Goal: Task Accomplishment & Management: Manage account settings

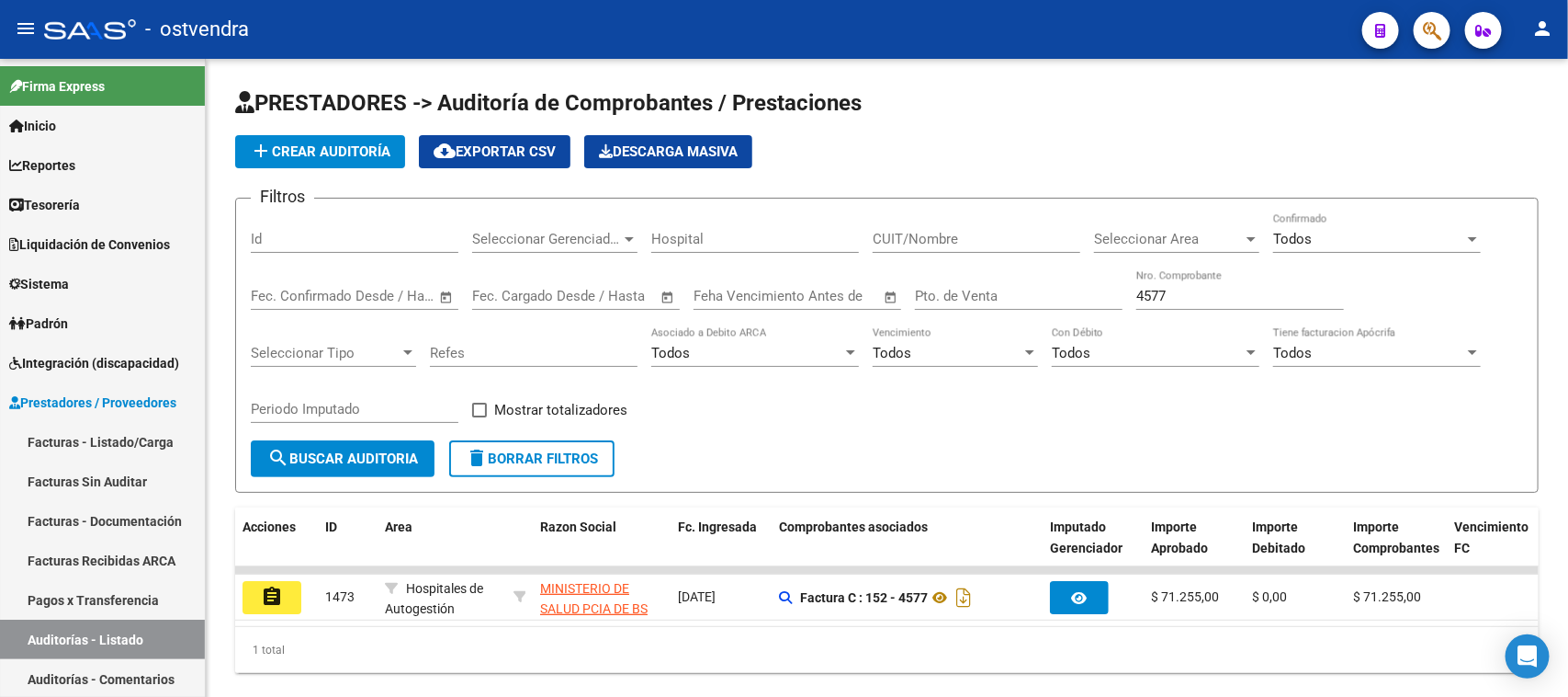
scroll to position [158, 0]
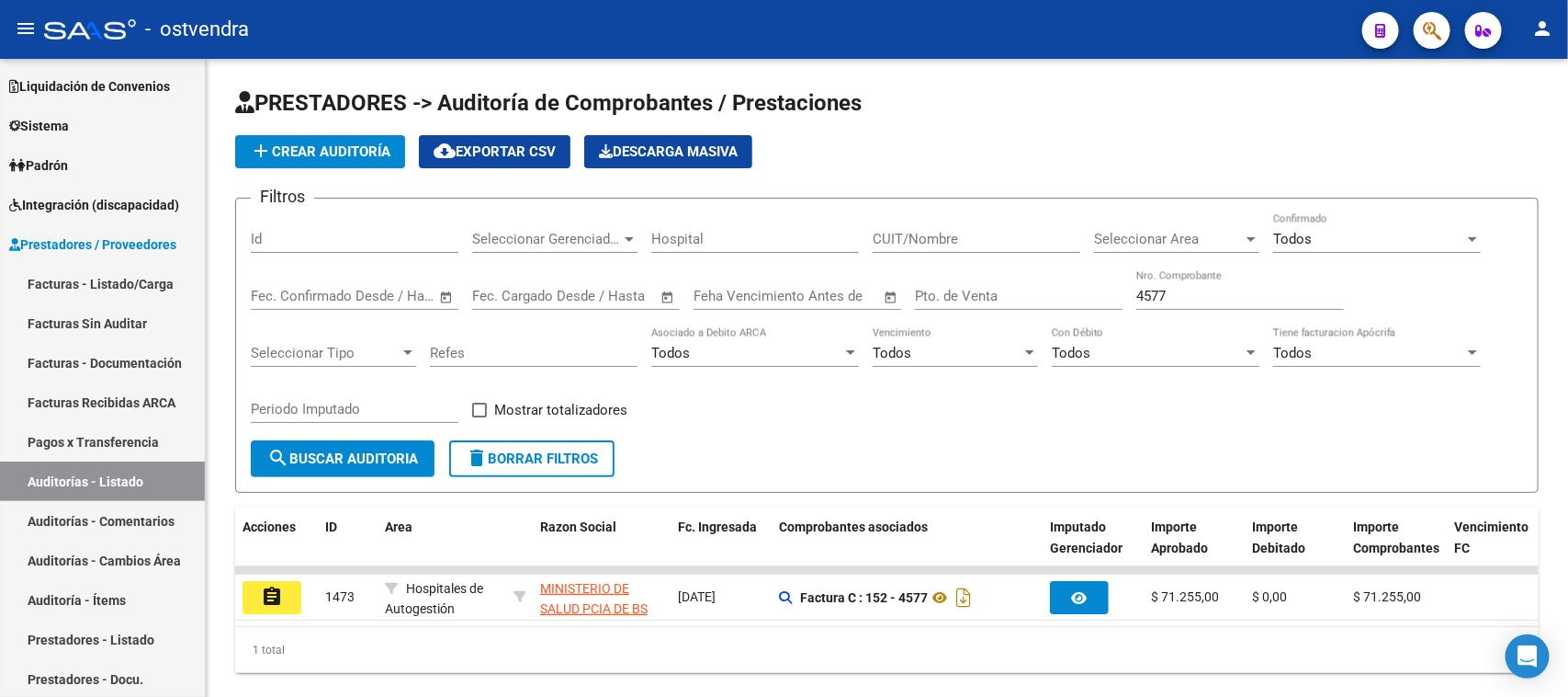
click at [115, 473] on link "Auditorías - Listado" at bounding box center [102, 482] width 205 height 40
click at [136, 323] on link "Facturas Sin Auditar" at bounding box center [102, 324] width 205 height 40
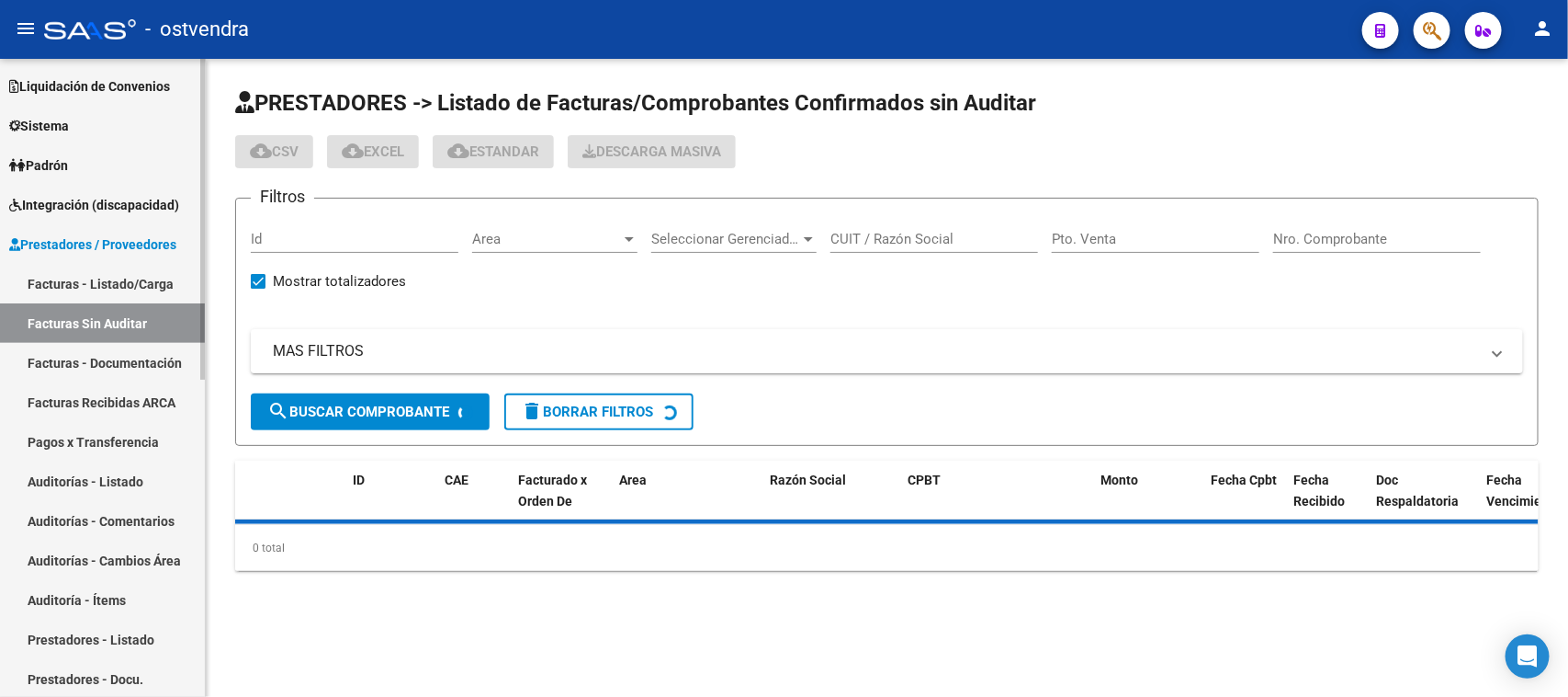
click at [148, 402] on link "Facturas Recibidas ARCA" at bounding box center [102, 403] width 205 height 40
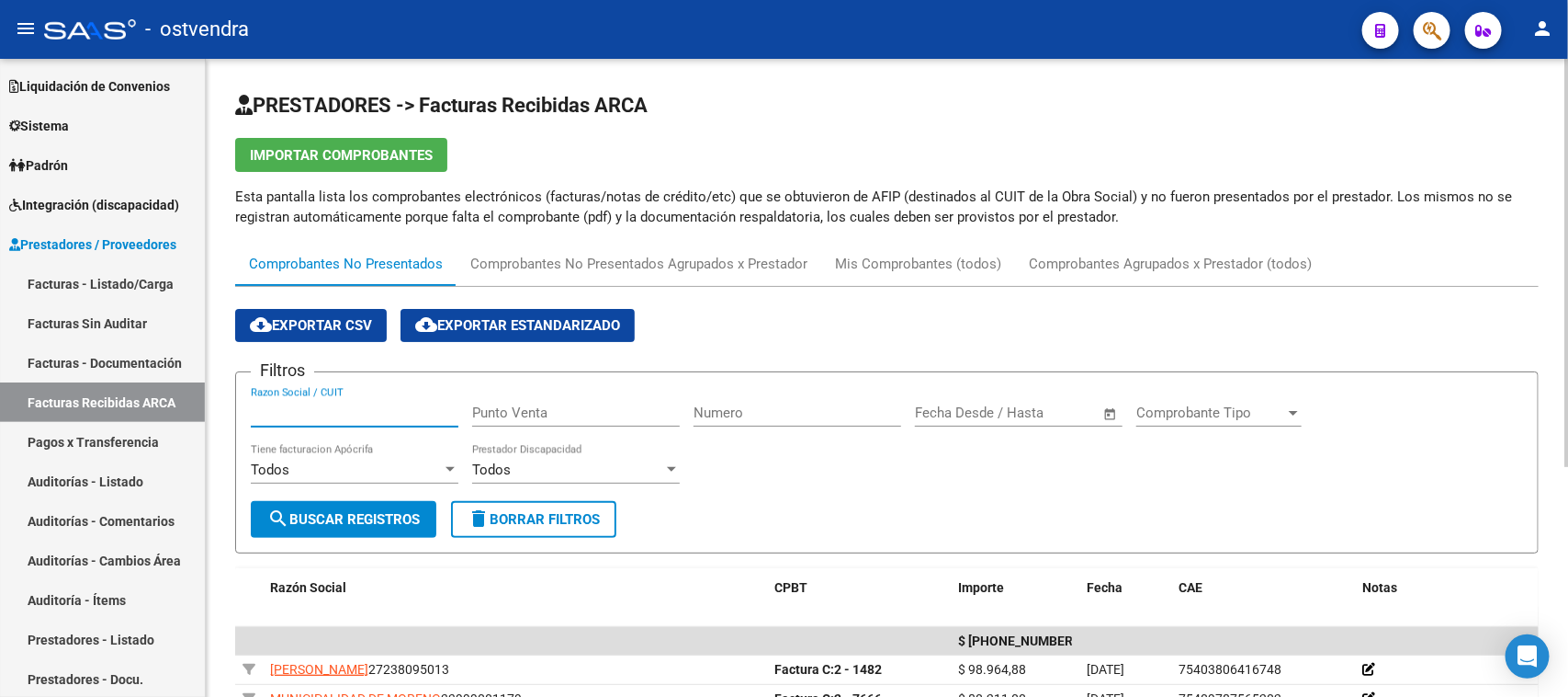
click at [386, 406] on input "Razon Social / CUIT" at bounding box center [354, 413] width 208 height 17
paste input "30-68916743-4"
type input "30-68916743-4"
click at [397, 506] on button "search Buscar Registros" at bounding box center [343, 519] width 185 height 37
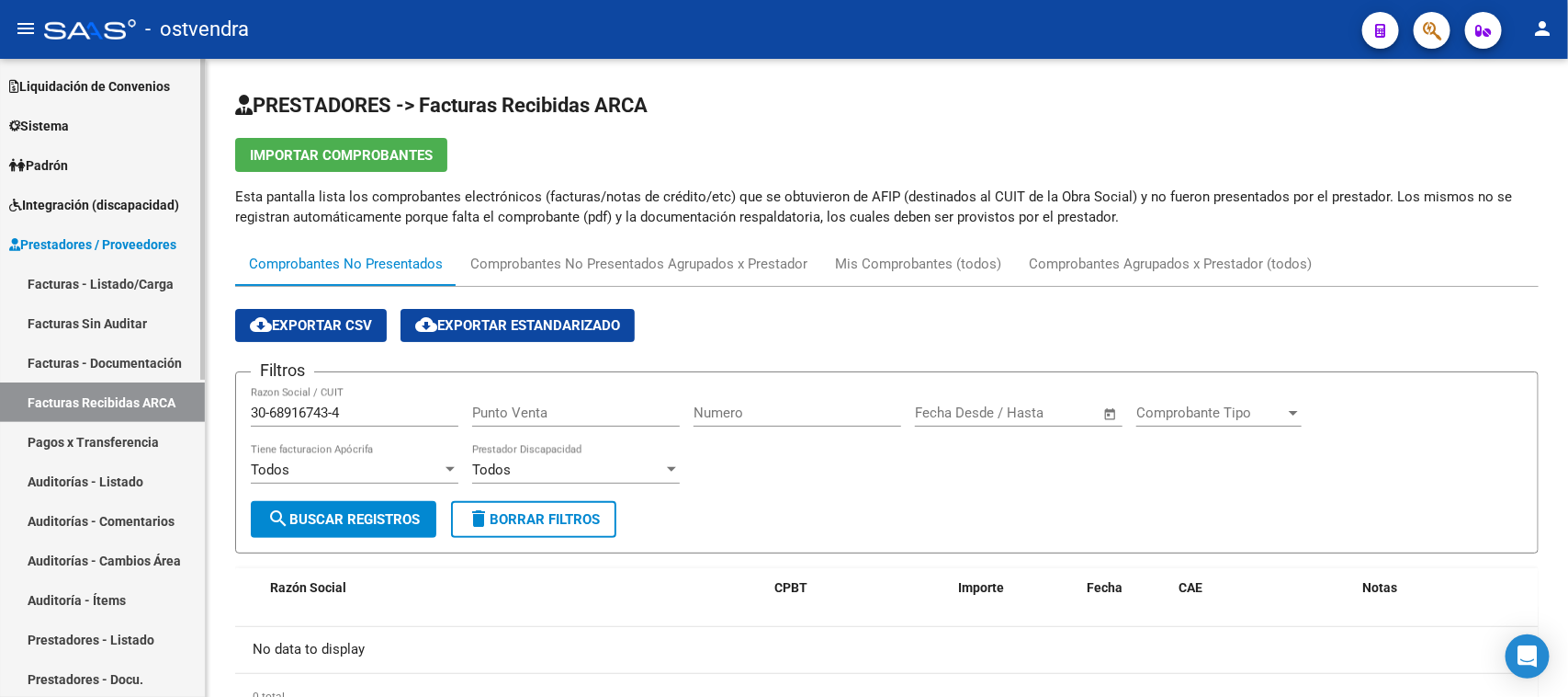
click at [117, 515] on link "Auditorías - Comentarios" at bounding box center [102, 521] width 205 height 40
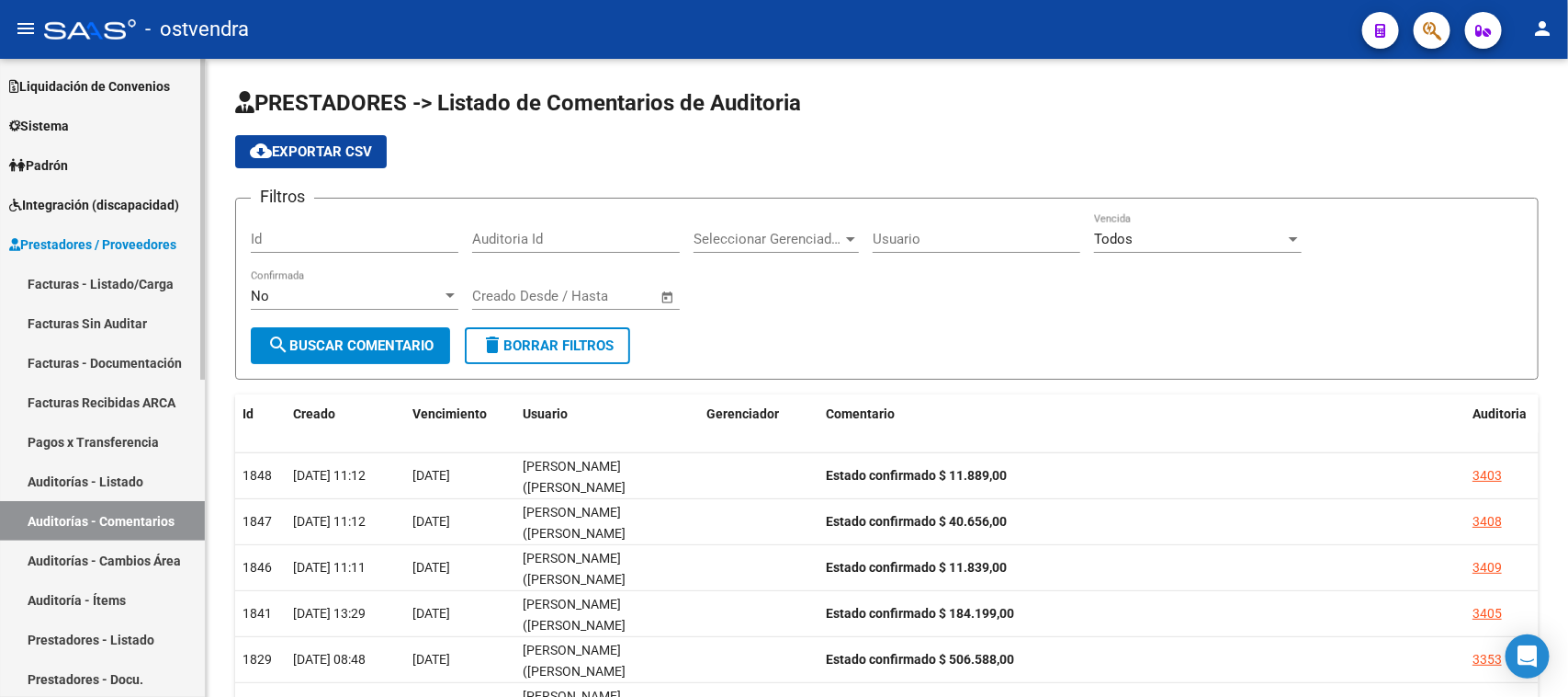
click at [127, 458] on link "Pagos x Transferencia" at bounding box center [102, 442] width 205 height 40
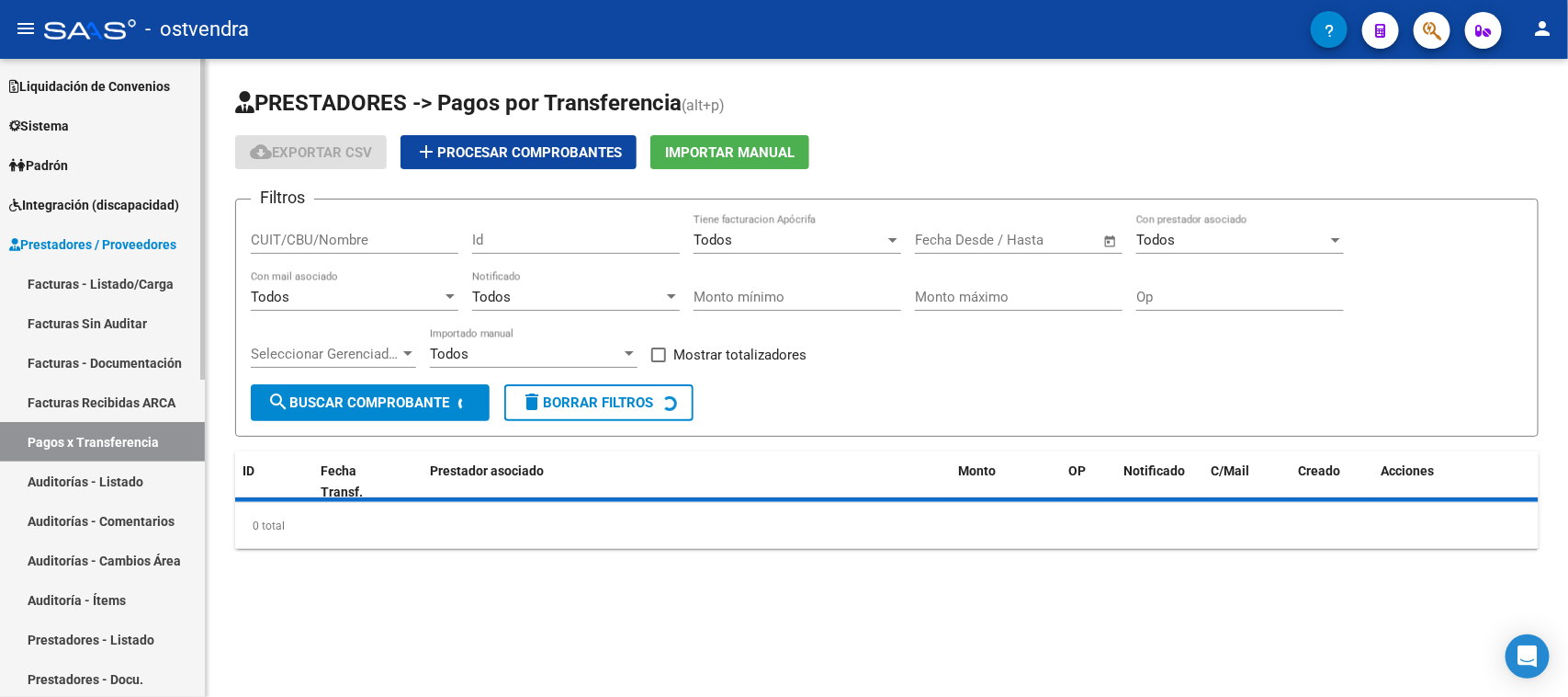
click at [129, 484] on link "Auditorías - Listado" at bounding box center [102, 482] width 205 height 40
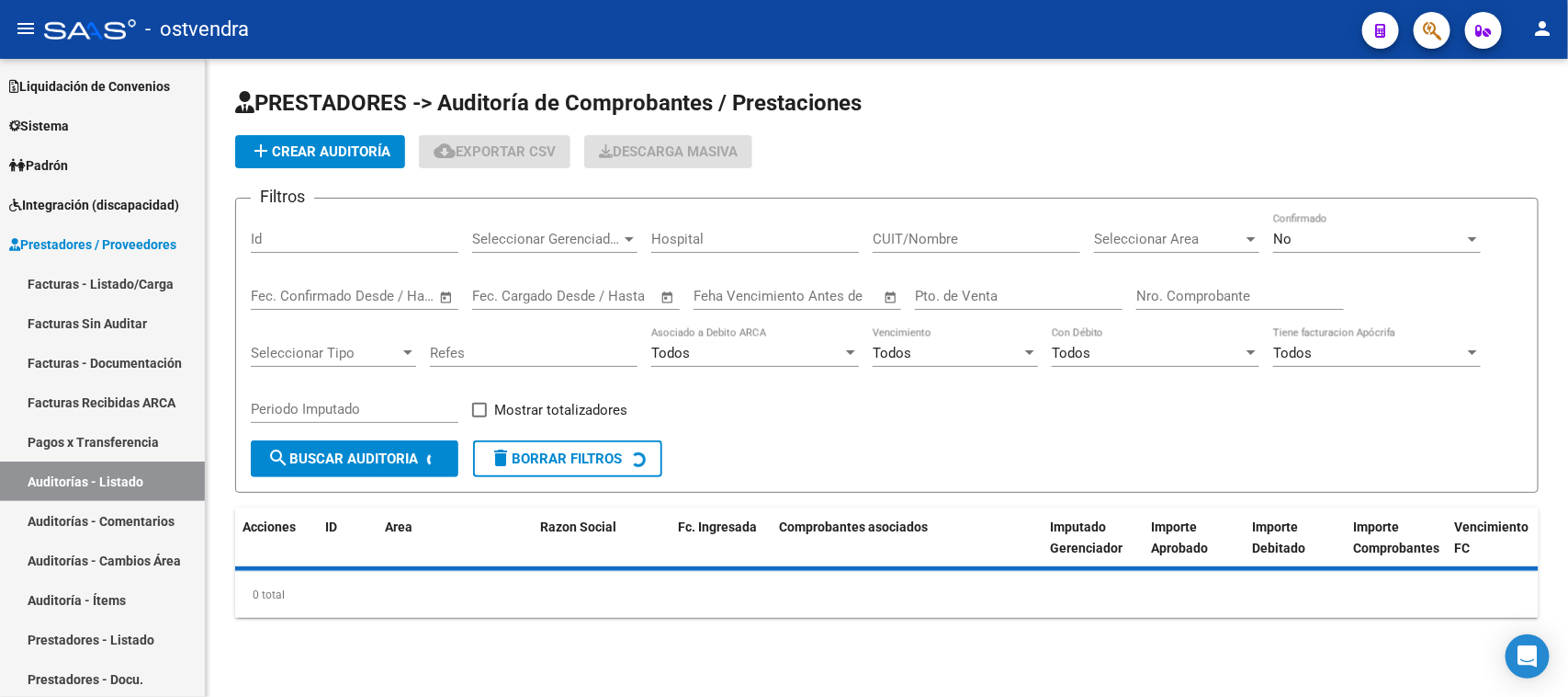
click at [1160, 295] on input "Nro. Comprobante" at bounding box center [1240, 296] width 208 height 17
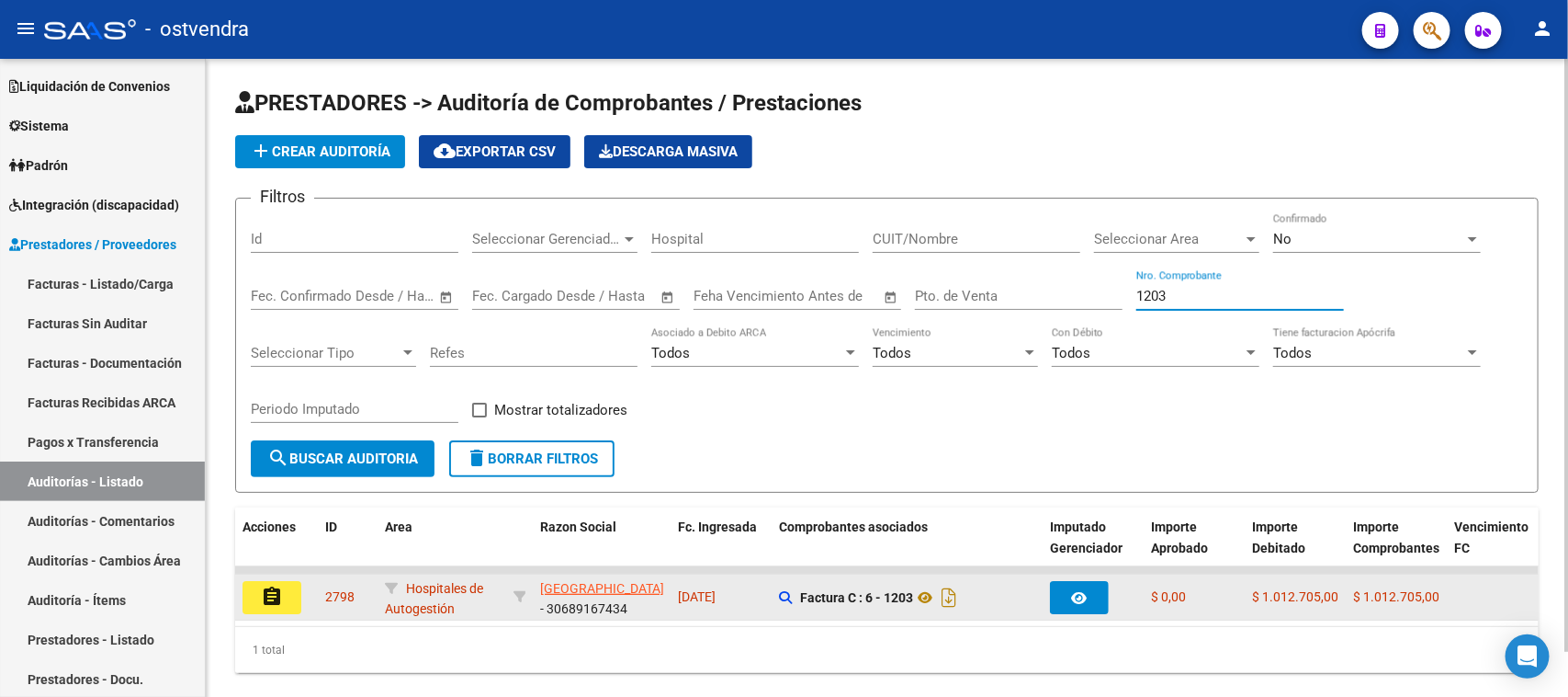
type input "1203"
click at [276, 594] on mat-icon "assignment" at bounding box center [272, 596] width 22 height 22
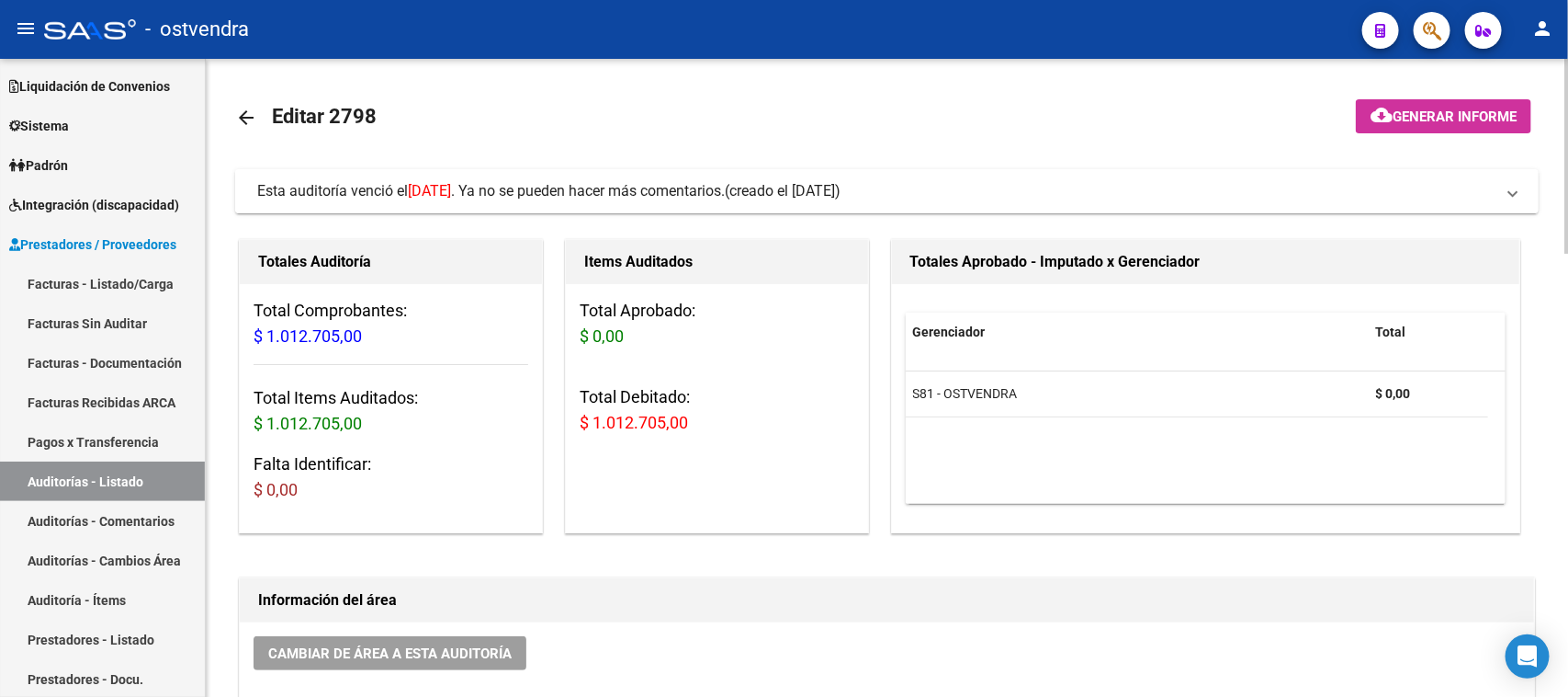
click at [547, 195] on span "Esta auditoría venció el [DATE] . Ya no se pueden hacer más comentarios." at bounding box center [491, 191] width 467 height 18
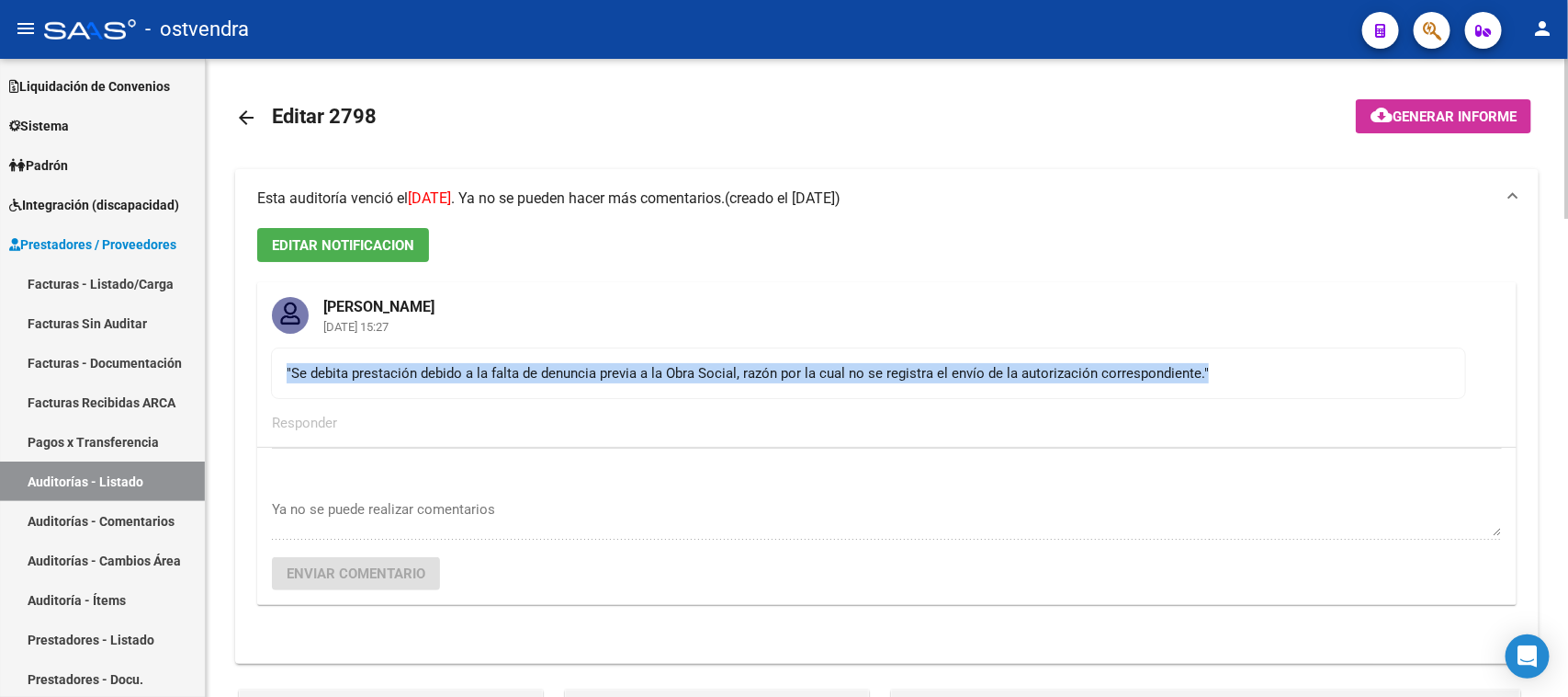
drag, startPoint x: 1228, startPoint y: 368, endPoint x: 269, endPoint y: 351, distance: 959.2
click at [273, 354] on mat-card-content ""Se debita prestación debido a la falta de denuncia previa a la Obra Social, ra…" at bounding box center [869, 372] width 1196 height 52
copy div ""Se debita prestación debido a la falta de denuncia previa a la Obra Social, ra…"
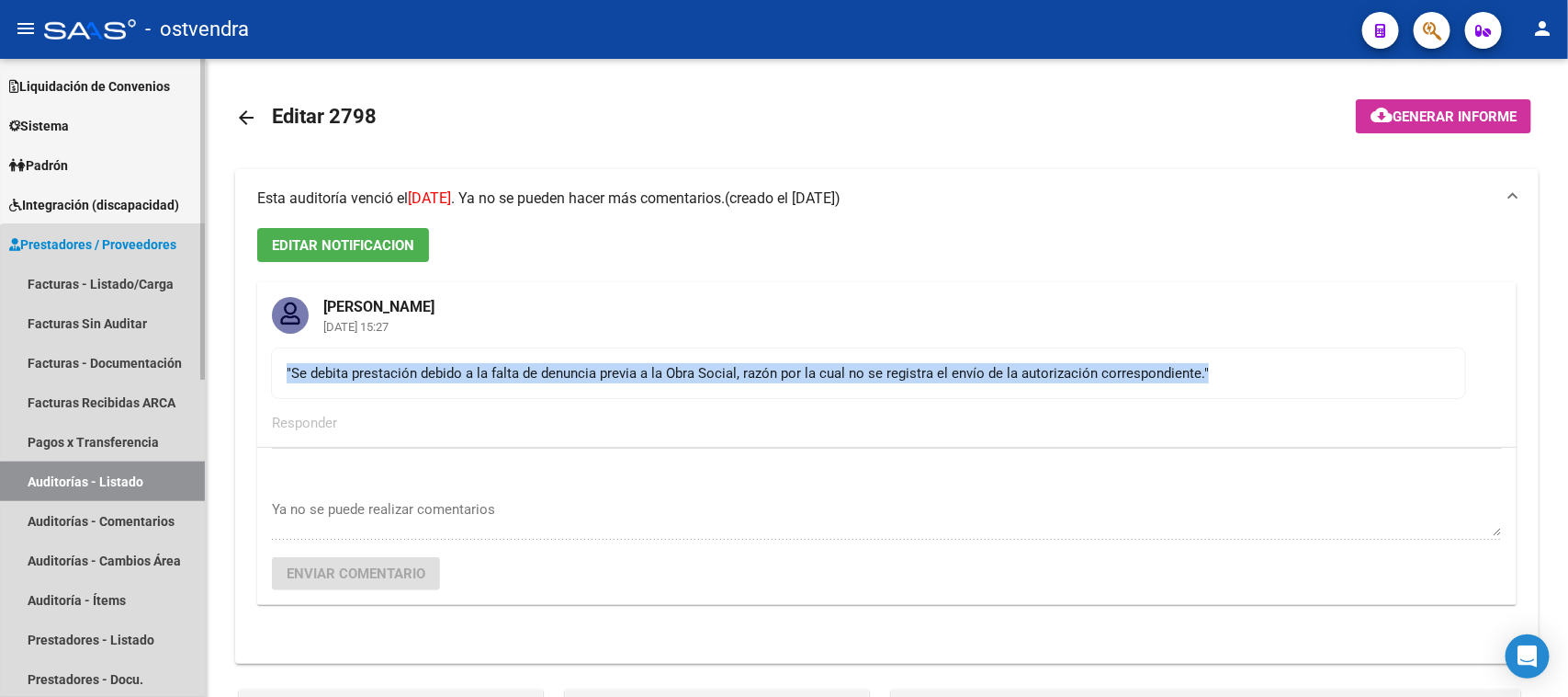
click at [119, 484] on link "Auditorías - Listado" at bounding box center [102, 482] width 205 height 40
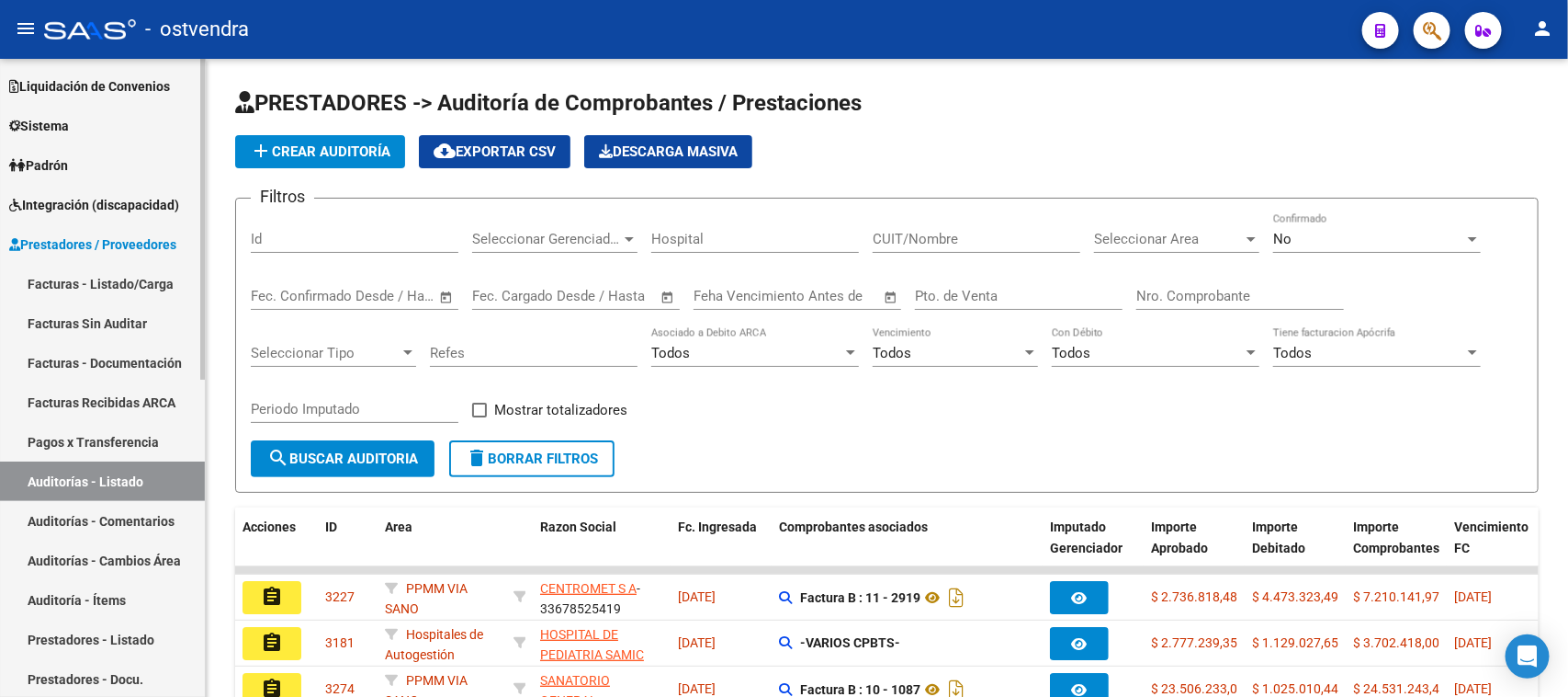
click at [148, 507] on link "Auditorías - Comentarios" at bounding box center [102, 521] width 205 height 40
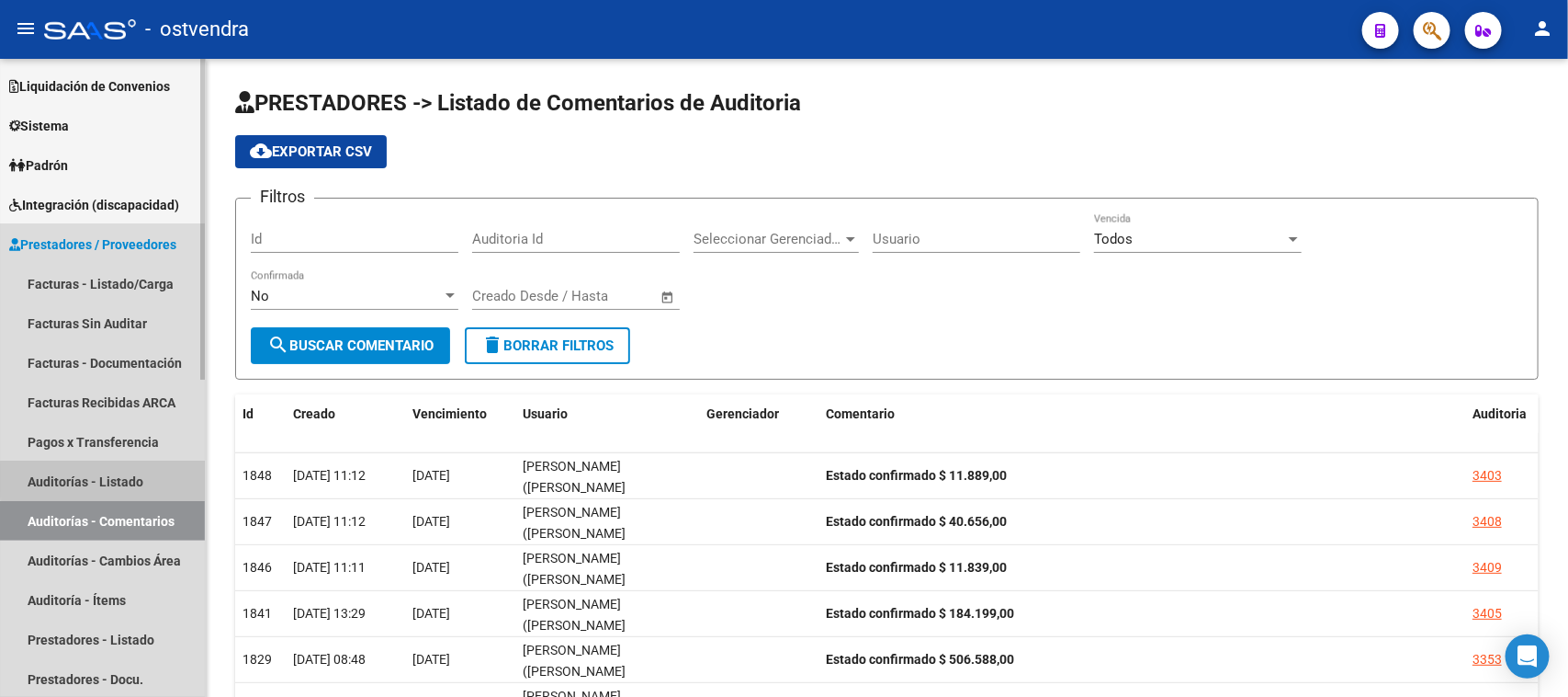
click at [112, 478] on link "Auditorías - Listado" at bounding box center [102, 482] width 205 height 40
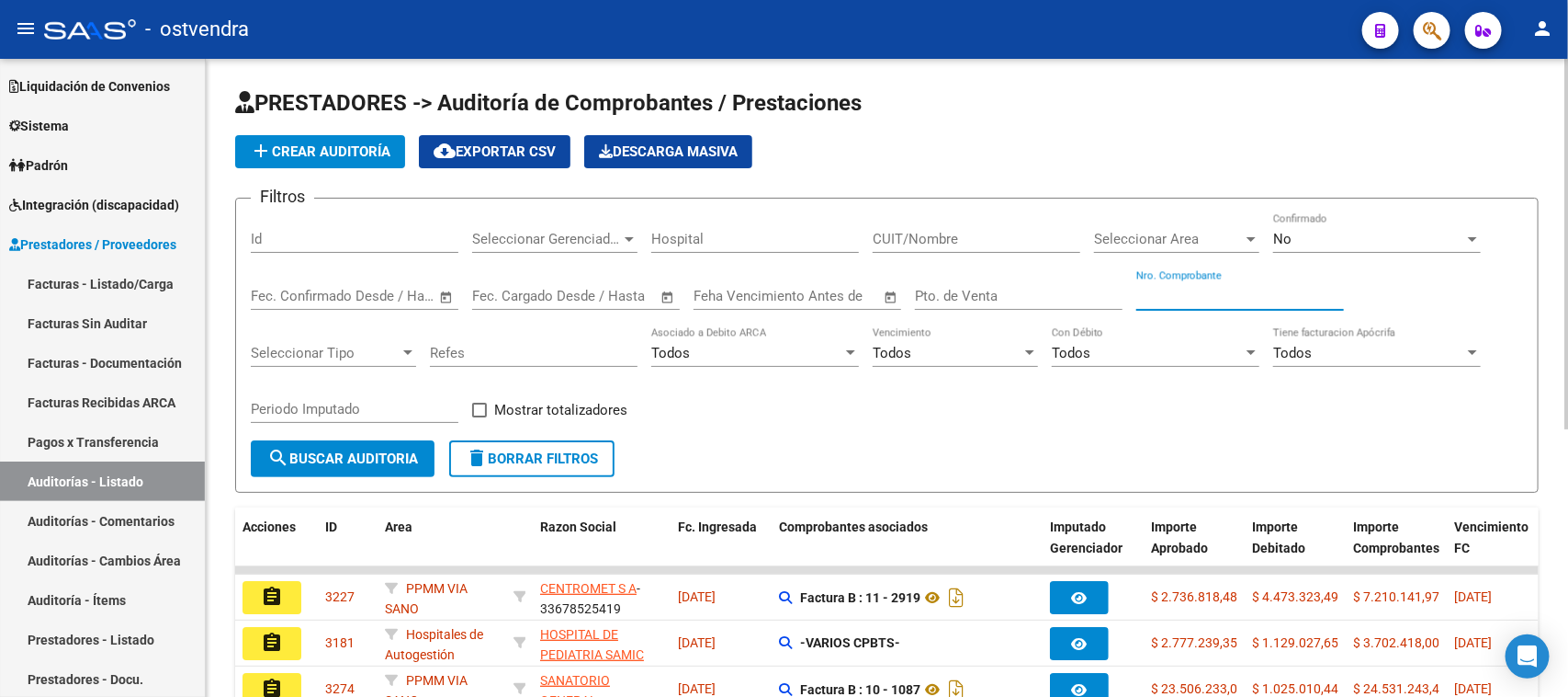
click at [1150, 291] on input "Nro. Comprobante" at bounding box center [1240, 296] width 208 height 17
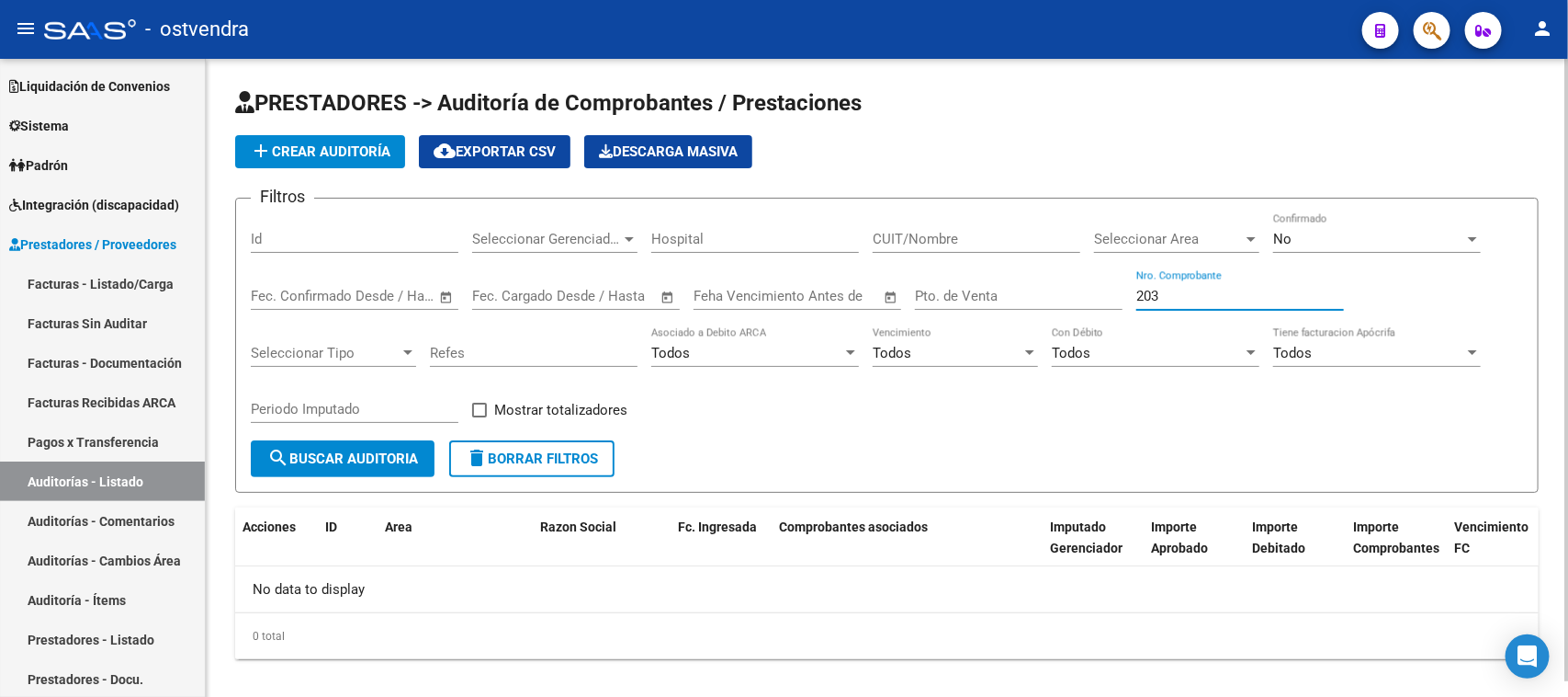
click at [1413, 245] on div "No" at bounding box center [1369, 239] width 191 height 17
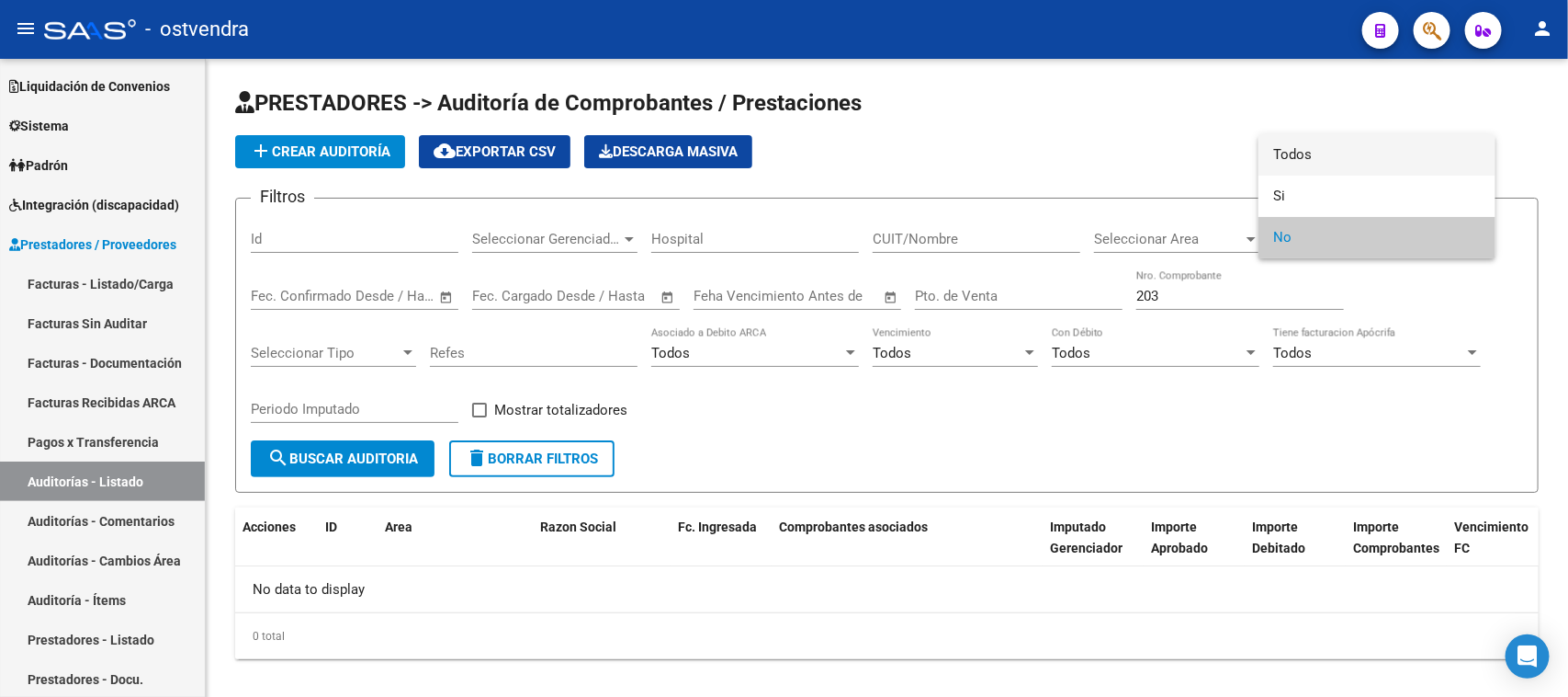
click at [1358, 147] on span "Todos" at bounding box center [1377, 155] width 208 height 41
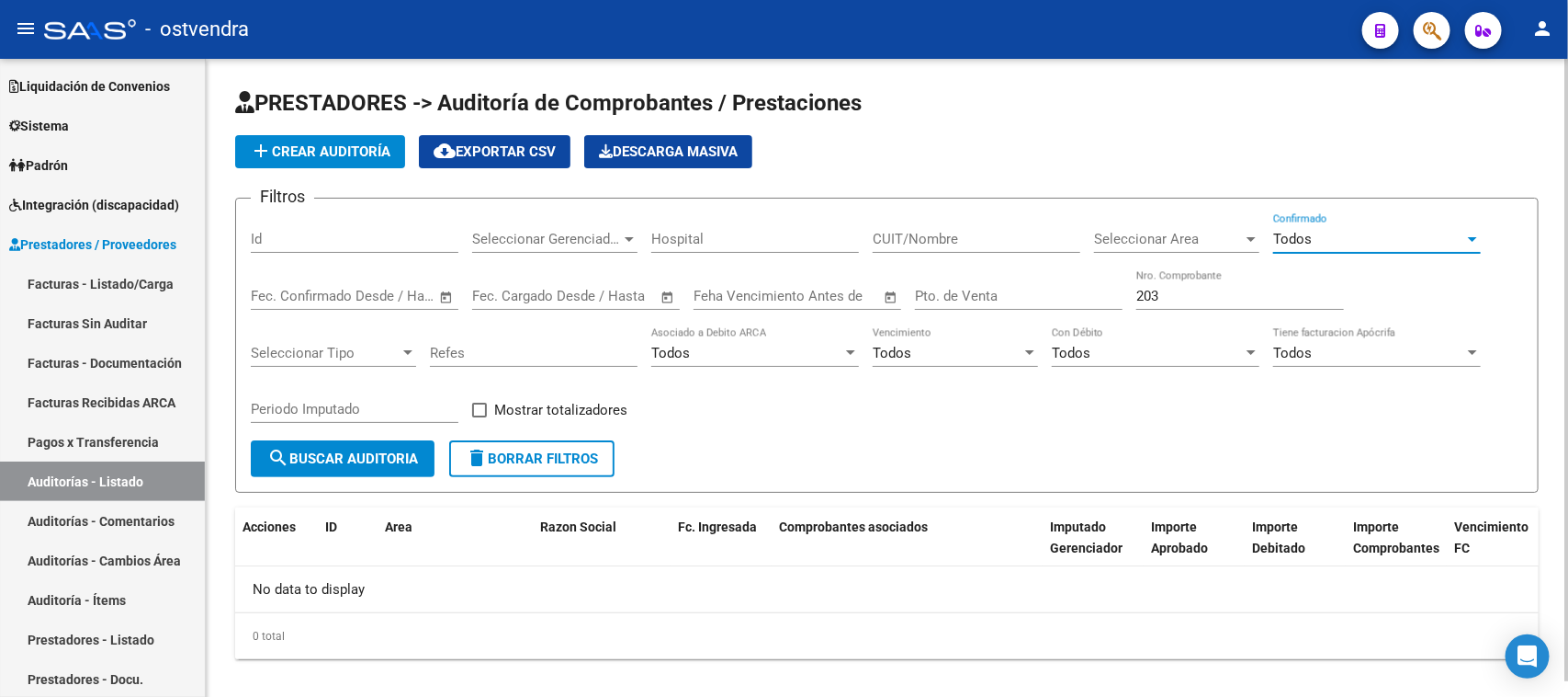
click at [384, 456] on span "search Buscar Auditoria" at bounding box center [342, 459] width 150 height 17
click at [1186, 302] on input "203" at bounding box center [1240, 296] width 208 height 17
click at [1187, 288] on input "203" at bounding box center [1240, 296] width 208 height 17
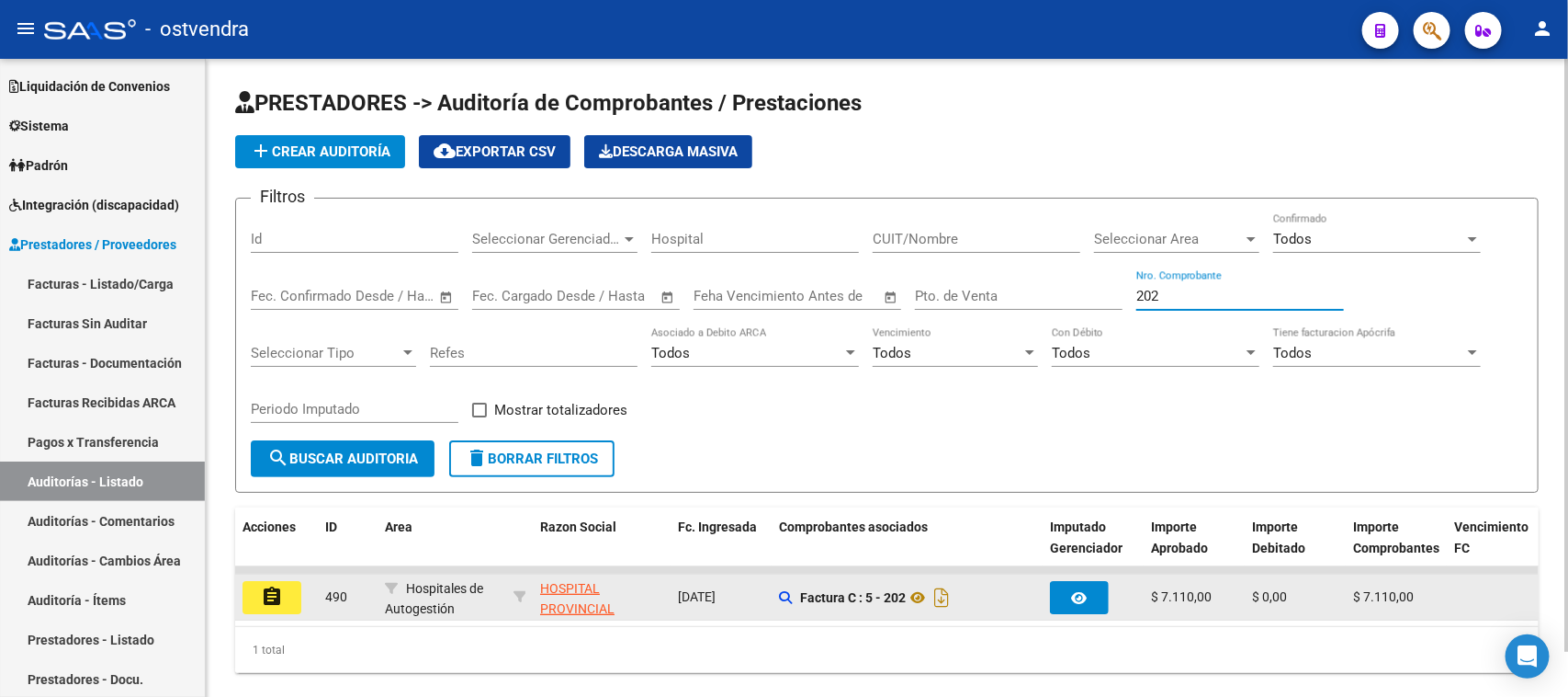
type input "202"
click at [285, 589] on button "assignment" at bounding box center [272, 597] width 59 height 33
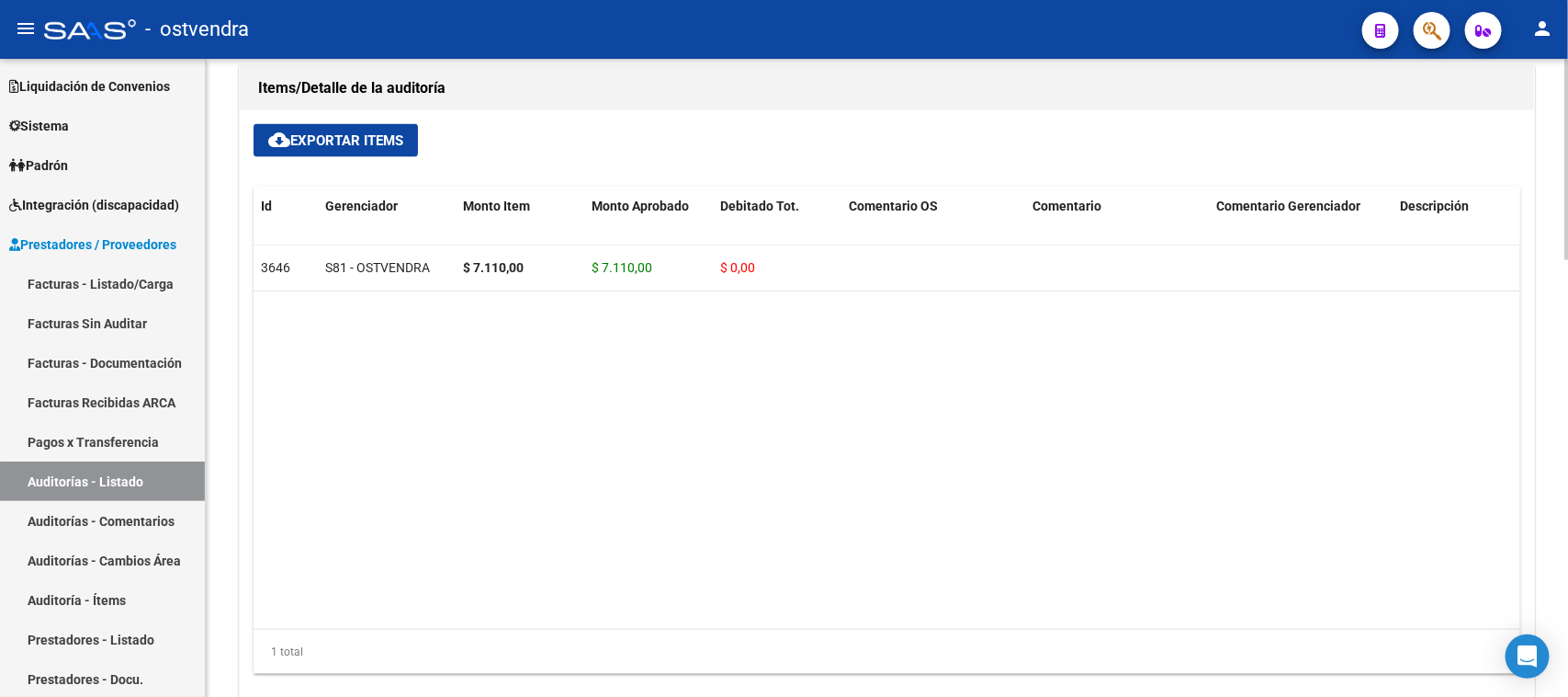
scroll to position [1264, 0]
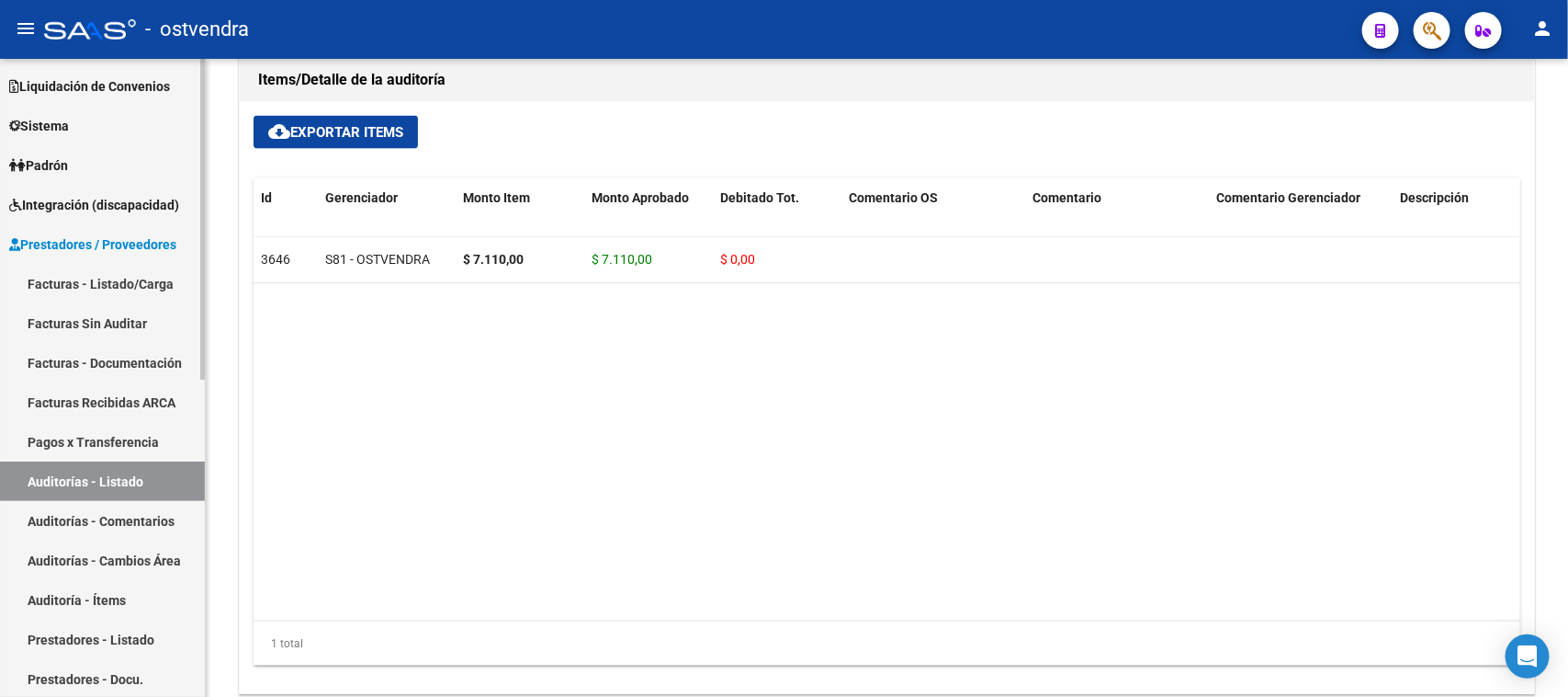
drag, startPoint x: 108, startPoint y: 468, endPoint x: 119, endPoint y: 467, distance: 11.0
click at [110, 468] on link "Auditorías - Listado" at bounding box center [102, 482] width 205 height 40
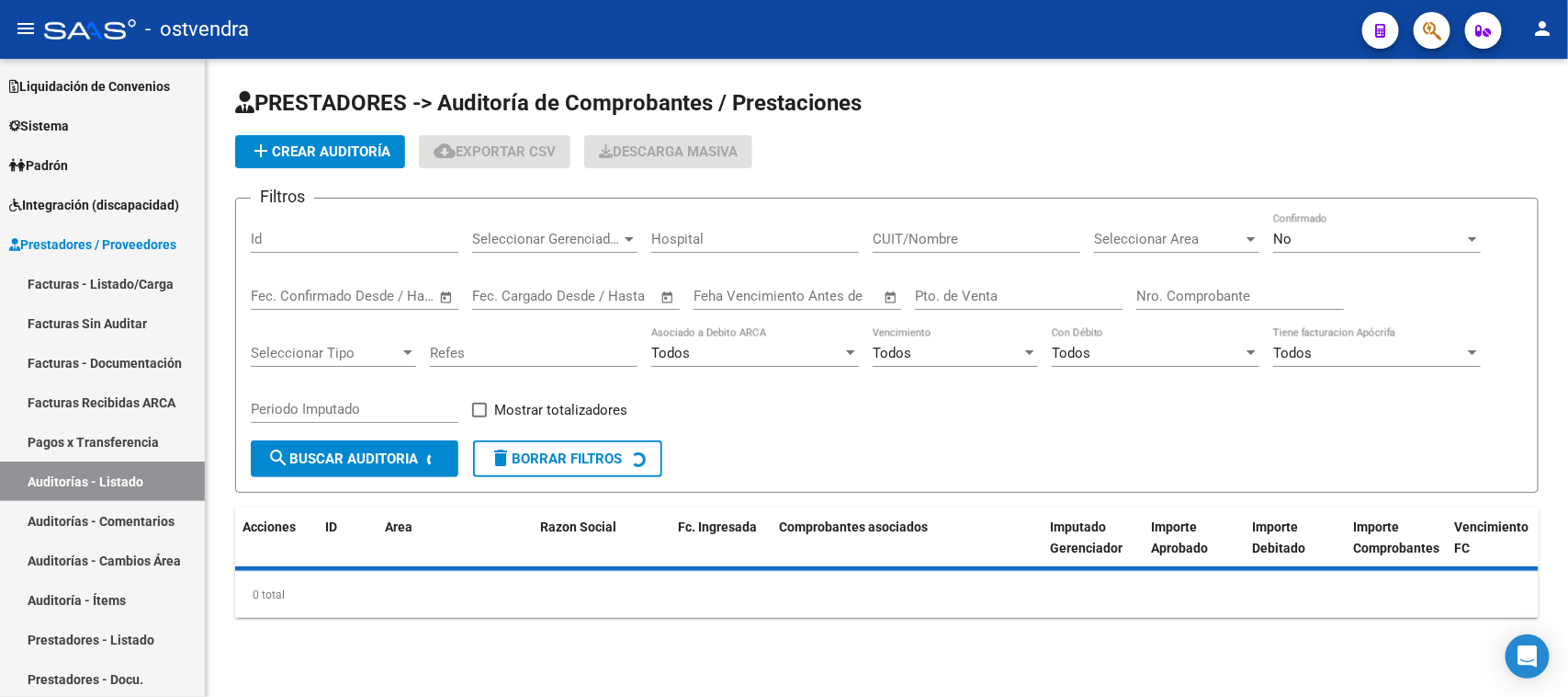
click at [1250, 302] on input "Nro. Comprobante" at bounding box center [1240, 296] width 208 height 17
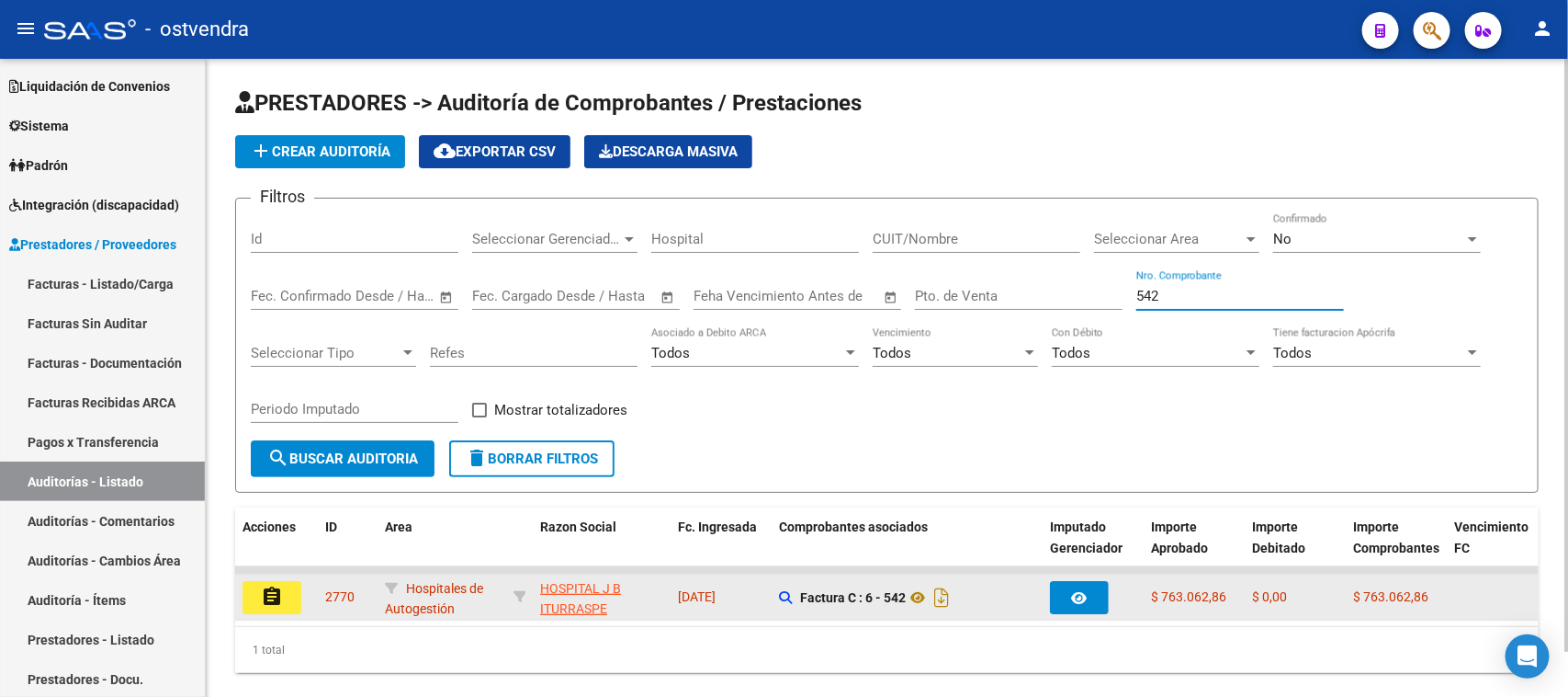
type input "542"
click at [274, 590] on mat-icon "assignment" at bounding box center [272, 596] width 22 height 22
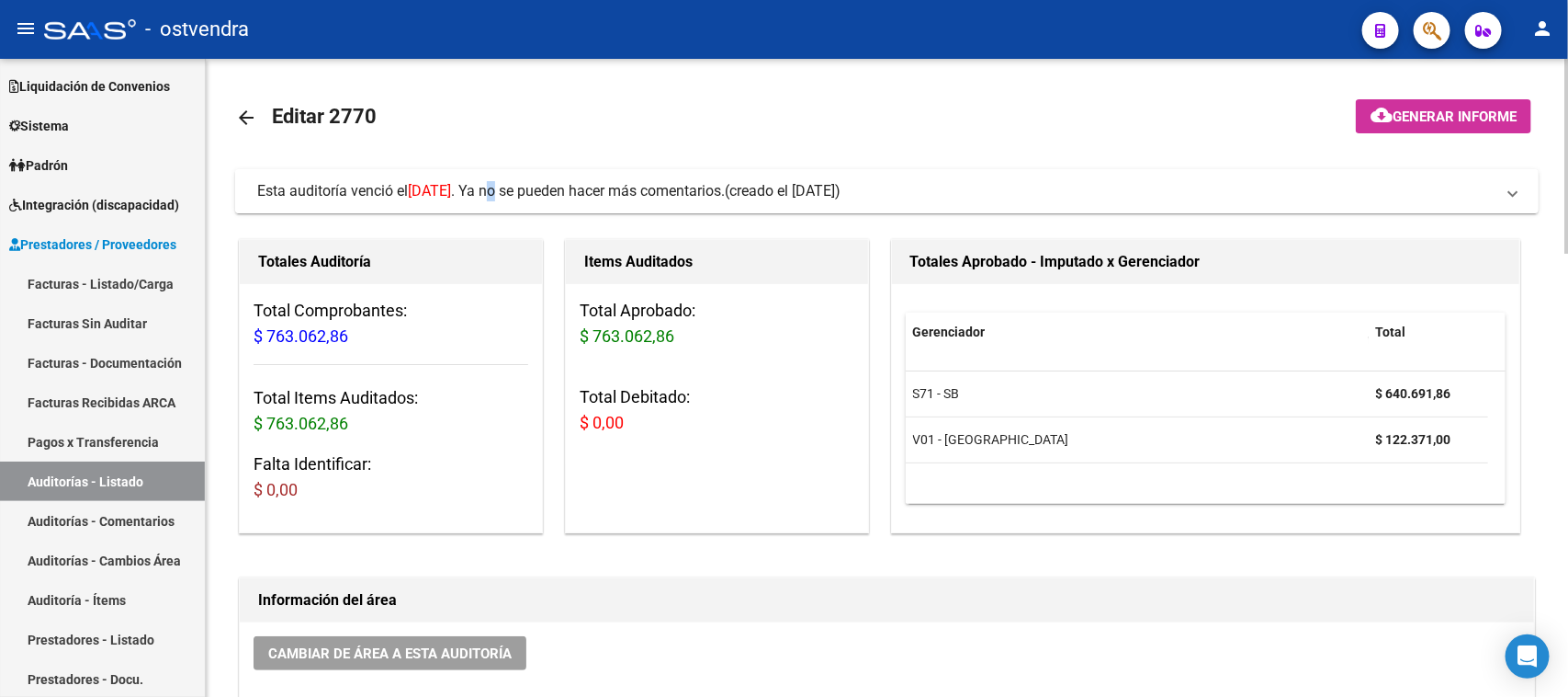
click at [536, 189] on span "Esta auditoría venció el [DATE] . Ya no se pueden hacer más comentarios." at bounding box center [491, 191] width 467 height 18
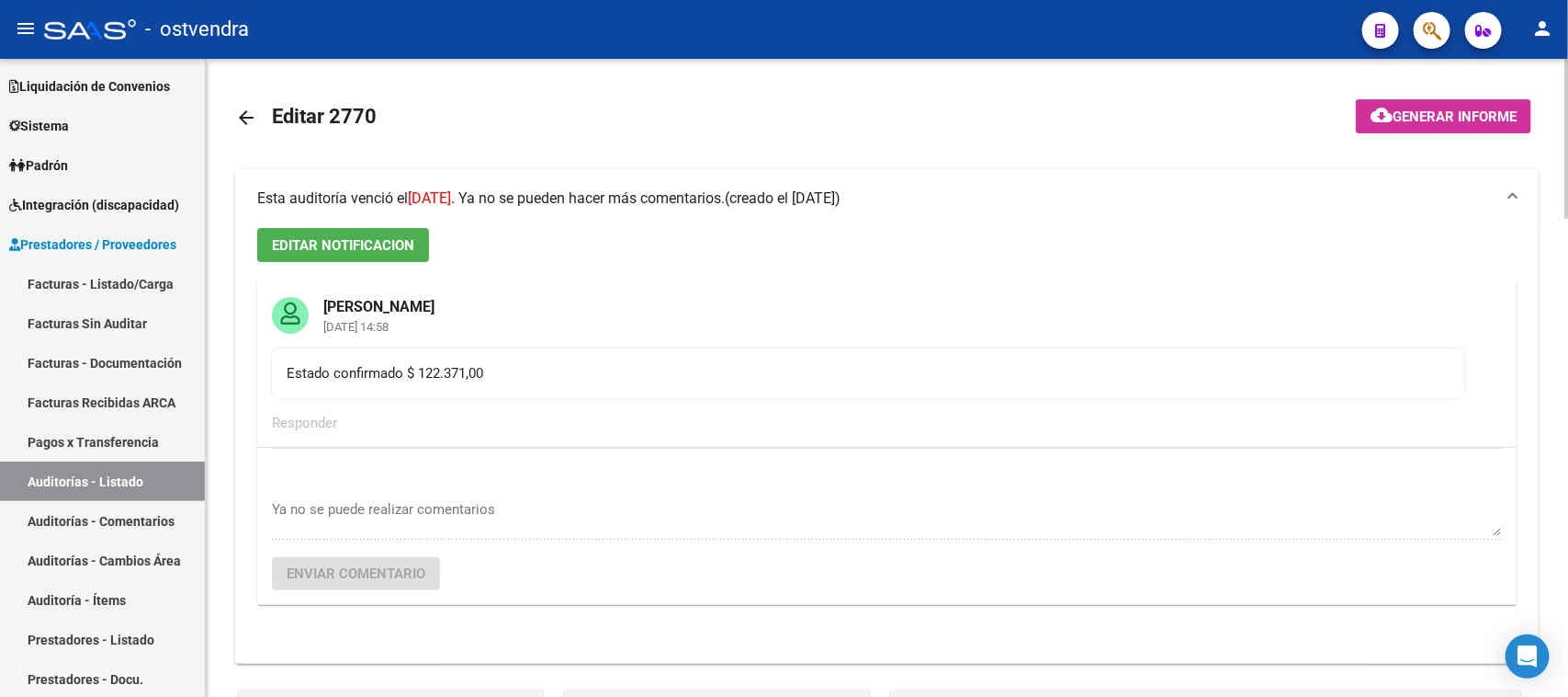
click at [549, 189] on span "Esta auditoría venció el [DATE] . Ya no se pueden hacer más comentarios." at bounding box center [491, 198] width 467 height 18
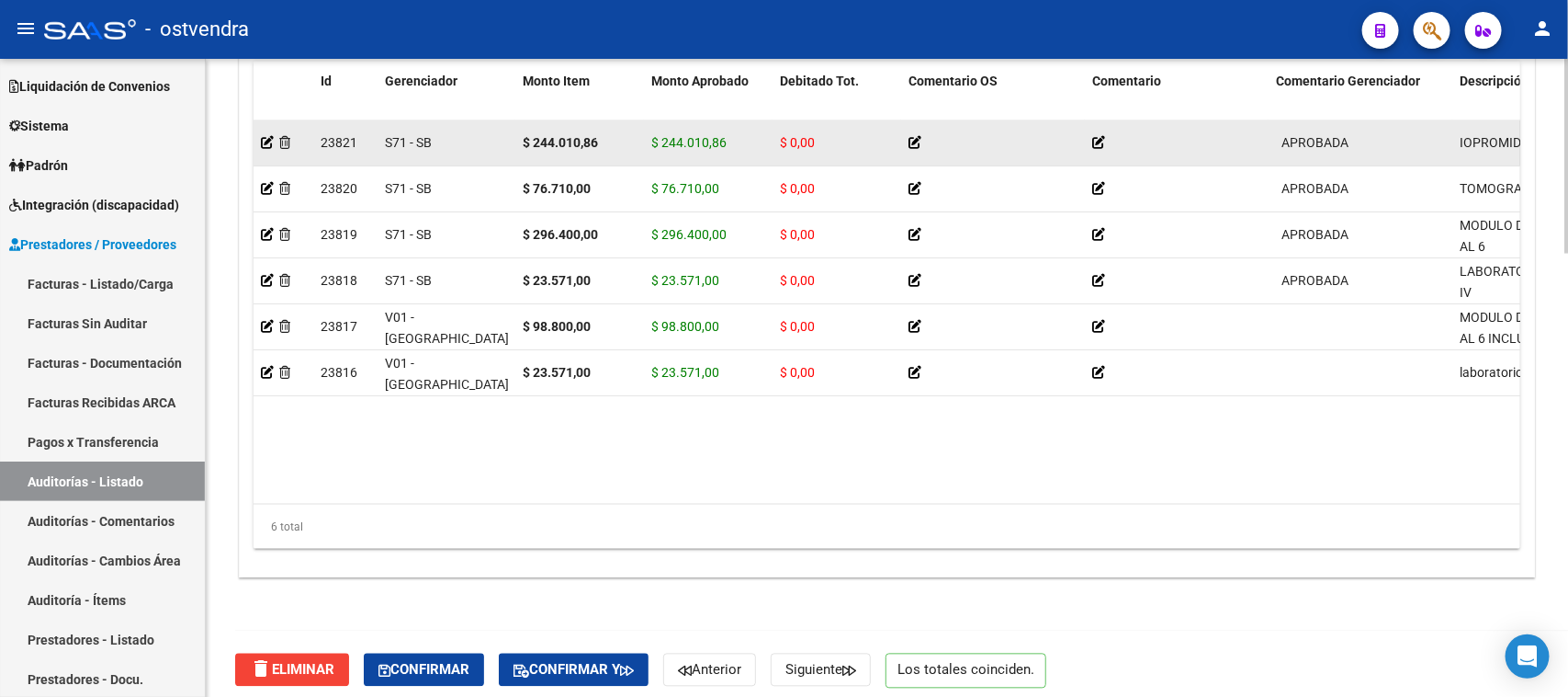
scroll to position [1455, 0]
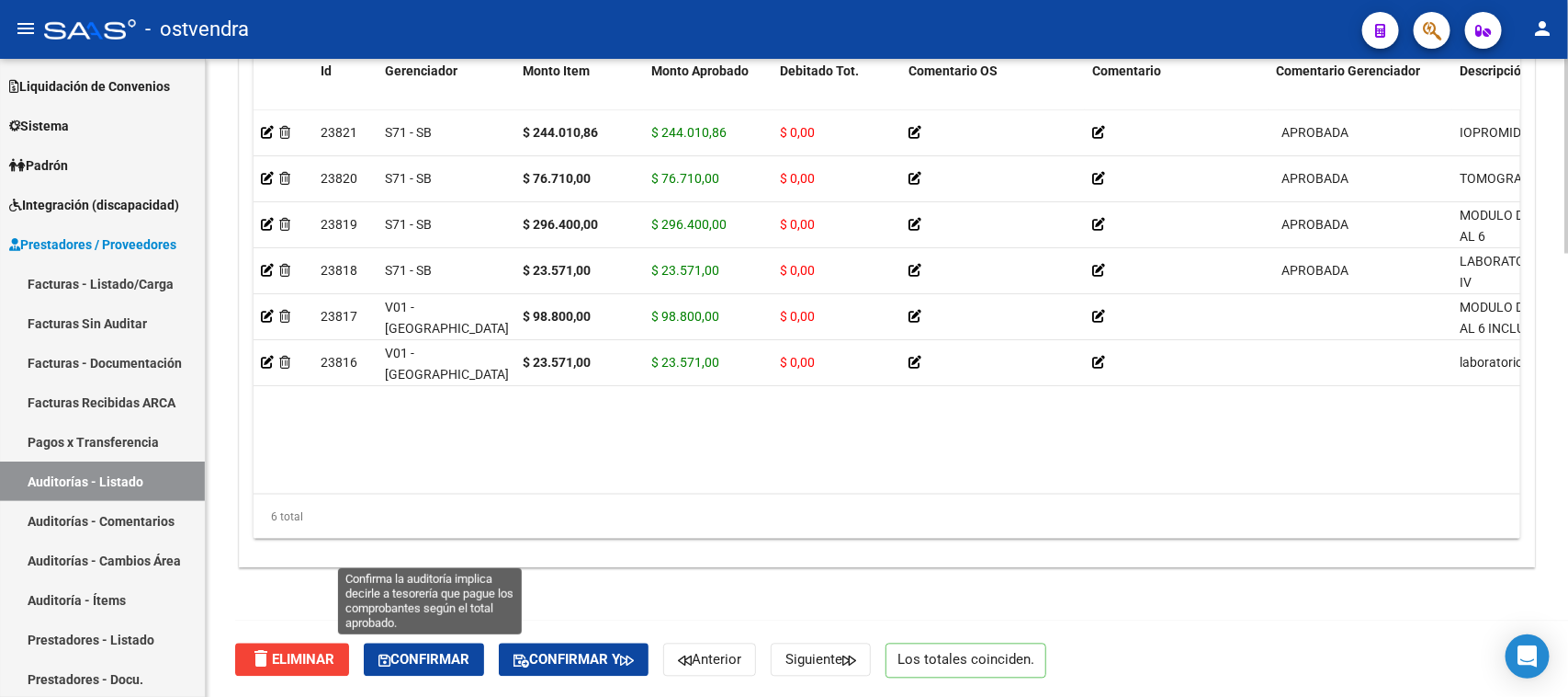
click at [428, 652] on span "Confirmar" at bounding box center [424, 660] width 91 height 17
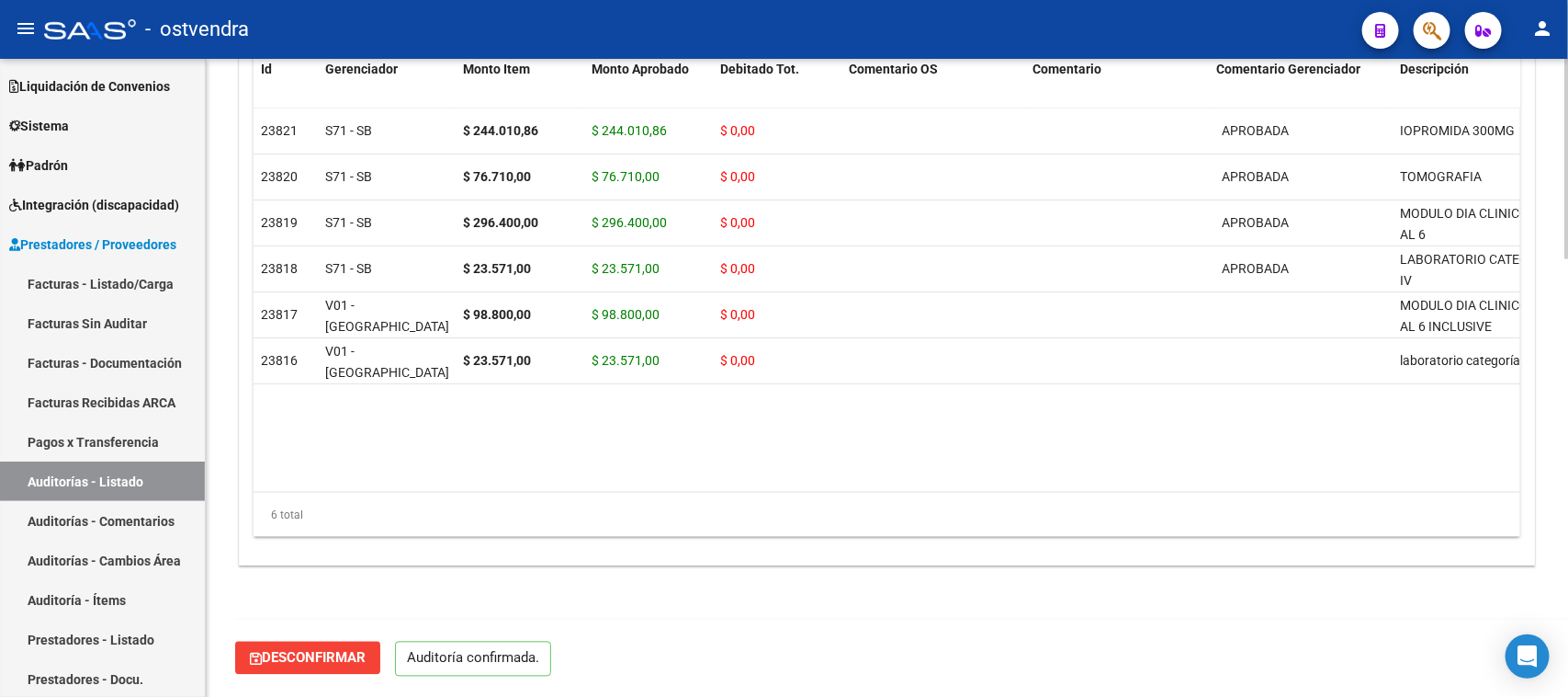
scroll to position [1393, 0]
click at [129, 476] on link "Auditorías - Listado" at bounding box center [102, 482] width 205 height 40
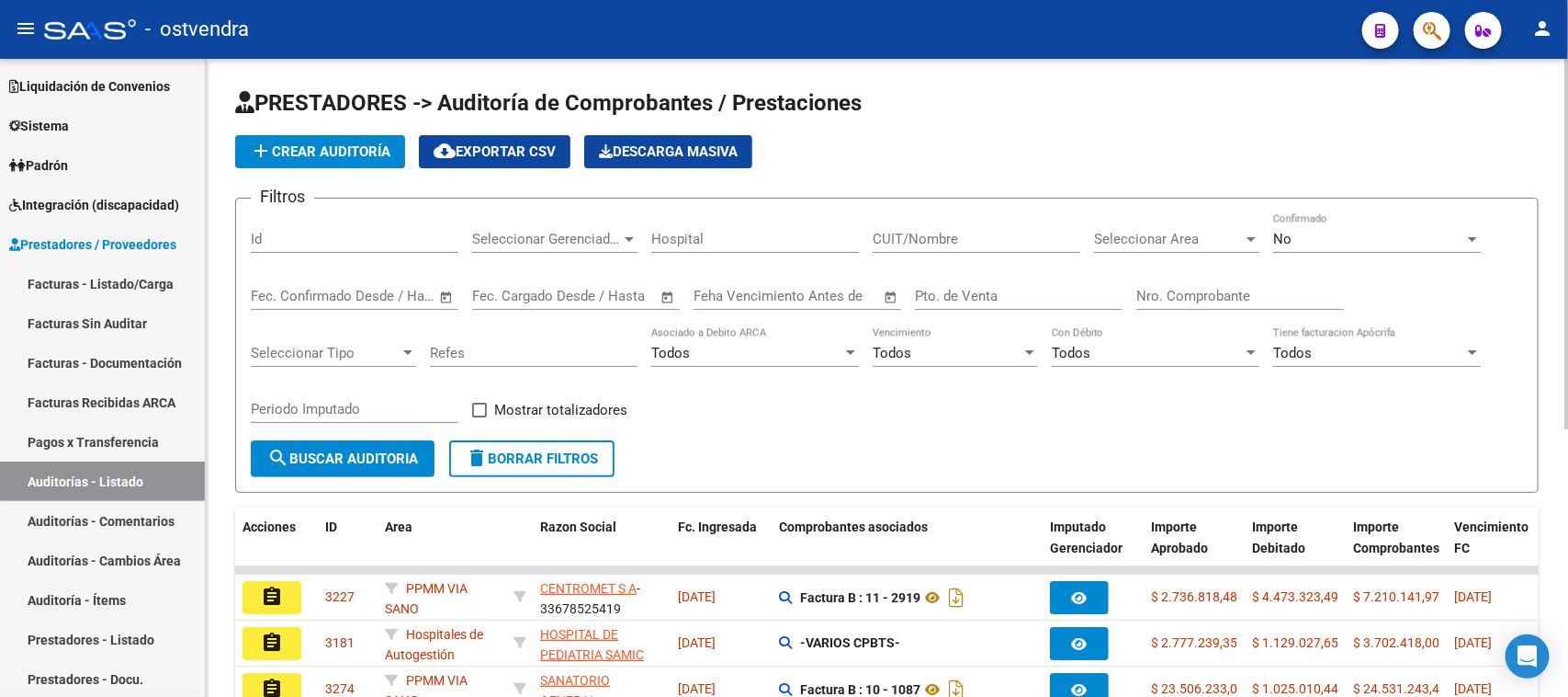
click at [1169, 294] on input "Nro. Comprobante" at bounding box center [1240, 296] width 208 height 17
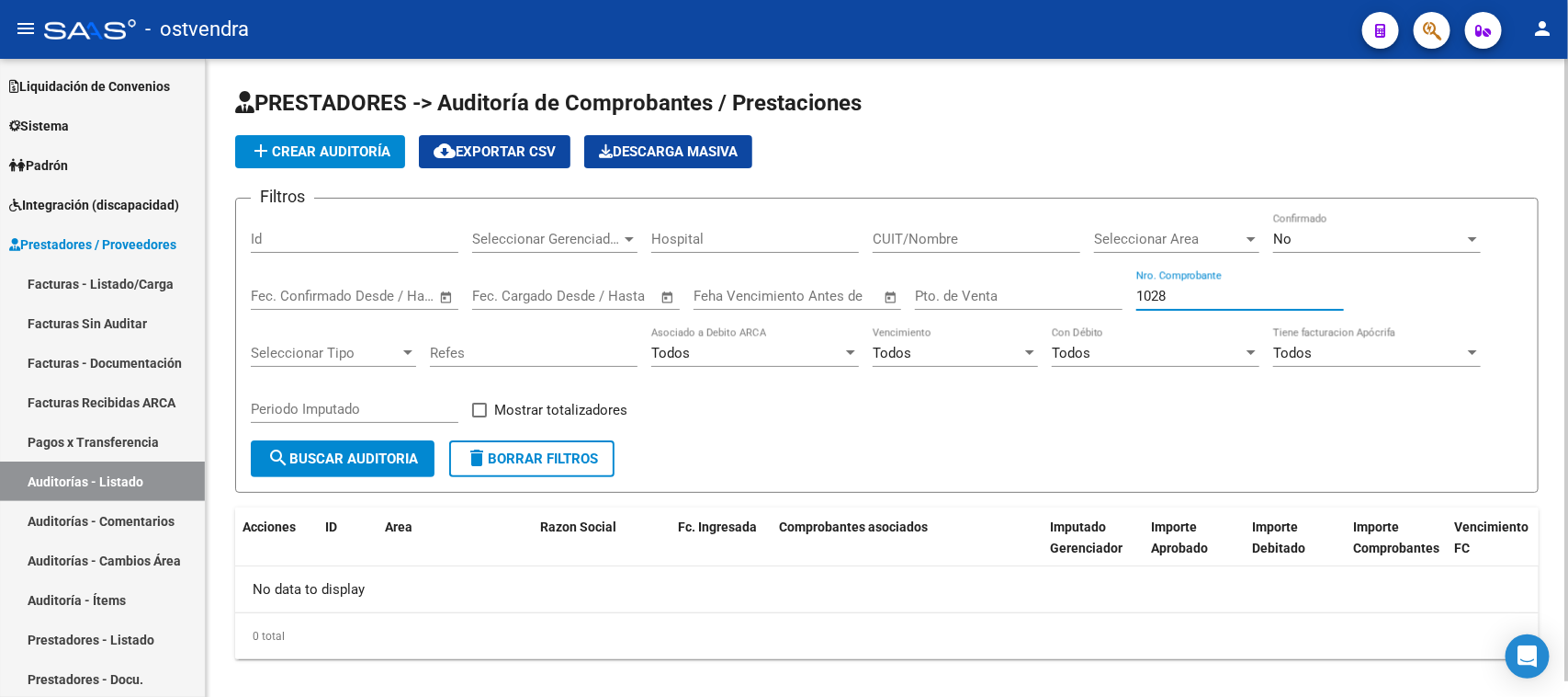
type input "1028"
click at [1367, 237] on div "No" at bounding box center [1369, 239] width 191 height 17
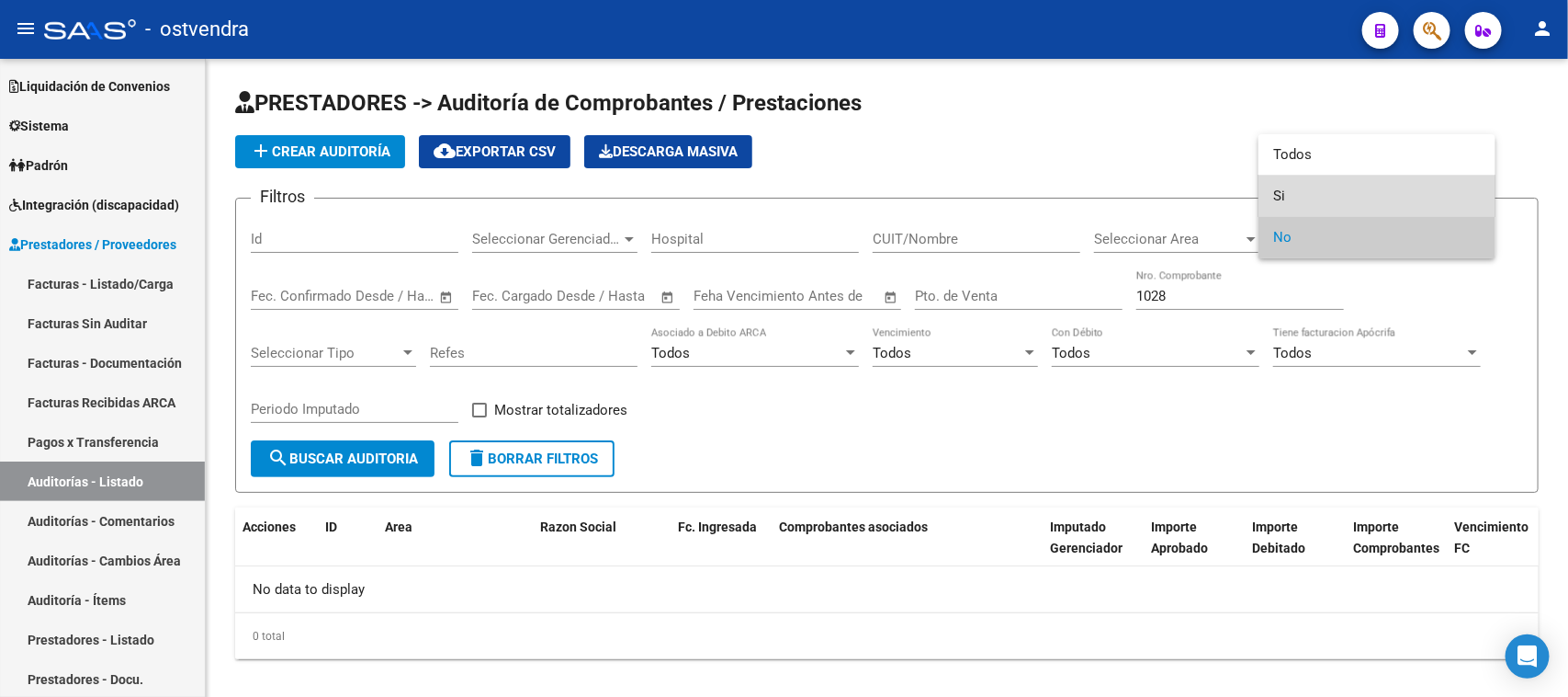
click at [1317, 182] on span "Si" at bounding box center [1377, 197] width 208 height 41
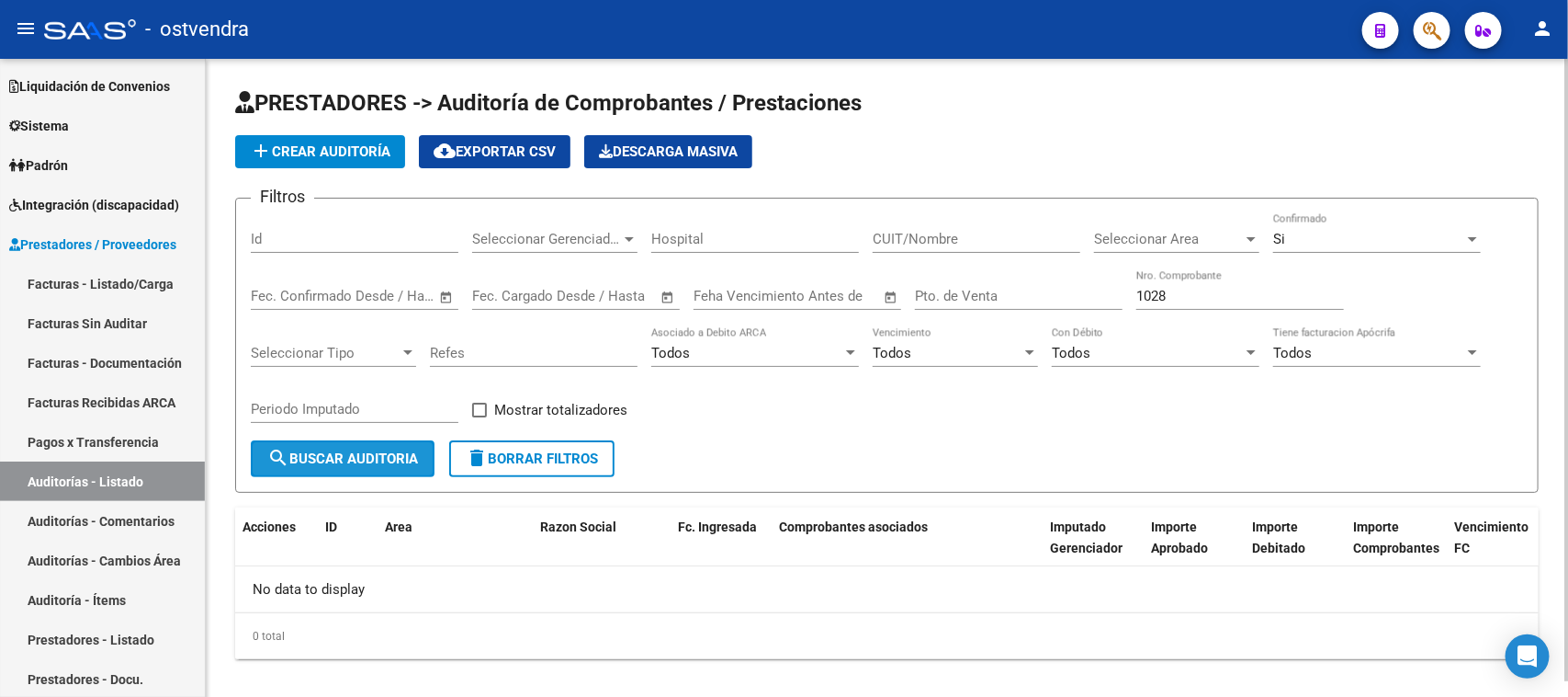
click at [382, 455] on span "search Buscar Auditoria" at bounding box center [342, 459] width 150 height 17
click at [1393, 237] on div "Si" at bounding box center [1369, 239] width 191 height 17
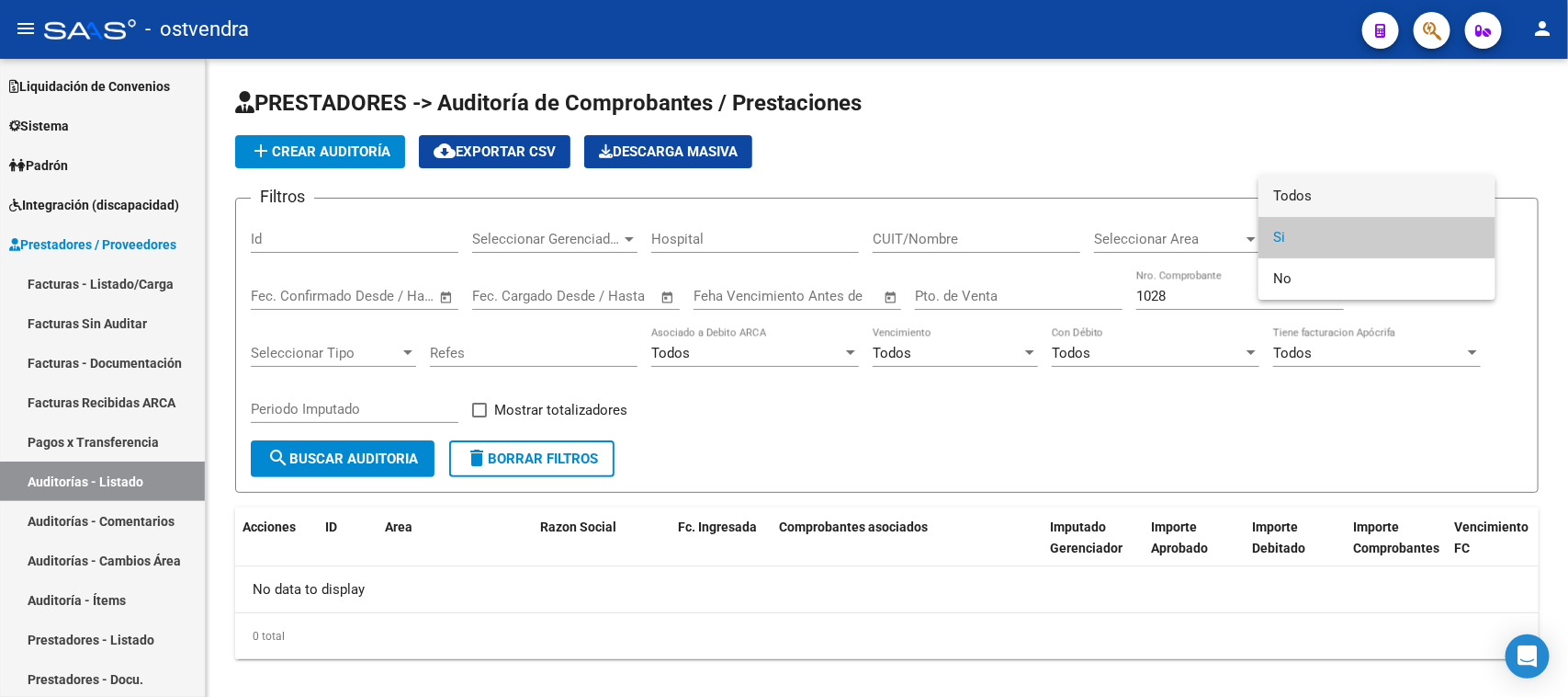
click at [1337, 195] on span "Todos" at bounding box center [1377, 197] width 208 height 41
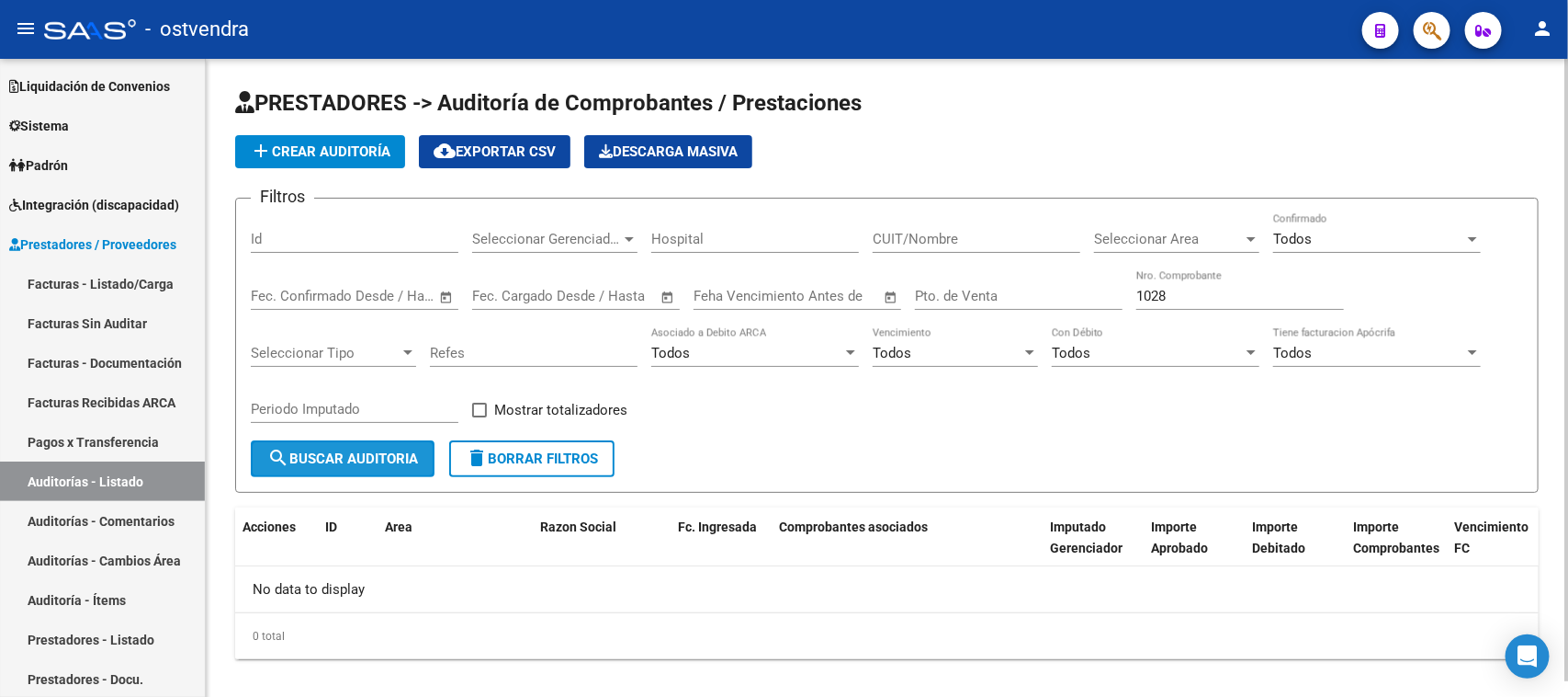
click at [320, 440] on button "search Buscar Auditoria" at bounding box center [342, 458] width 183 height 37
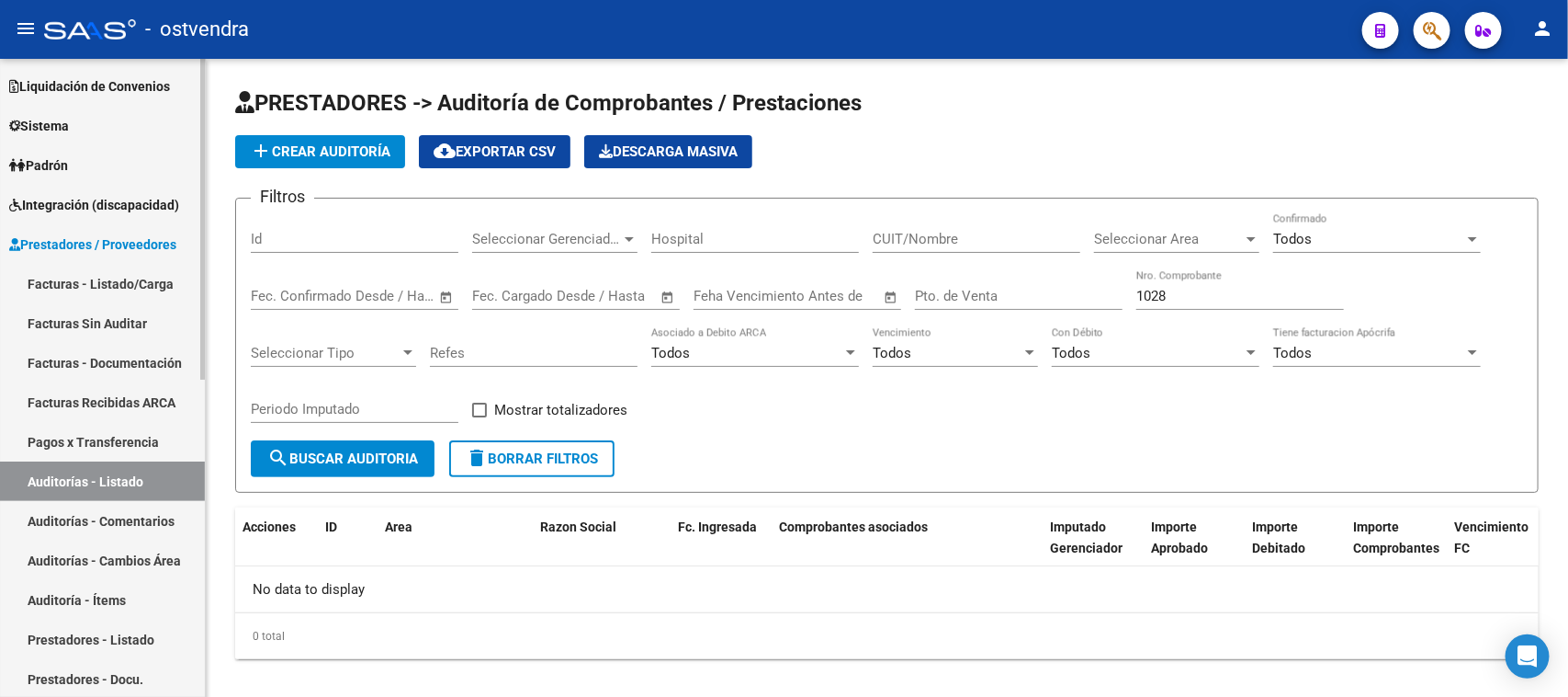
click at [94, 480] on link "Auditorías - Listado" at bounding box center [102, 482] width 205 height 40
click at [131, 530] on link "Auditorías - Comentarios" at bounding box center [102, 521] width 205 height 40
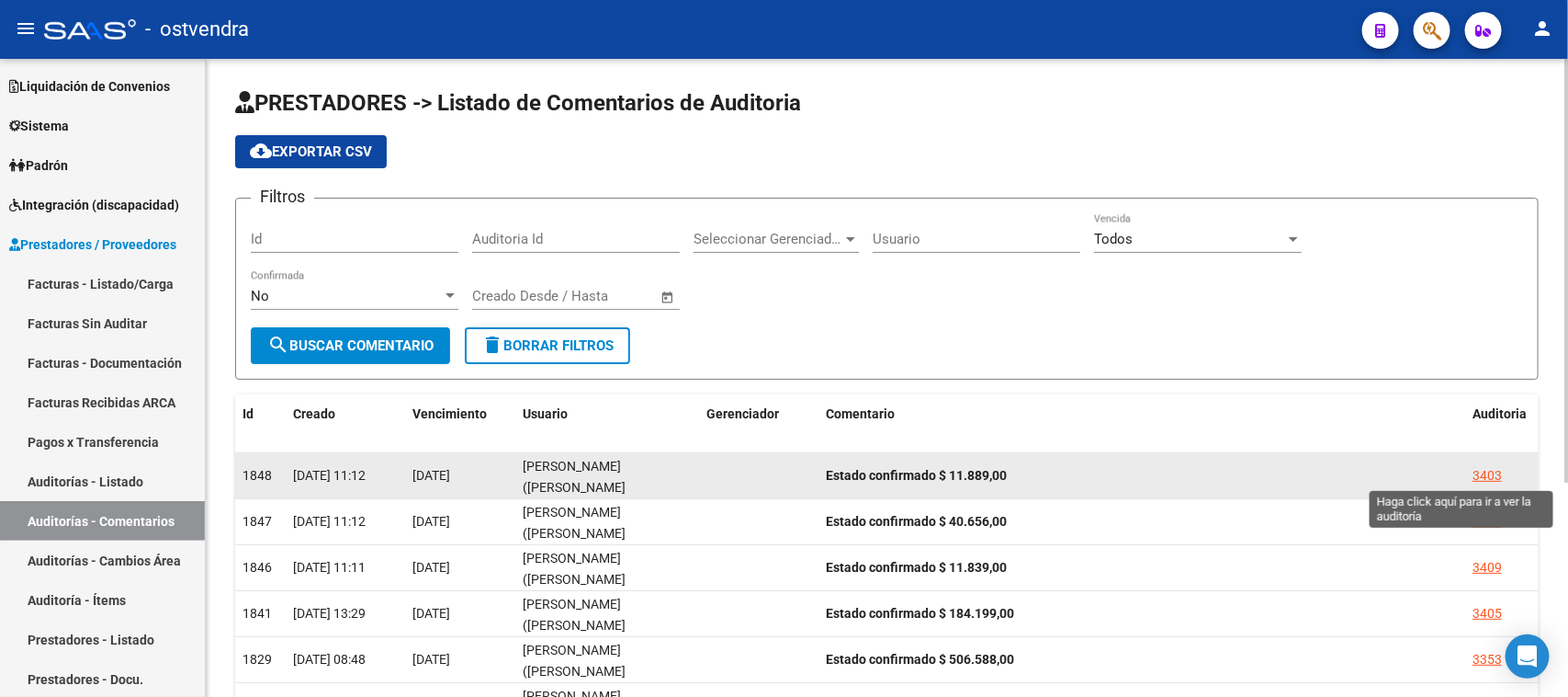
click at [1484, 478] on div "3403" at bounding box center [1487, 476] width 29 height 21
click at [1484, 478] on mat-sidenav-content "PRESTADORES -> Listado de Comentarios de Auditoria cloud_download Exportar CSV …" at bounding box center [886, 378] width 1362 height 638
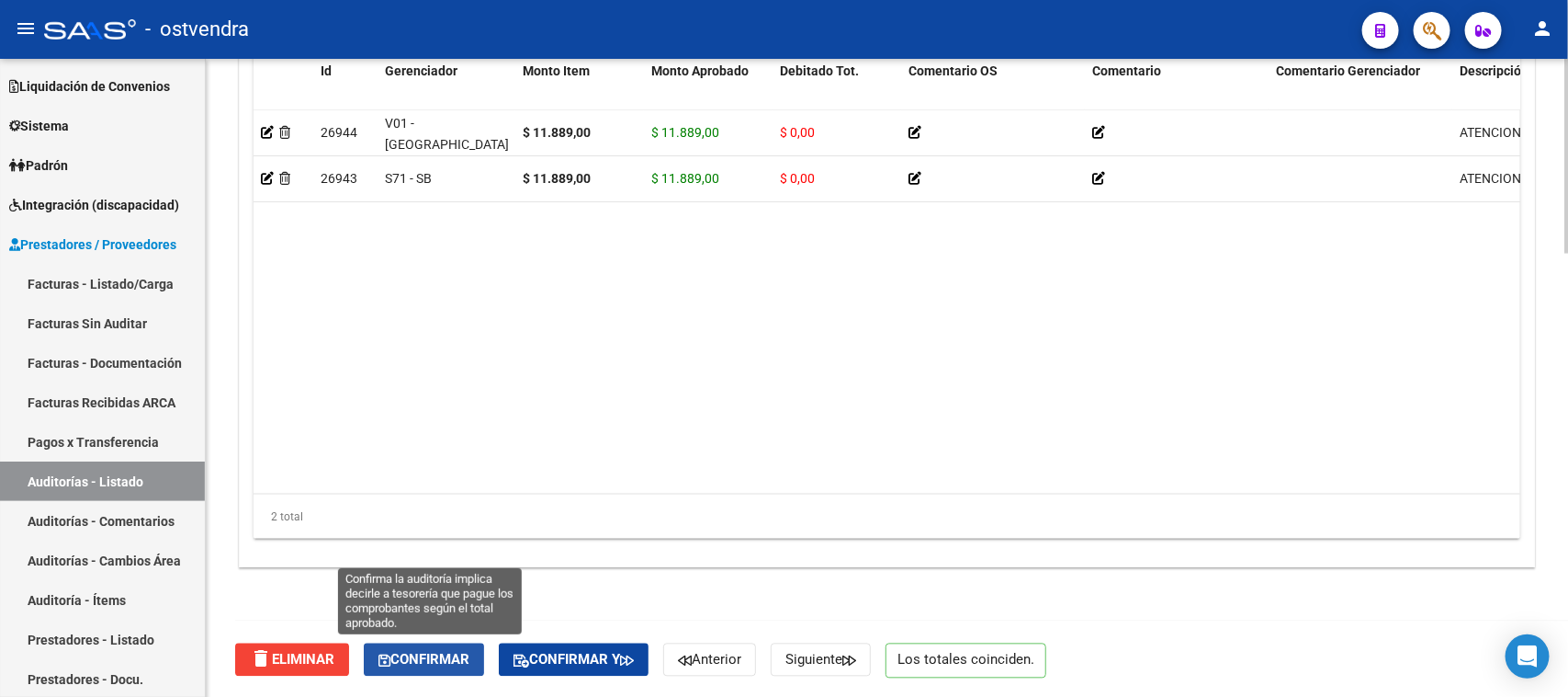
click at [448, 654] on span "Confirmar" at bounding box center [424, 660] width 91 height 17
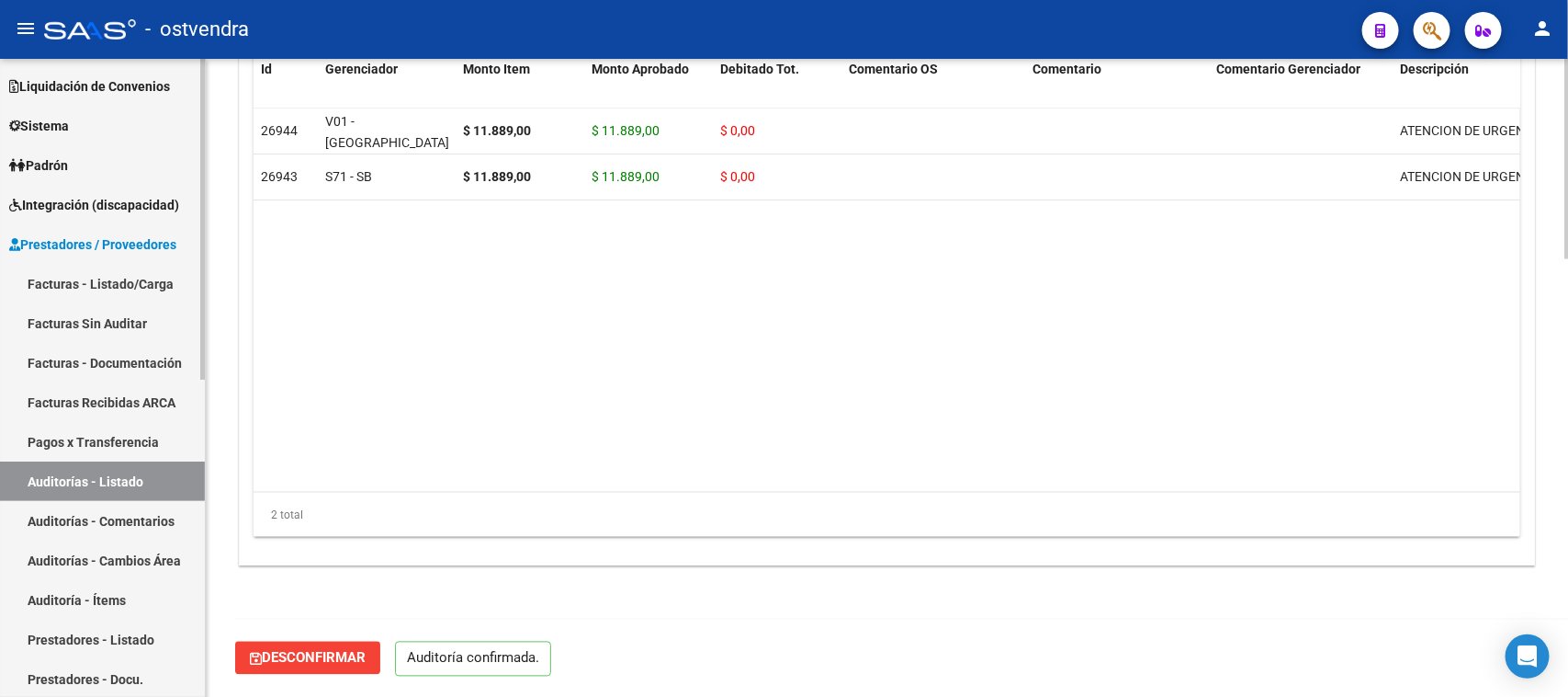
click at [135, 519] on link "Auditorías - Comentarios" at bounding box center [102, 521] width 205 height 40
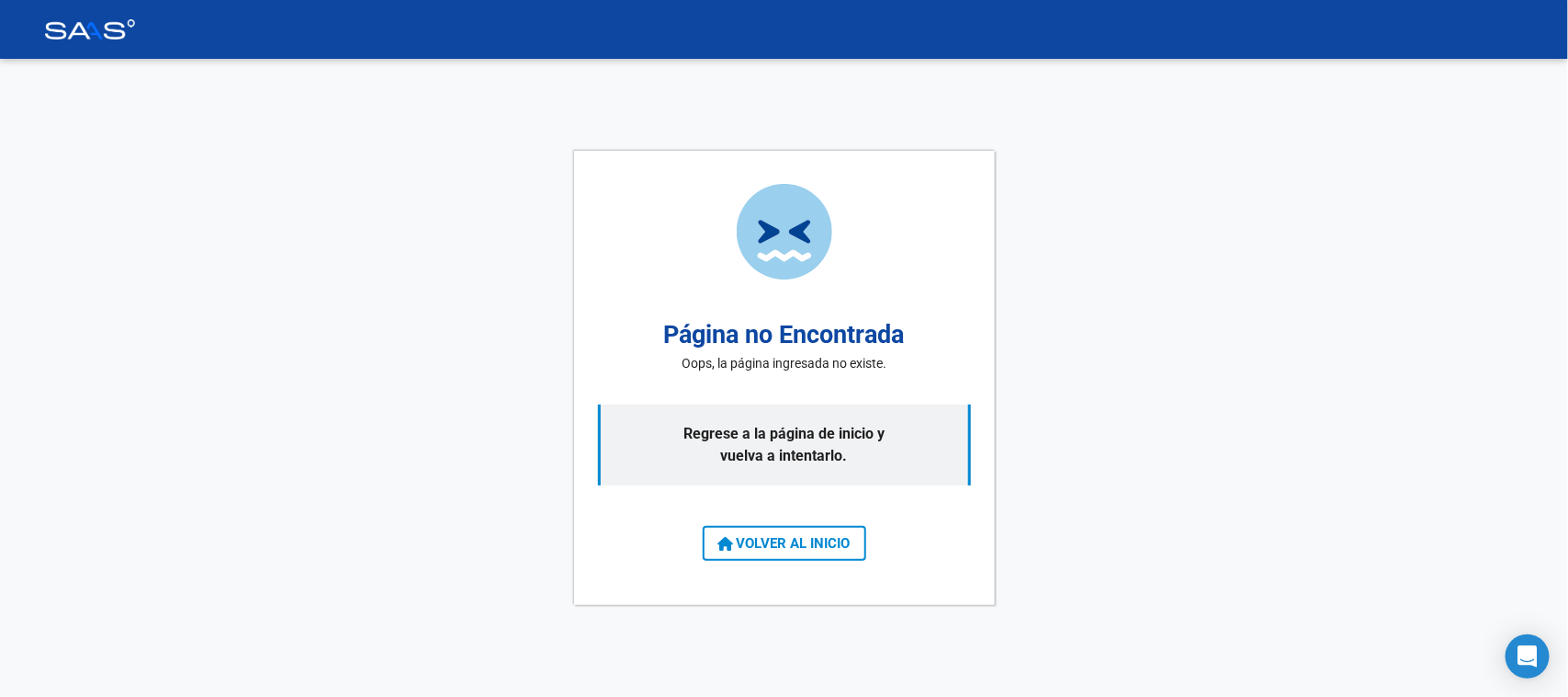
click at [789, 525] on div "Página no Encontrada Oops, la página ingresada no existe. Regrese a la página d…" at bounding box center [785, 377] width 421 height 454
click at [802, 540] on span "VOLVER AL INICIO" at bounding box center [784, 544] width 133 height 17
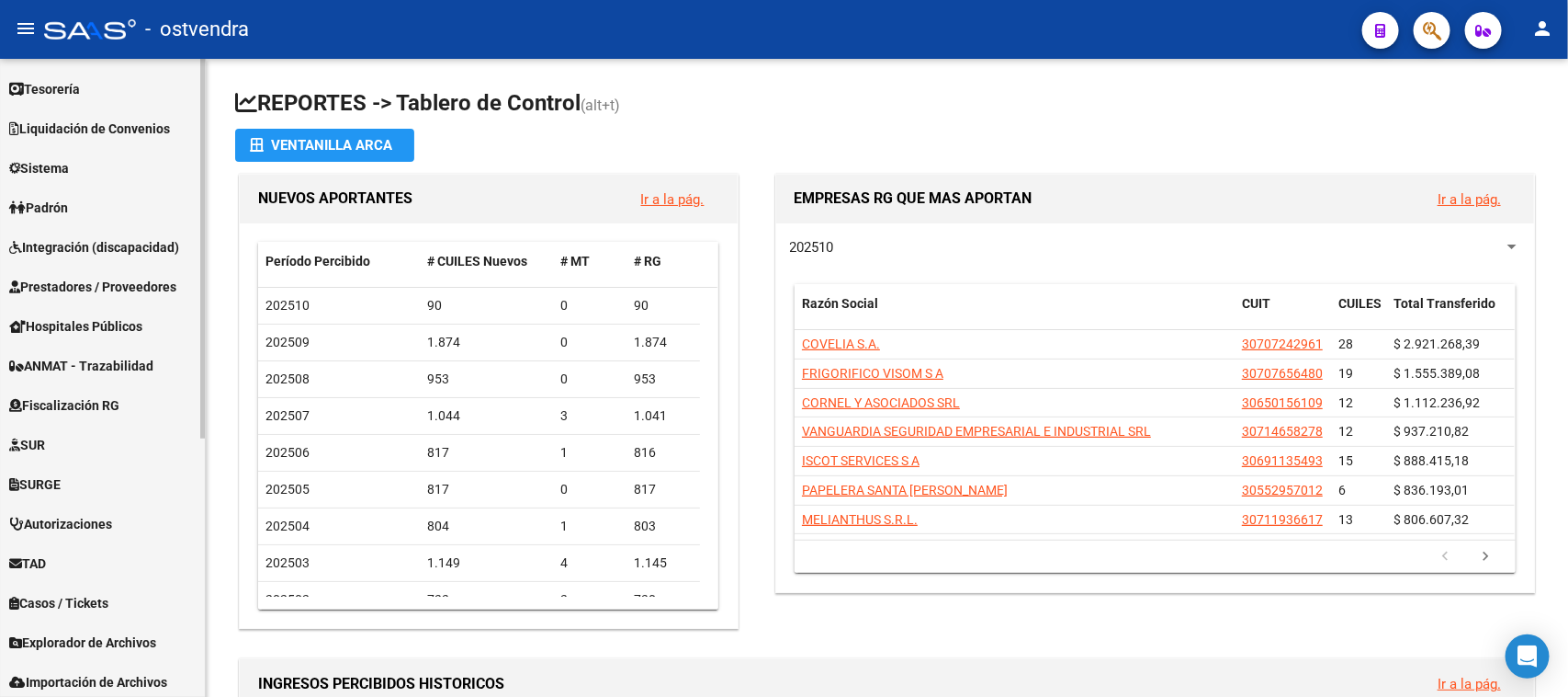
scroll to position [435, 0]
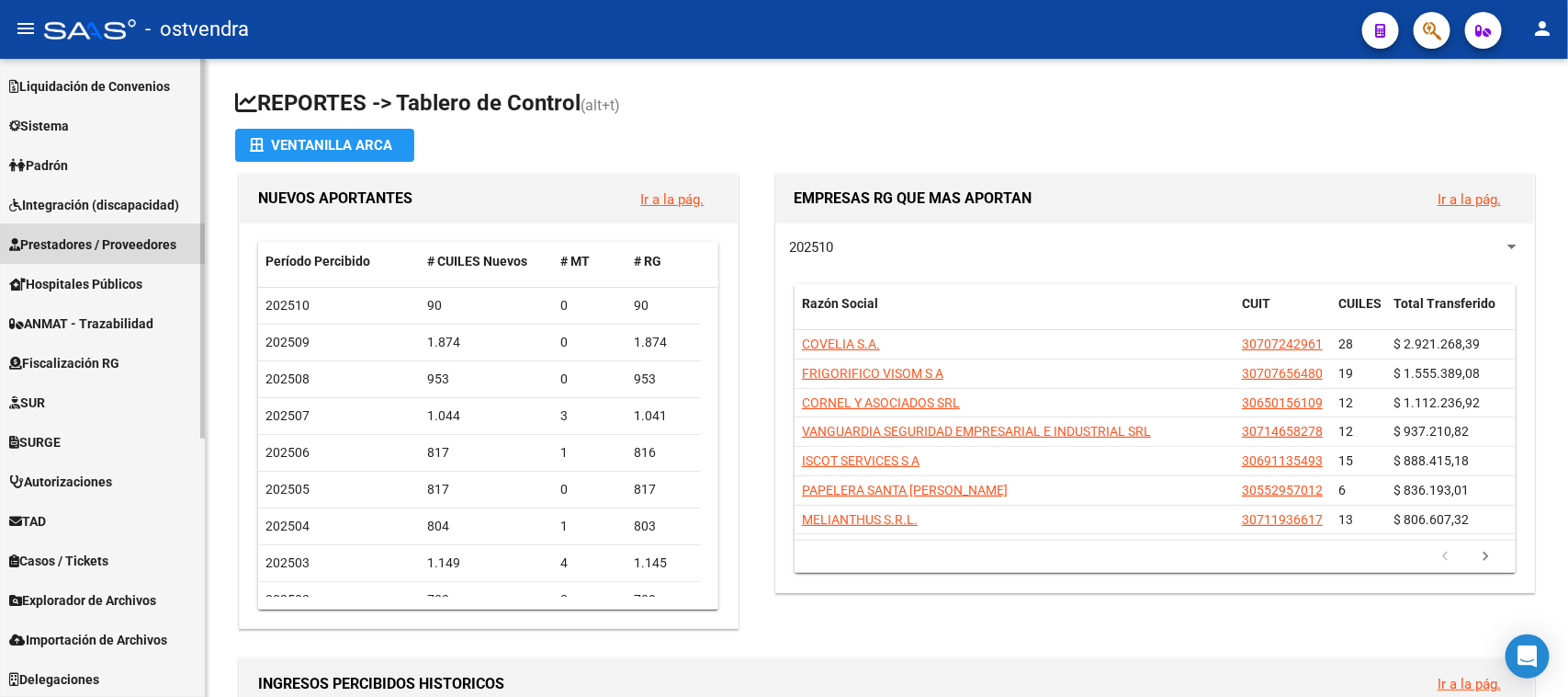
click at [122, 241] on span "Prestadores / Proveedores" at bounding box center [93, 245] width 167 height 21
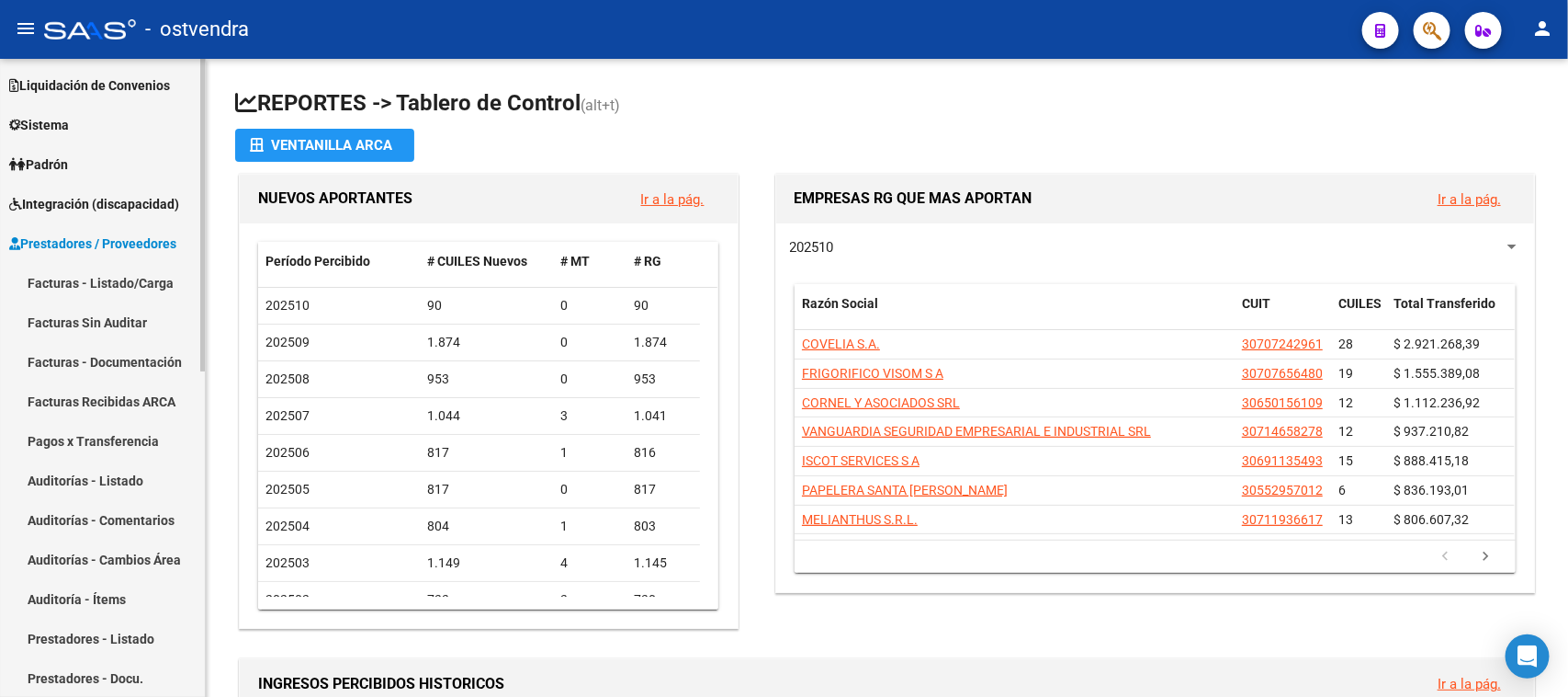
scroll to position [159, 0]
click at [113, 507] on link "Auditorías - Comentarios" at bounding box center [102, 520] width 205 height 40
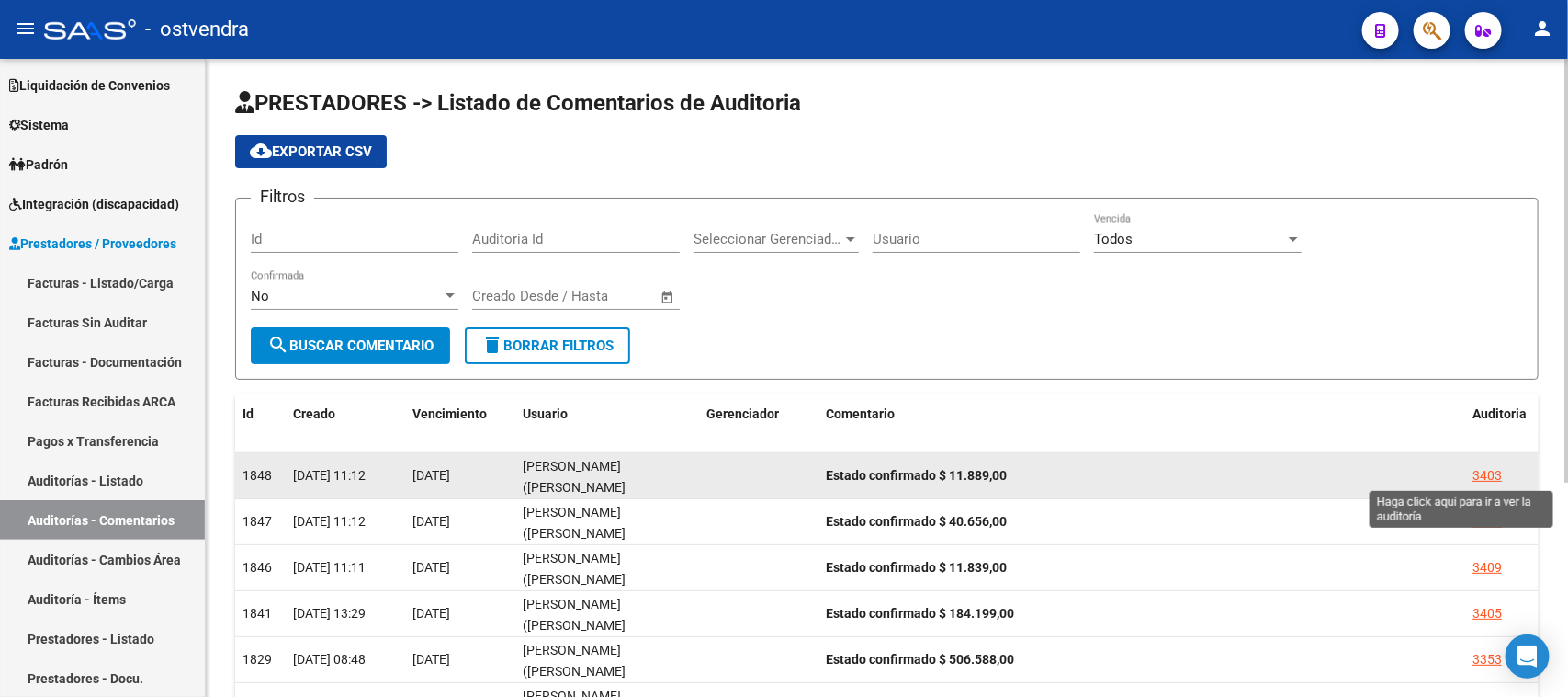
click at [1493, 469] on div "3403" at bounding box center [1487, 476] width 29 height 21
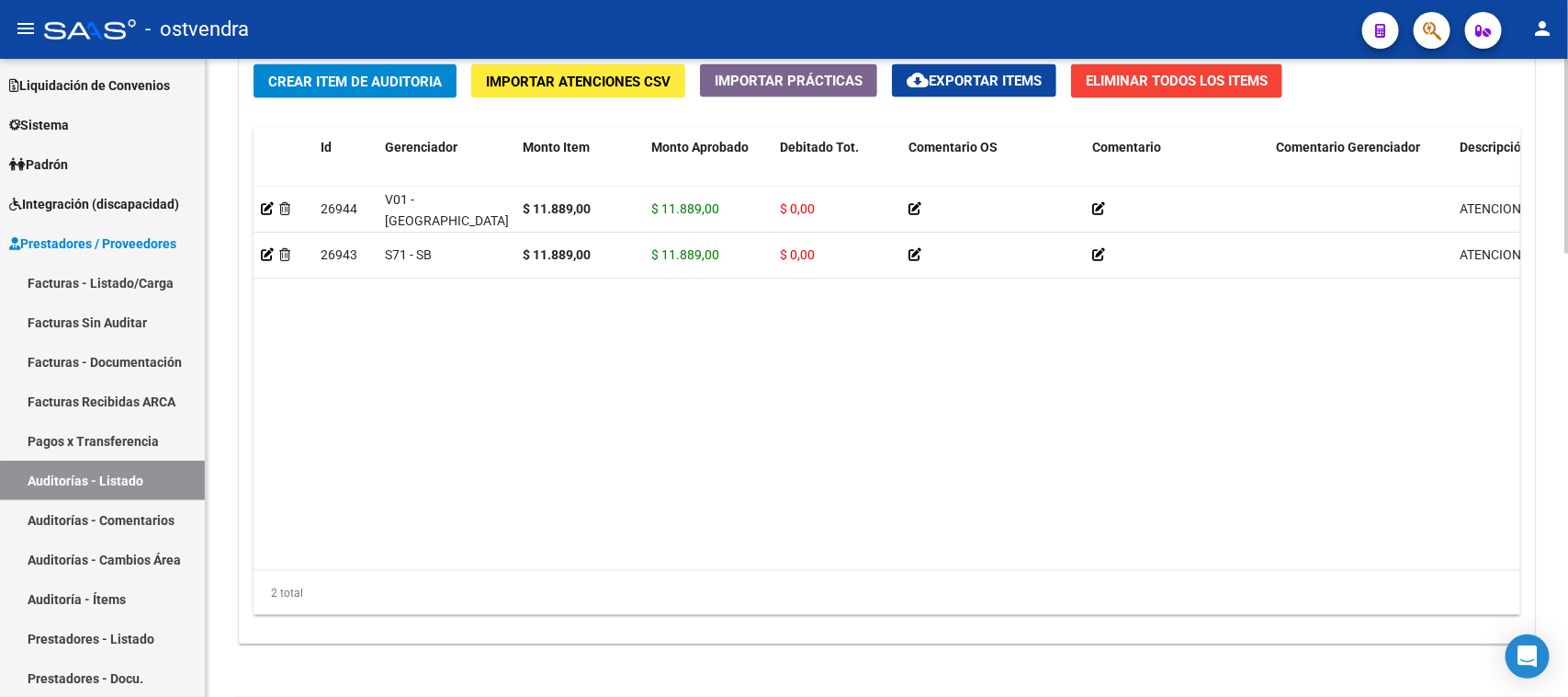
scroll to position [1455, 0]
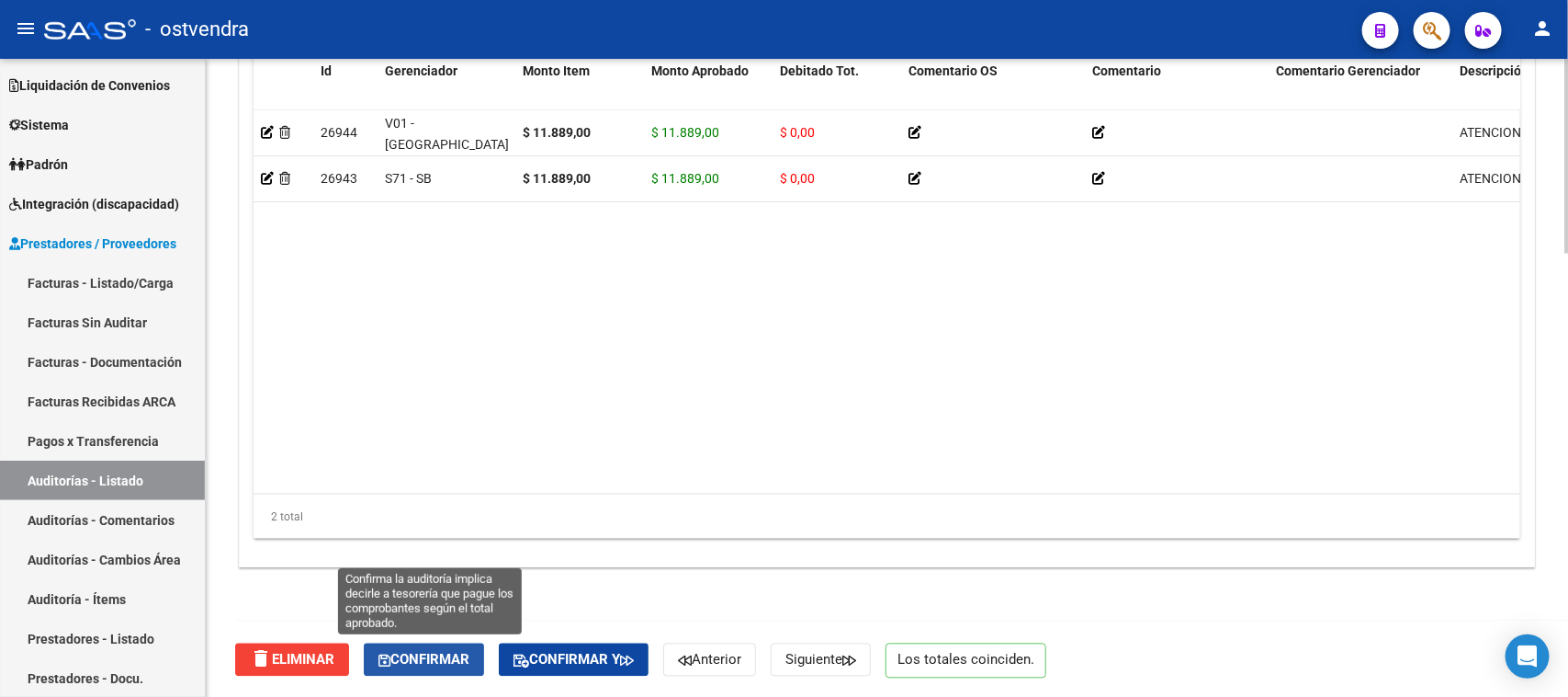
click at [463, 656] on span "Confirmar" at bounding box center [424, 660] width 91 height 17
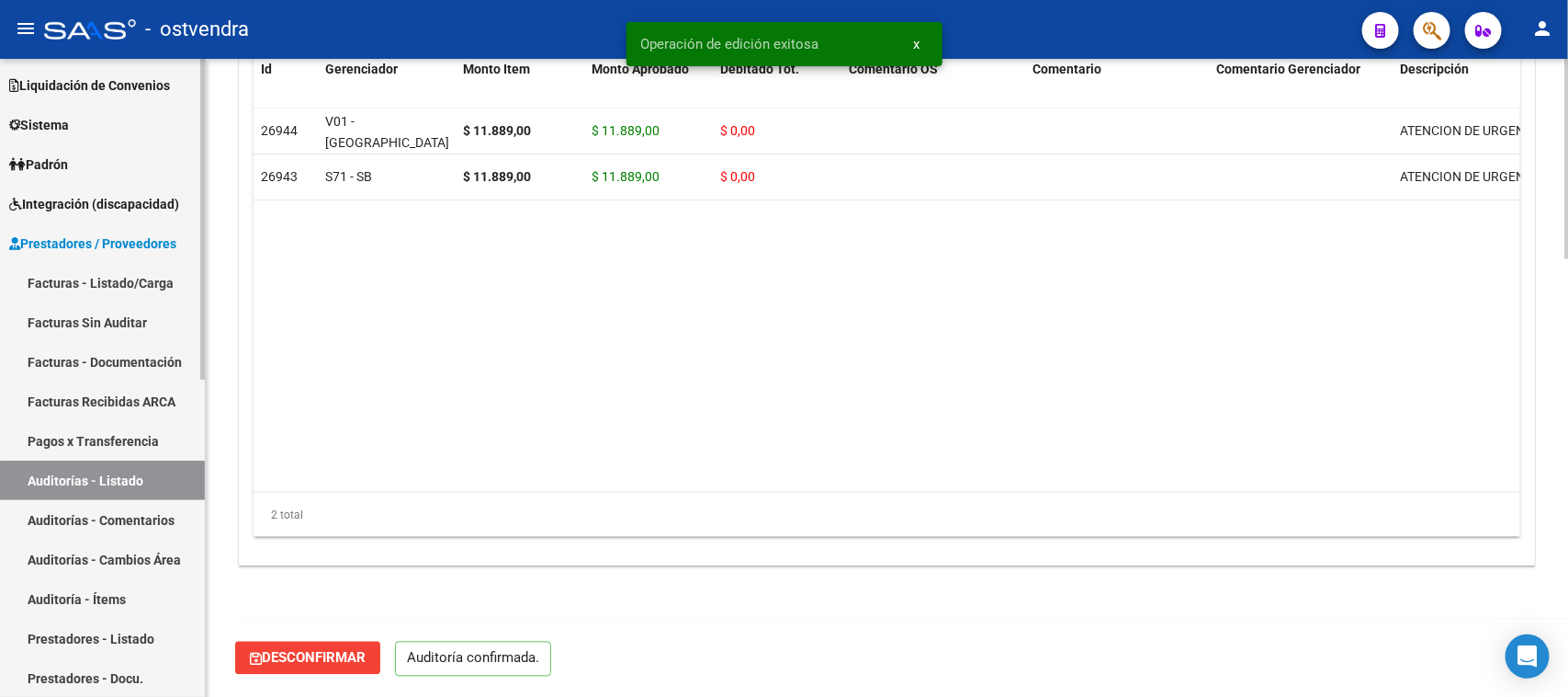
click at [85, 517] on link "Auditorías - Comentarios" at bounding box center [102, 520] width 205 height 40
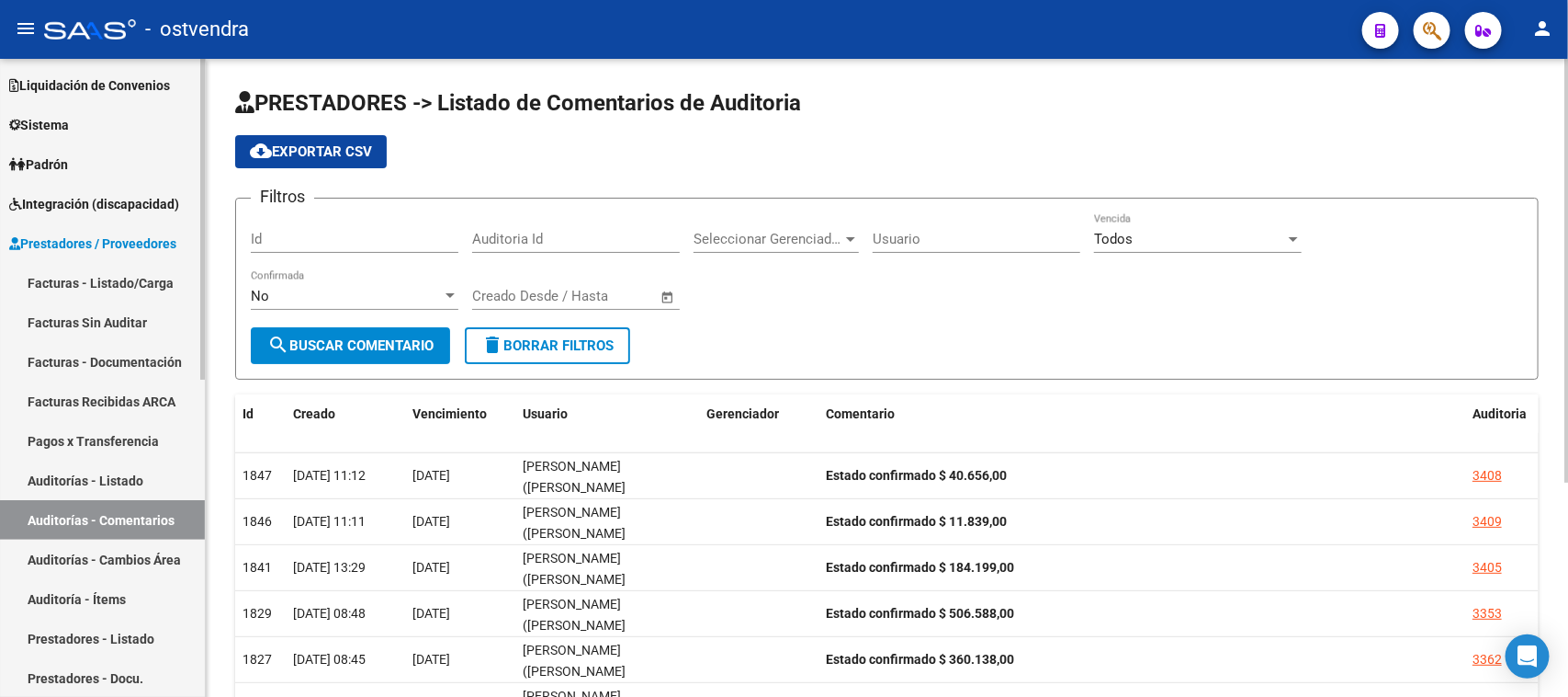
click at [86, 481] on link "Auditorías - Listado" at bounding box center [102, 481] width 205 height 40
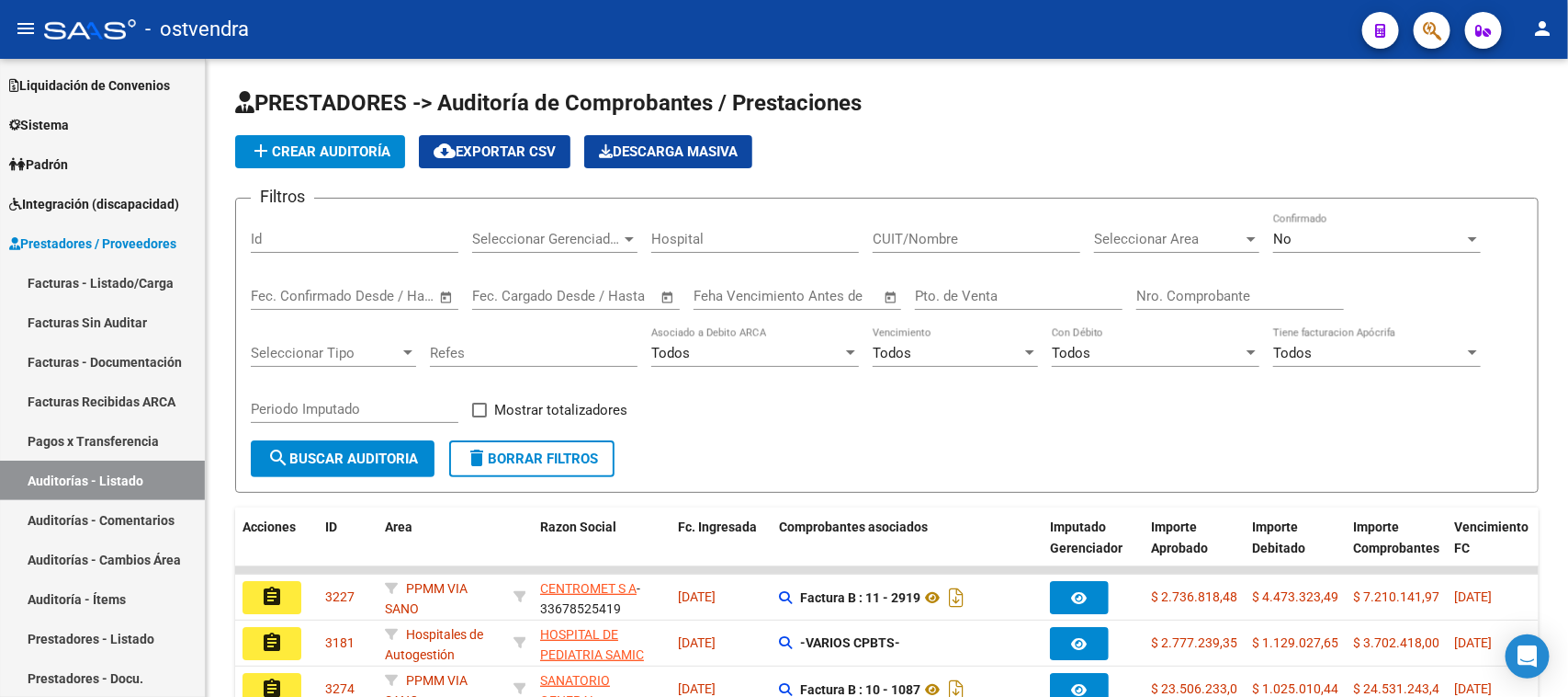
click at [1185, 302] on input "Nro. Comprobante" at bounding box center [1240, 296] width 208 height 17
type input "4831"
click at [1310, 246] on div "No" at bounding box center [1369, 239] width 191 height 17
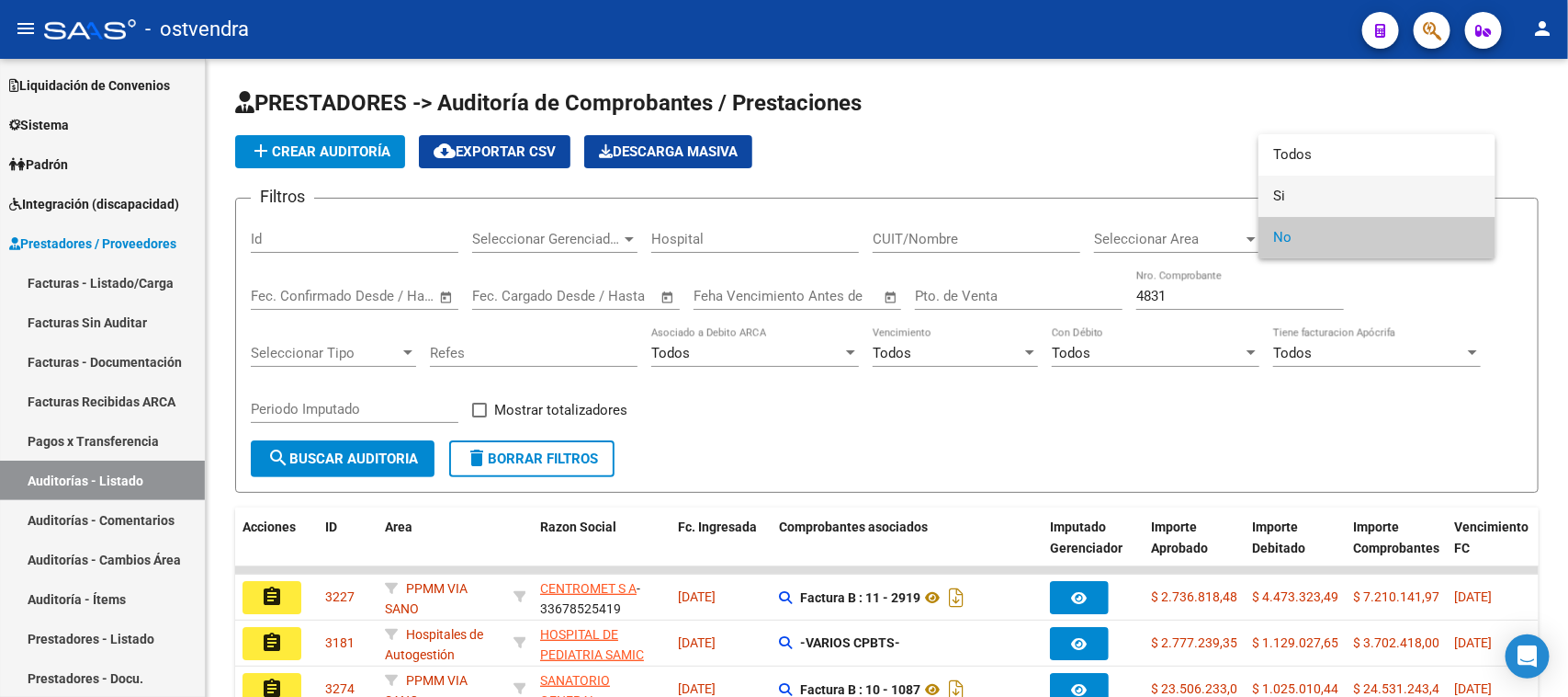
click at [1303, 188] on span "Si" at bounding box center [1377, 197] width 208 height 41
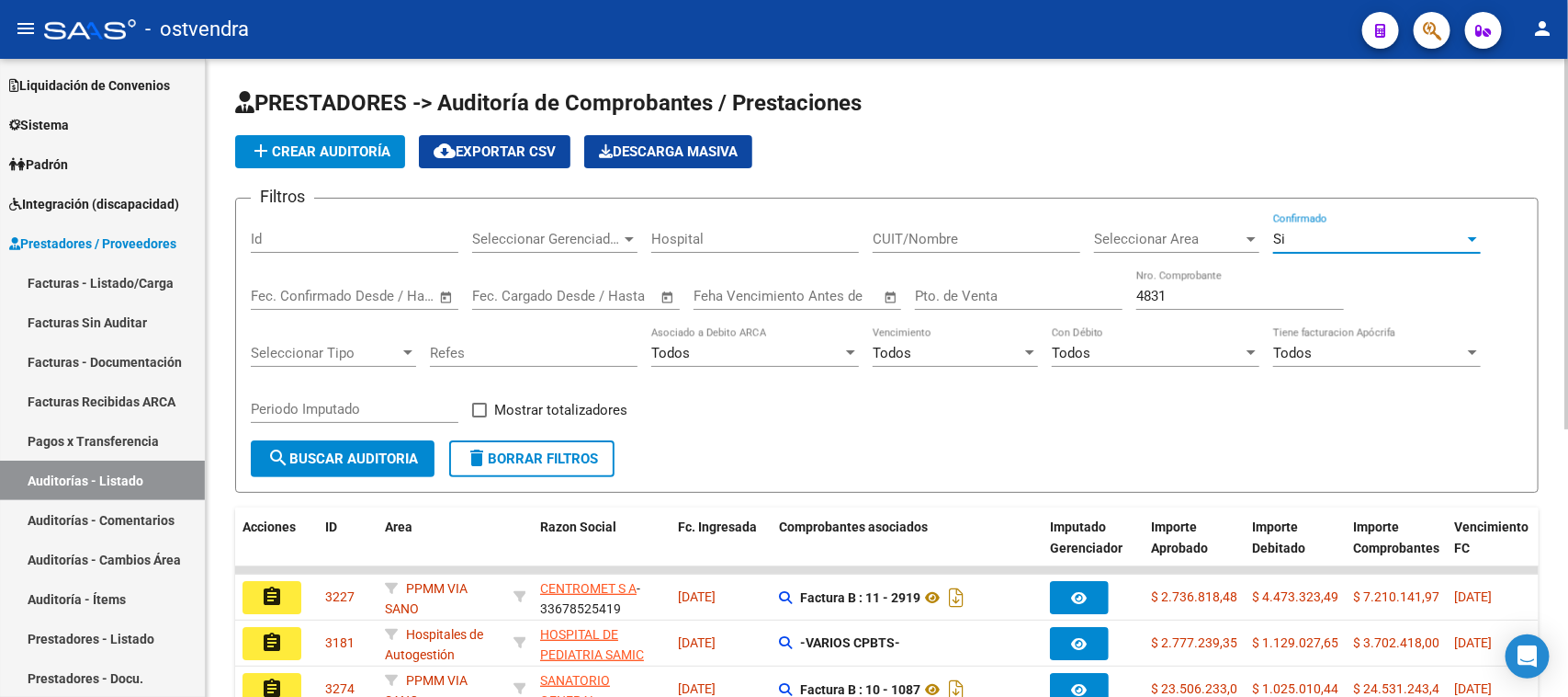
click at [385, 453] on span "search Buscar Auditoria" at bounding box center [342, 459] width 150 height 17
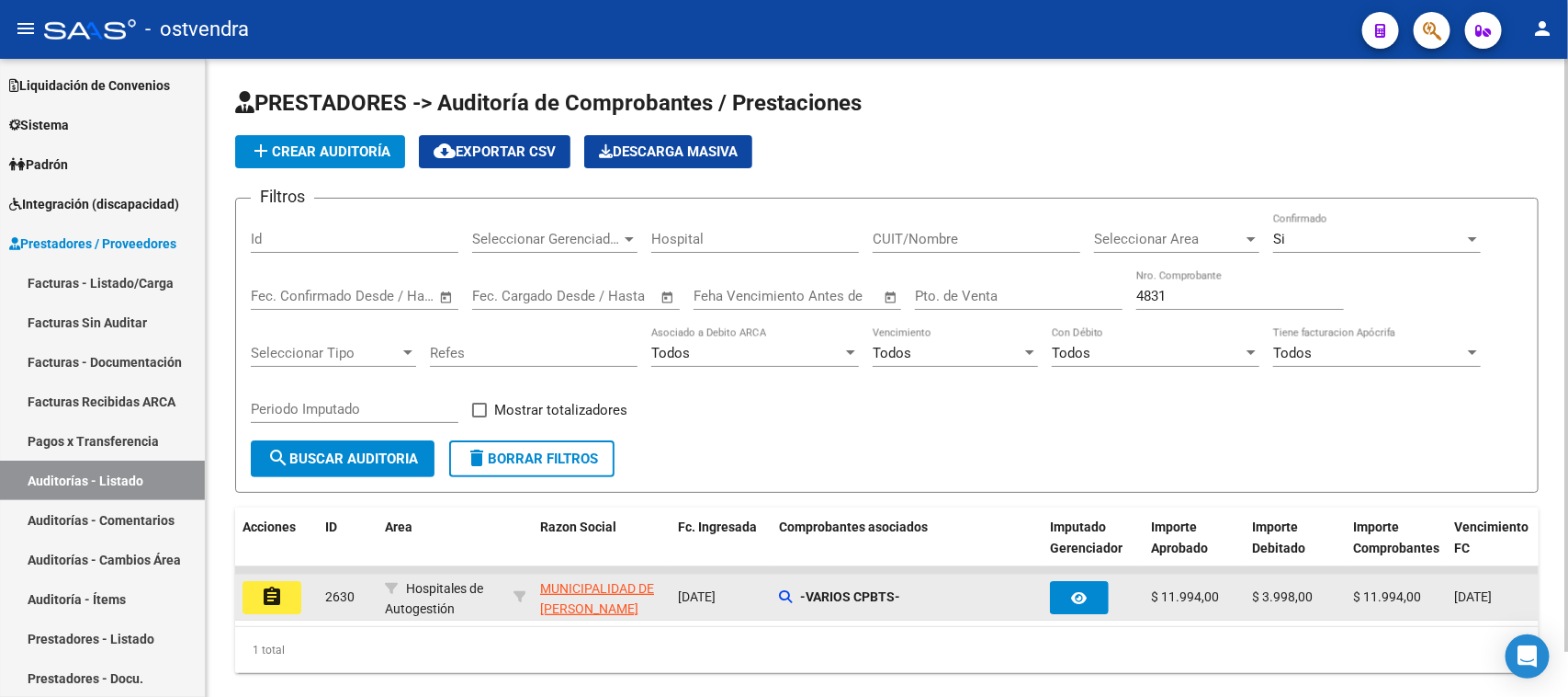
click at [277, 591] on mat-icon "assignment" at bounding box center [272, 596] width 22 height 22
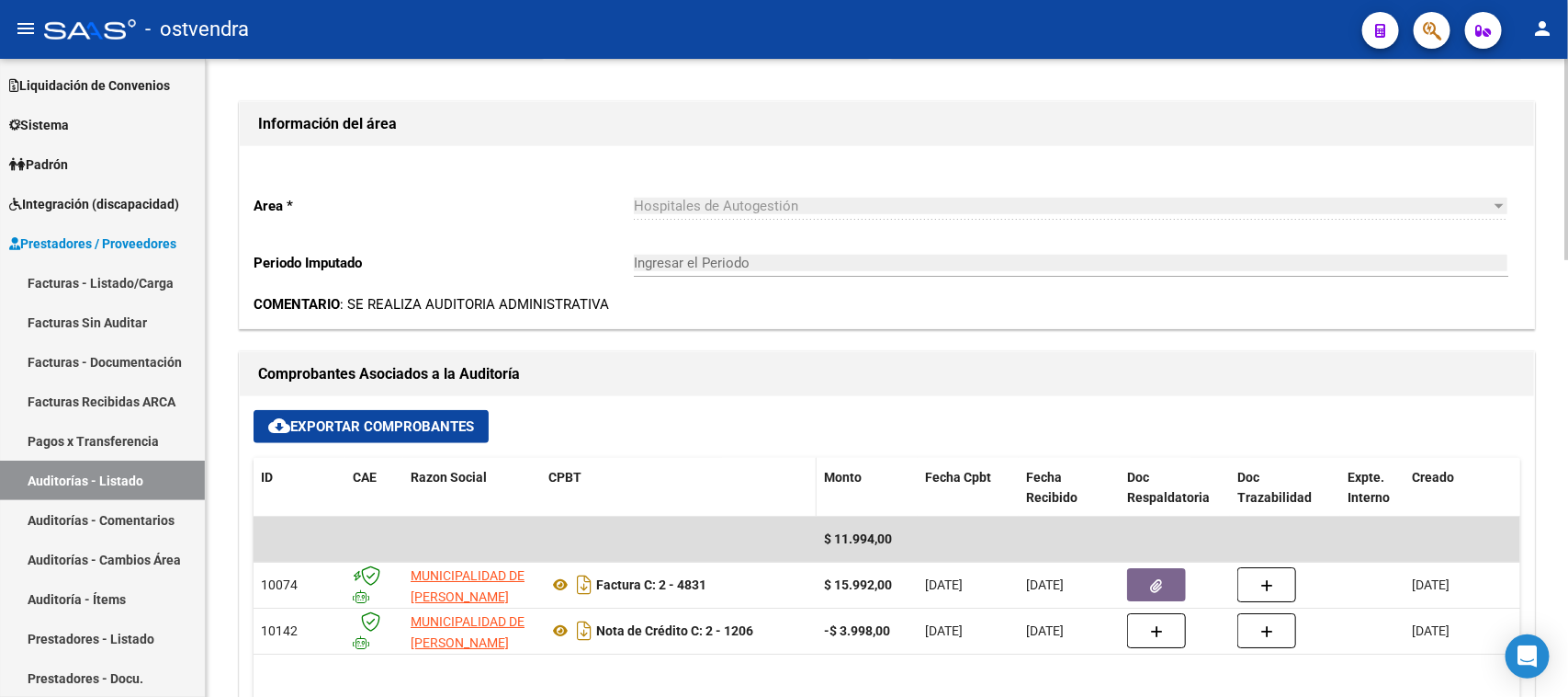
scroll to position [575, 0]
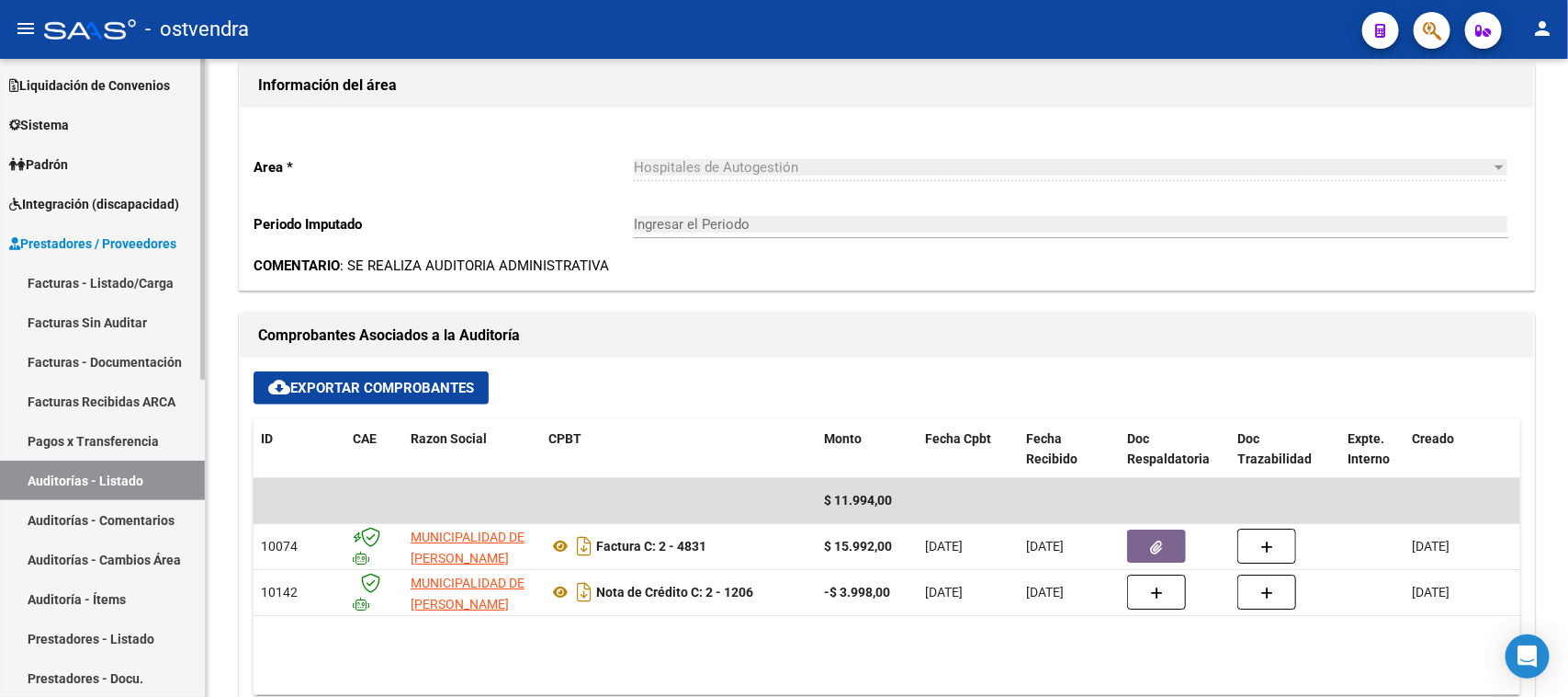
click at [152, 478] on link "Auditorías - Listado" at bounding box center [102, 481] width 205 height 40
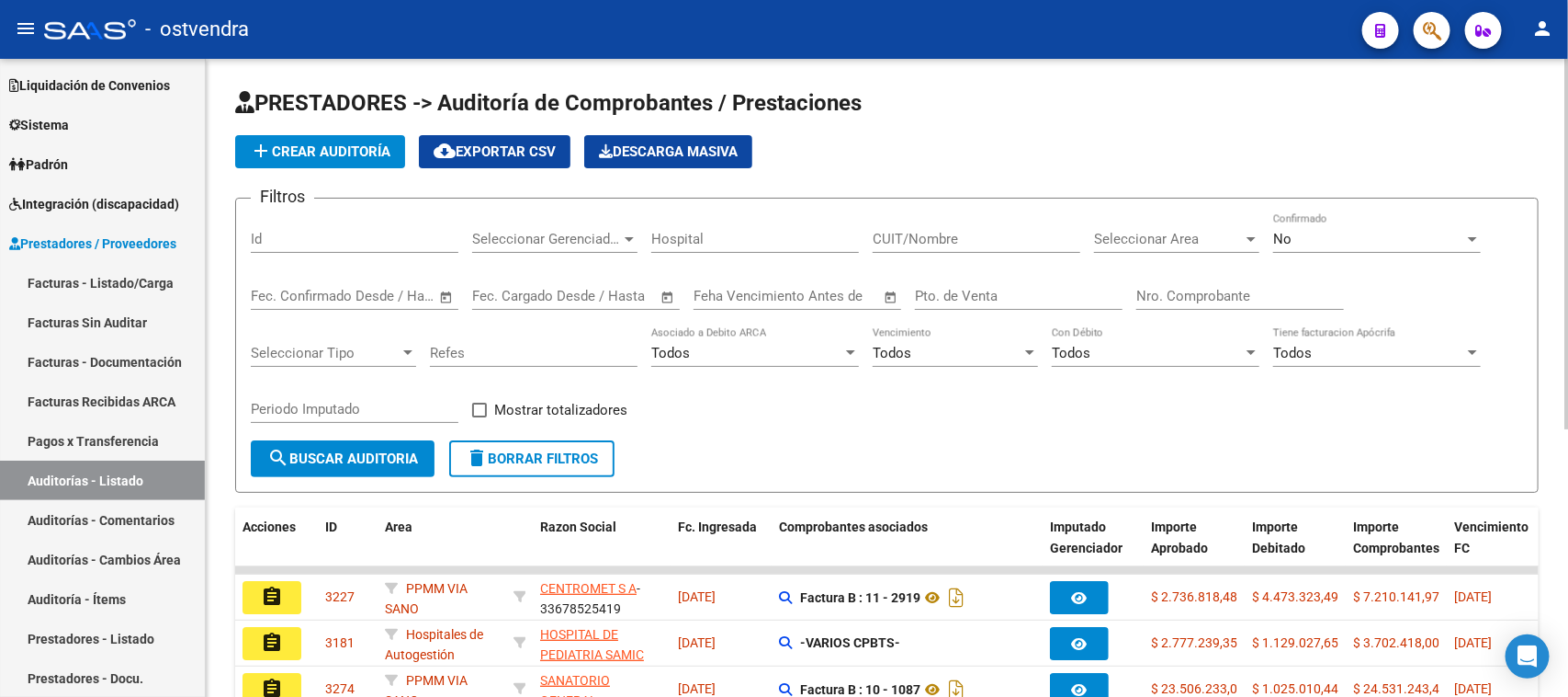
click at [1181, 288] on input "Nro. Comprobante" at bounding box center [1240, 296] width 208 height 17
type input "0"
click at [1297, 221] on div "No Confirmado" at bounding box center [1377, 233] width 208 height 40
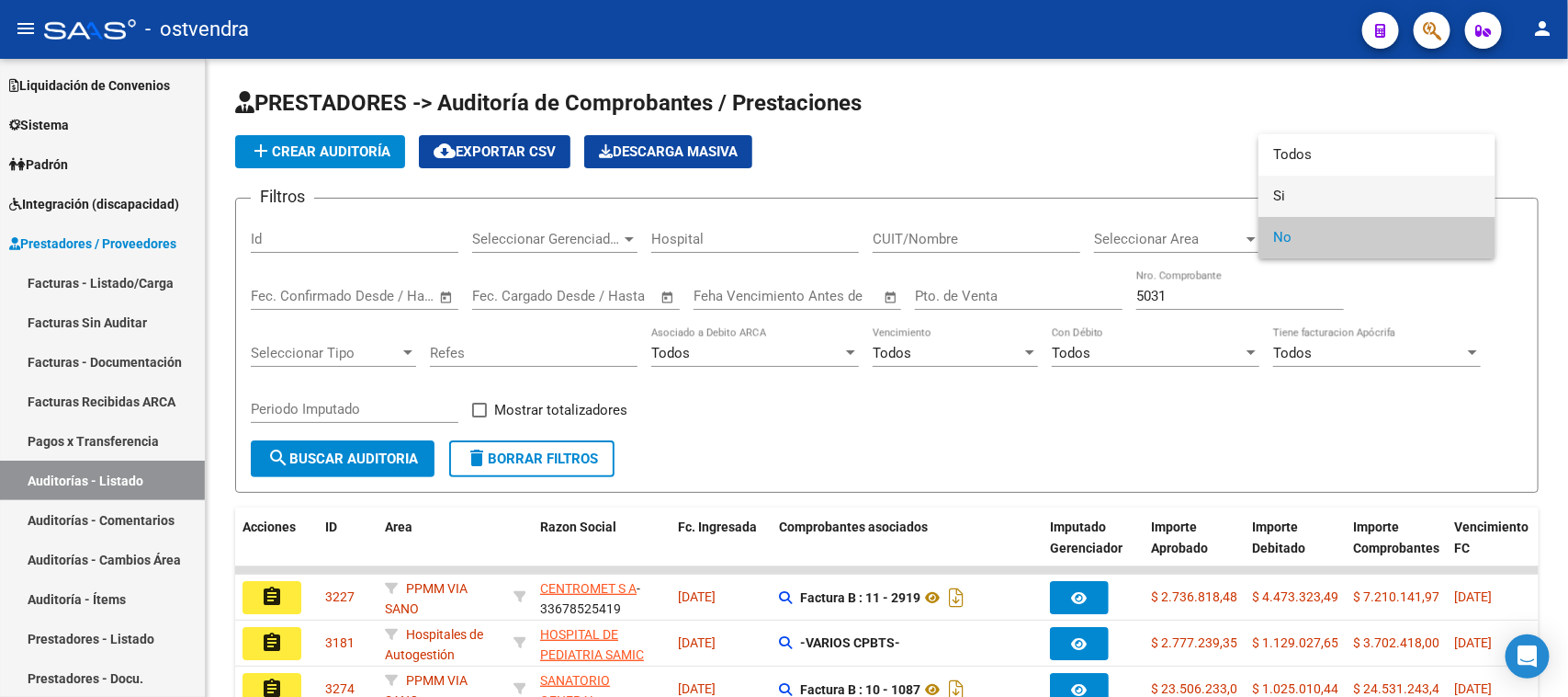
click at [1287, 188] on span "Si" at bounding box center [1377, 197] width 208 height 41
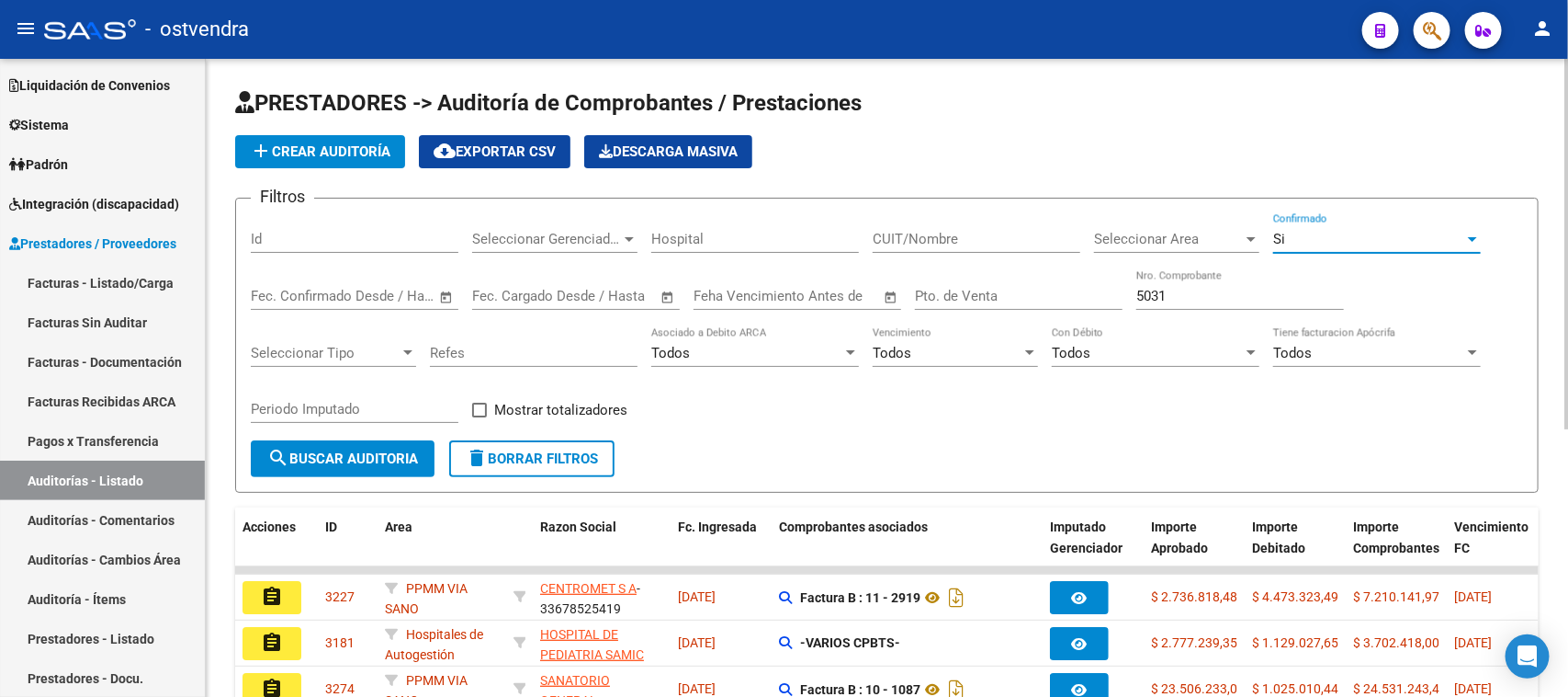
click at [341, 442] on button "search Buscar Auditoria" at bounding box center [342, 458] width 183 height 37
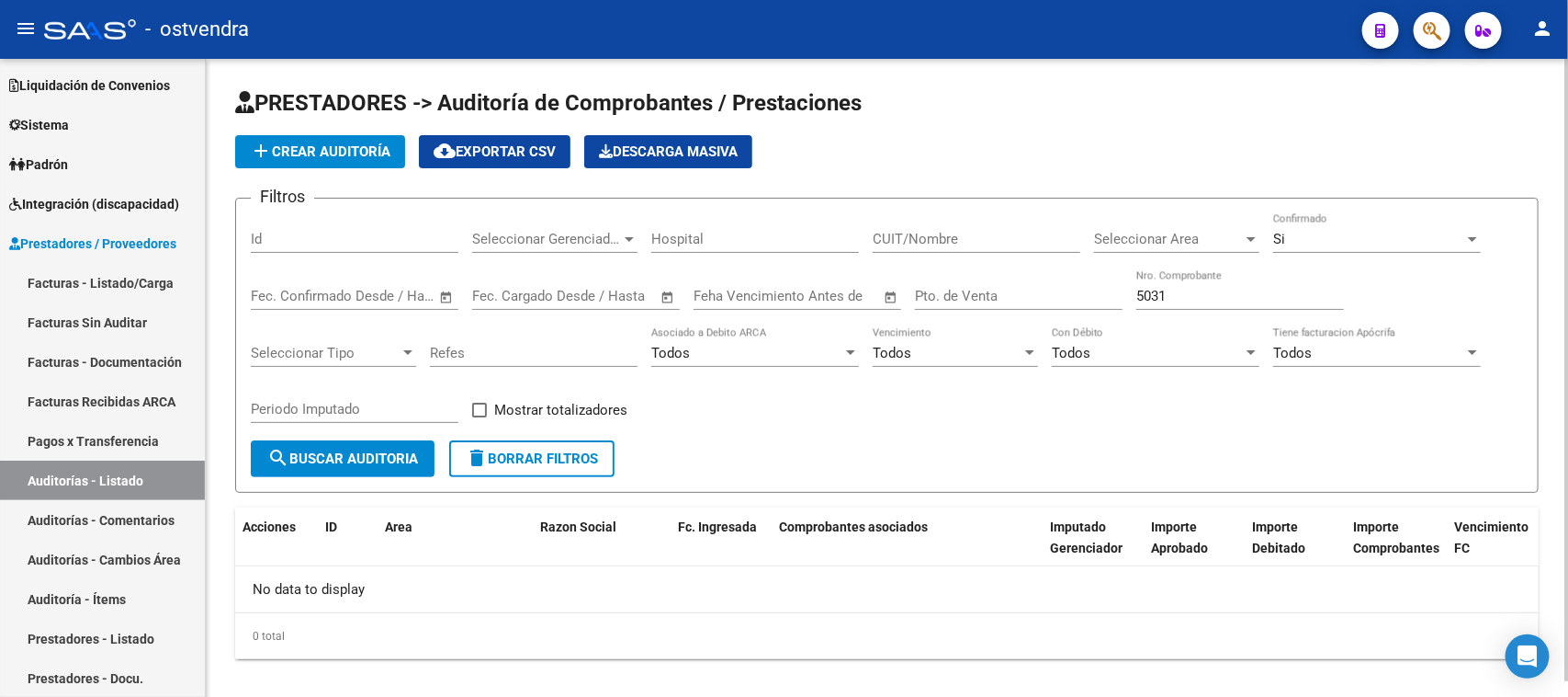
click at [1215, 292] on input "5031" at bounding box center [1240, 296] width 208 height 17
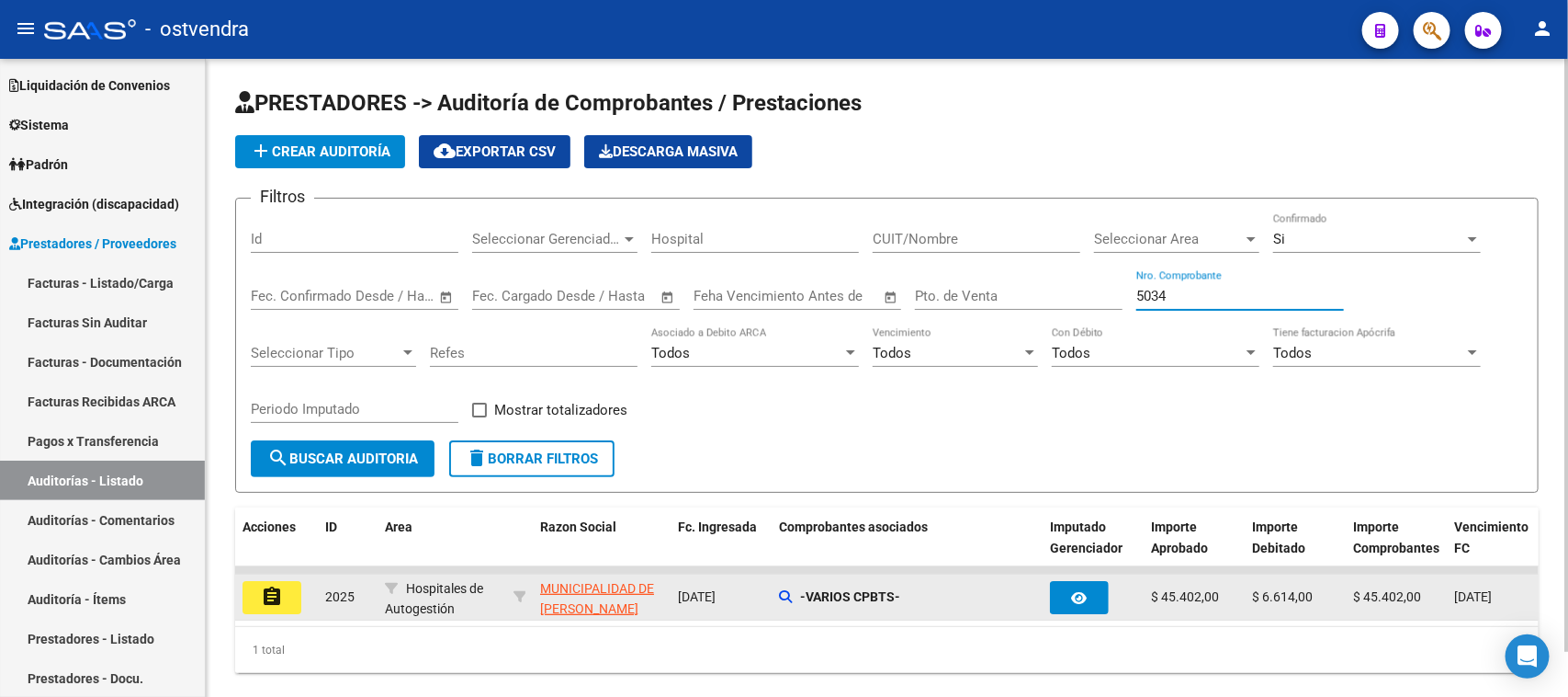
type input "5034"
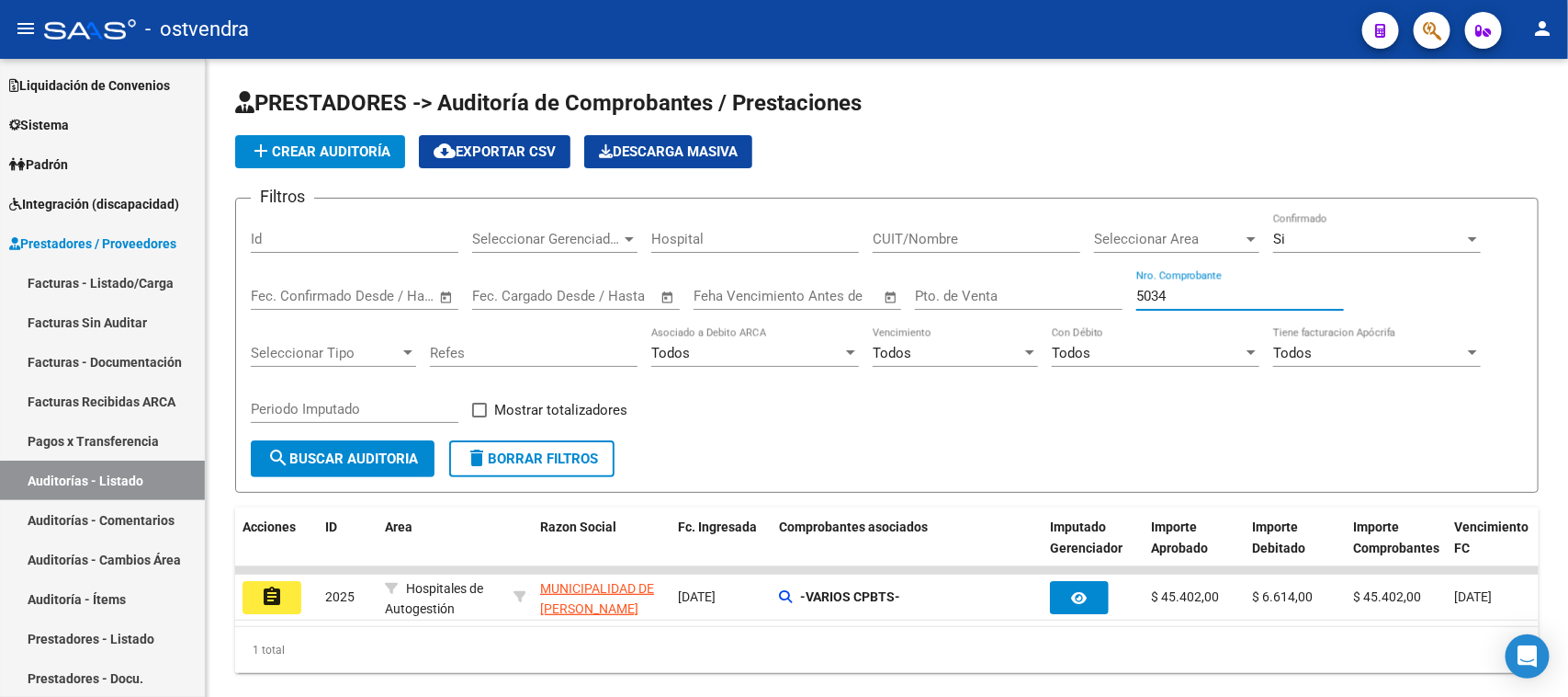
click at [261, 594] on mat-icon "assignment" at bounding box center [272, 596] width 22 height 22
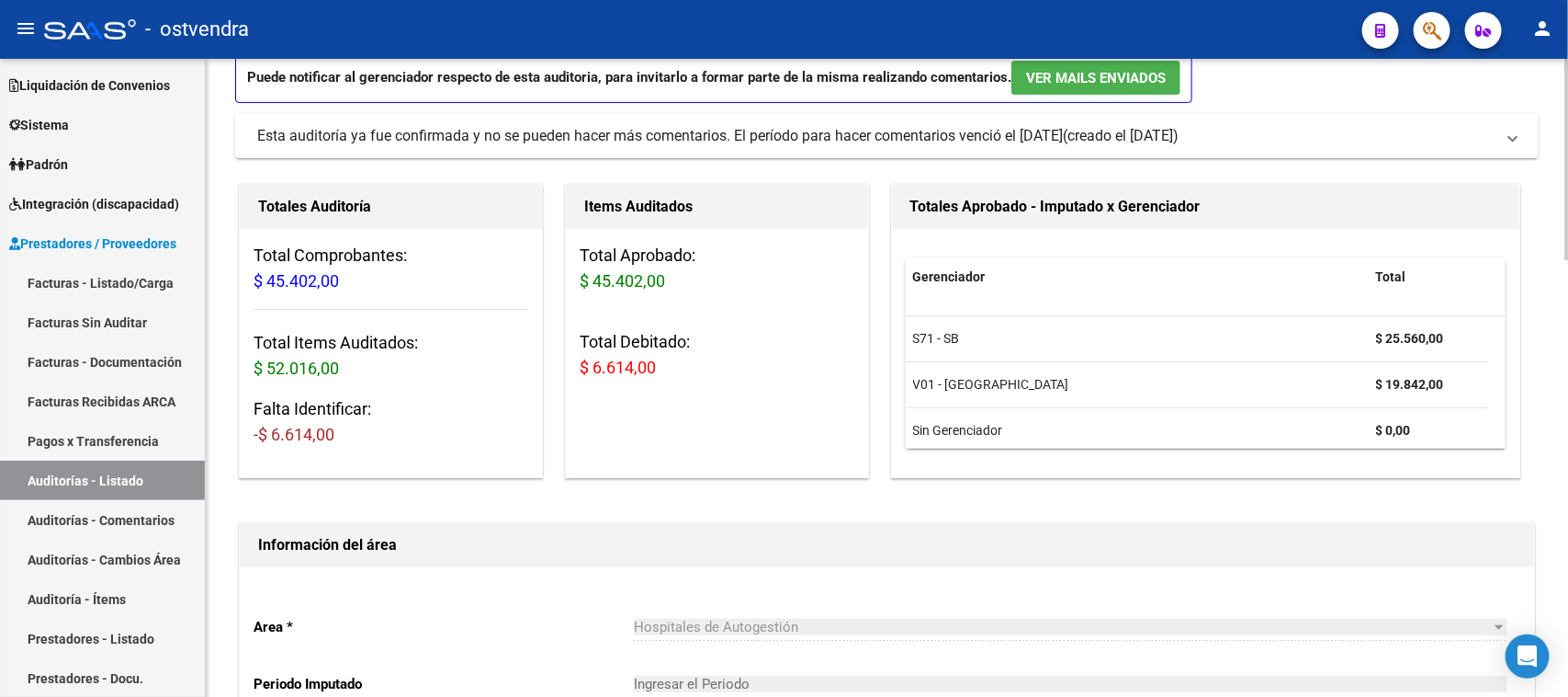
scroll to position [753, 0]
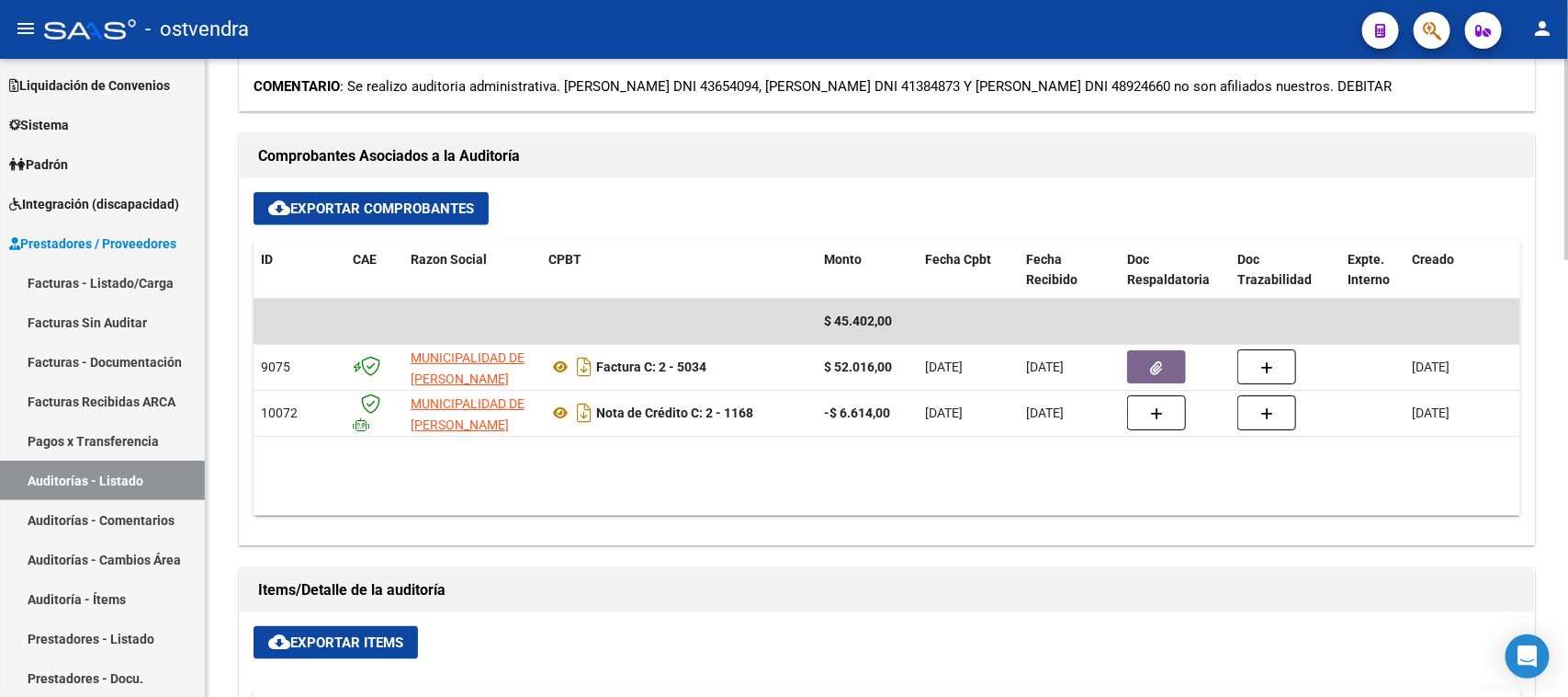
click at [1567, 551] on div at bounding box center [1566, 378] width 5 height 639
click at [144, 519] on link "Auditorías - Comentarios" at bounding box center [102, 520] width 205 height 40
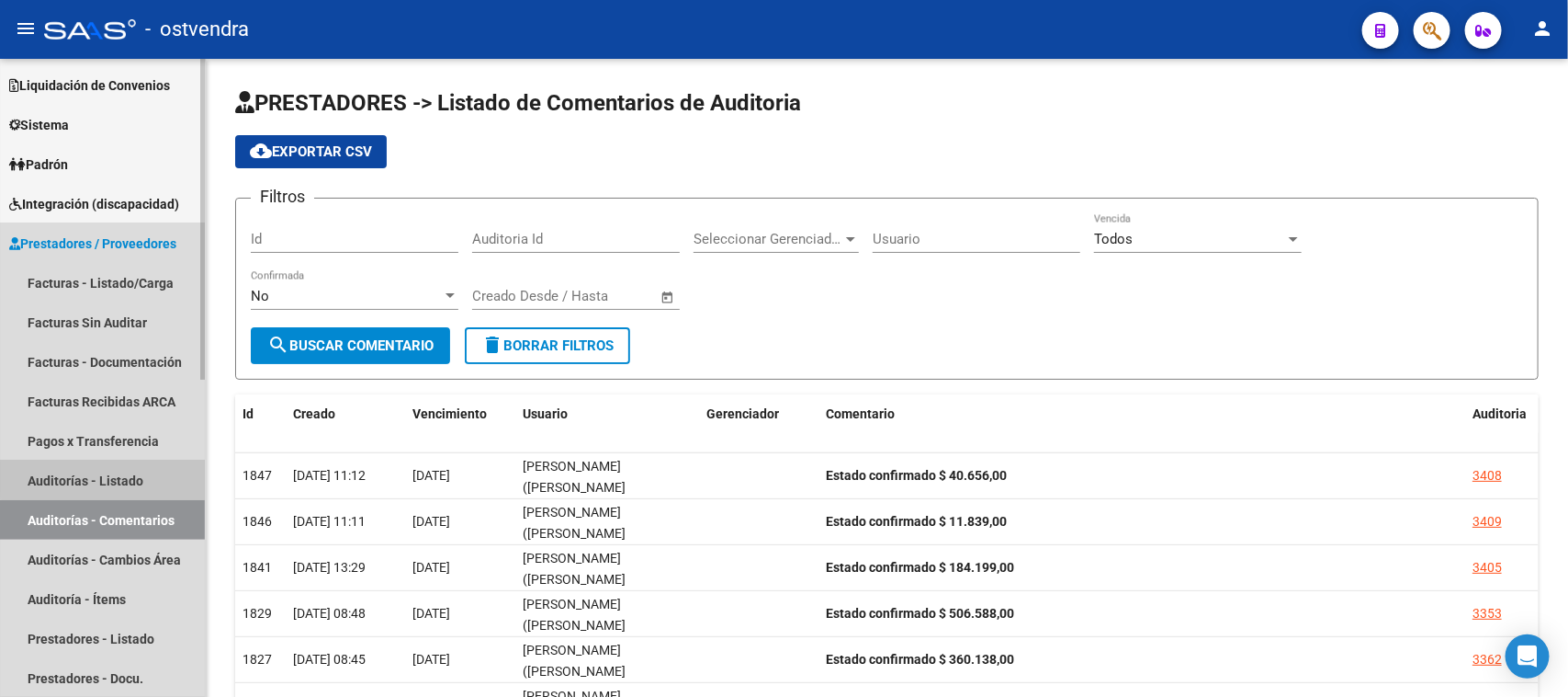
click at [148, 476] on link "Auditorías - Listado" at bounding box center [102, 481] width 205 height 40
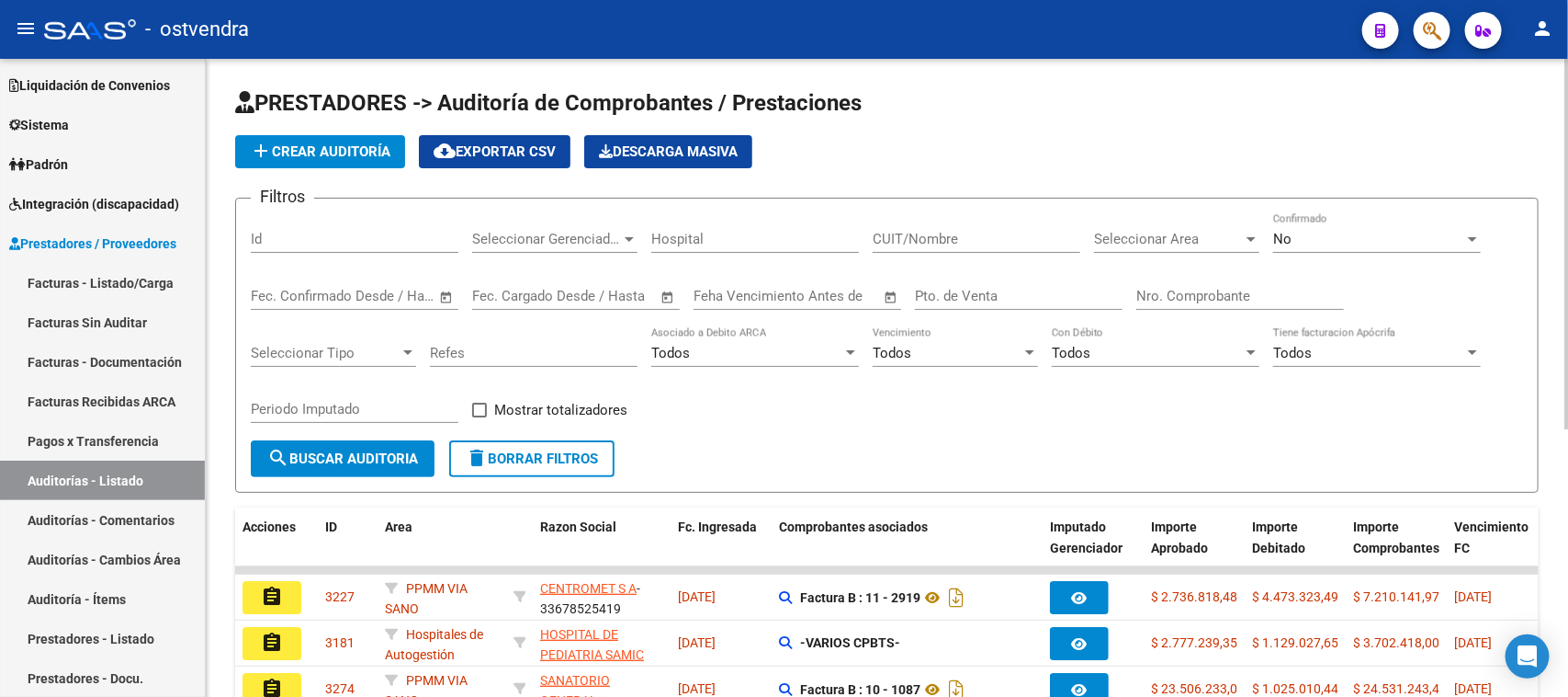
click at [1168, 302] on input "Nro. Comprobante" at bounding box center [1240, 296] width 208 height 17
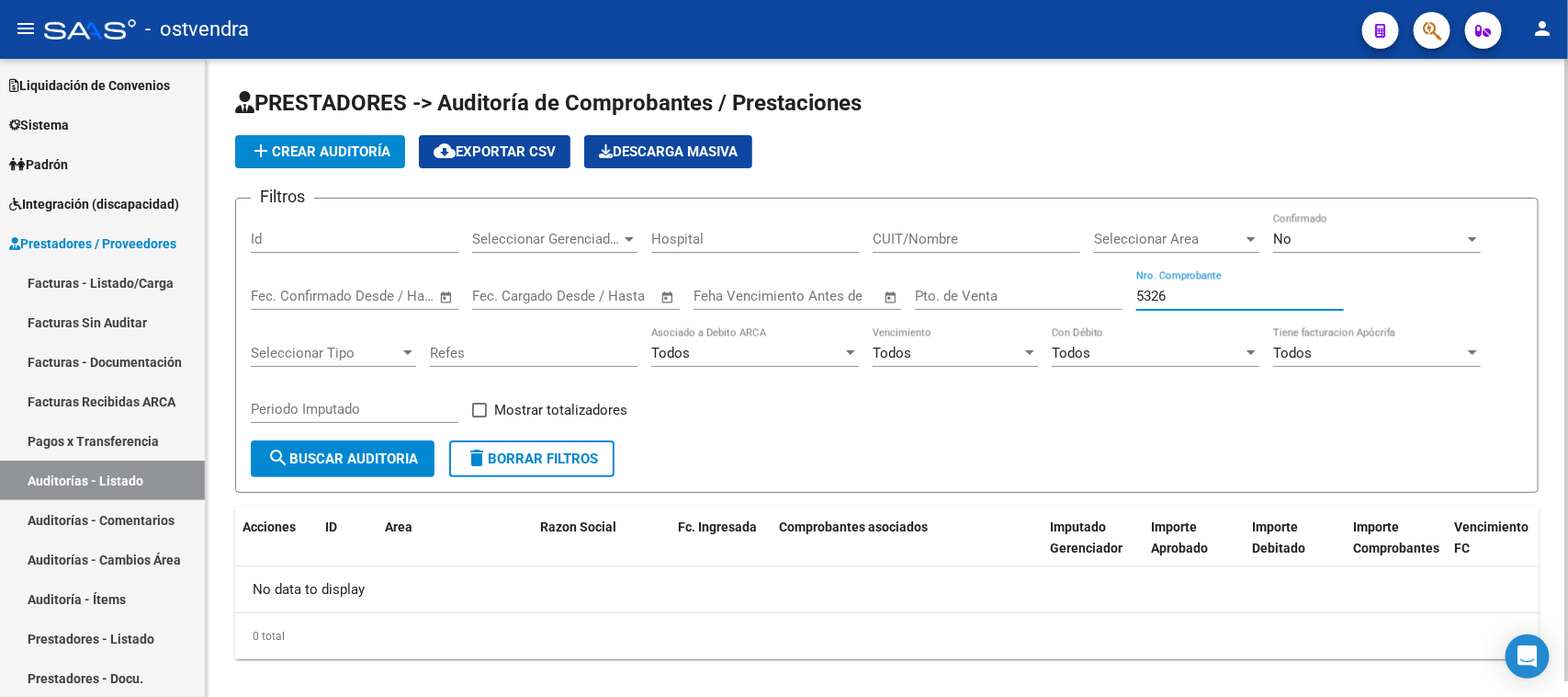
type input "5326"
click at [1333, 231] on div "No" at bounding box center [1369, 239] width 191 height 17
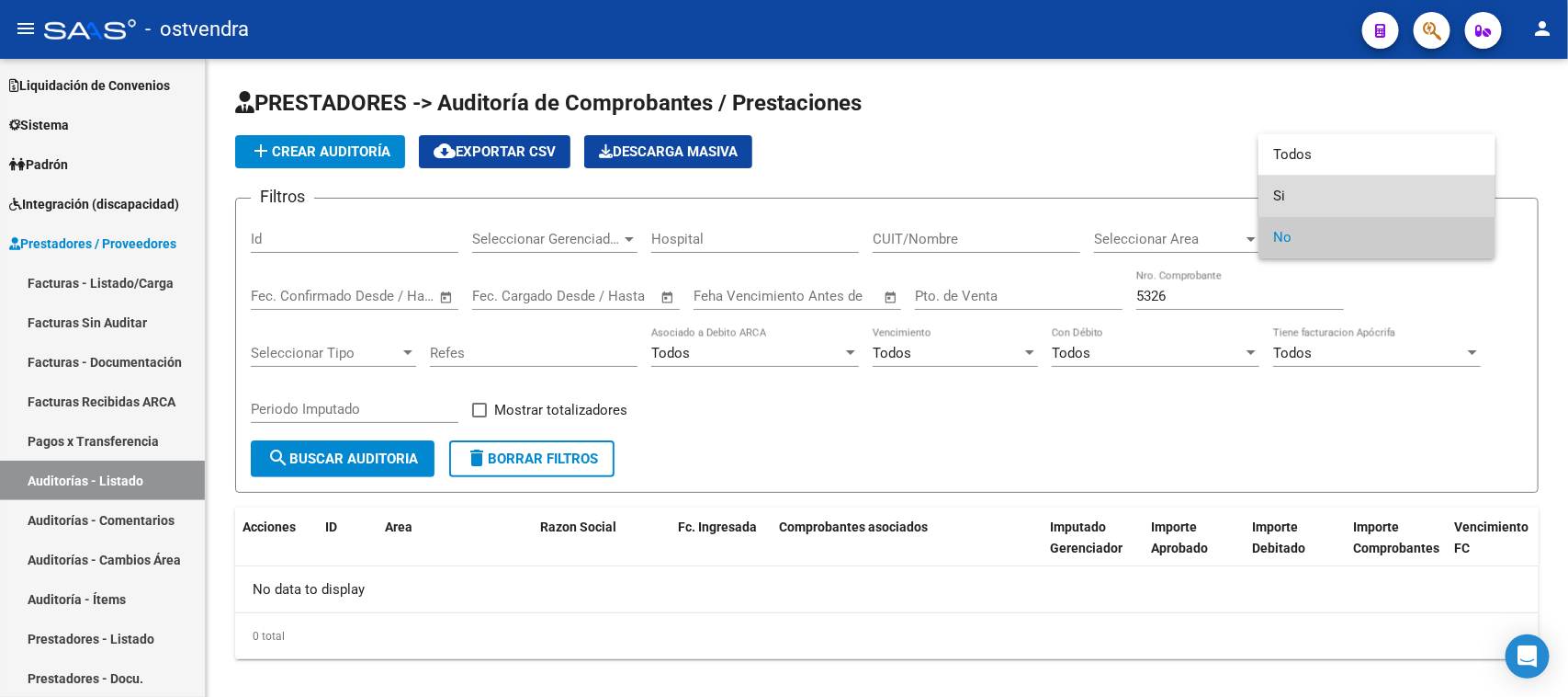
click at [1339, 198] on span "Si" at bounding box center [1377, 197] width 208 height 41
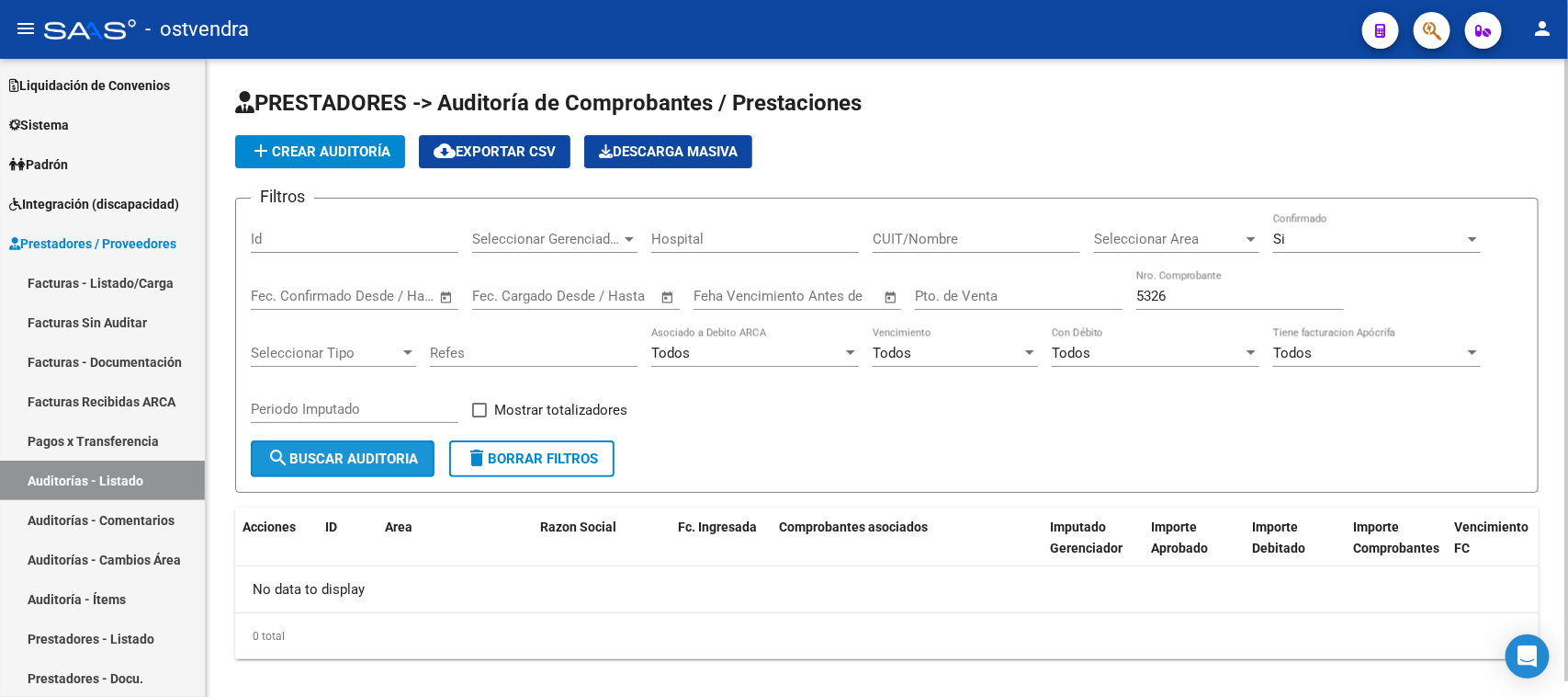
click at [286, 447] on mat-icon "search" at bounding box center [277, 457] width 22 height 22
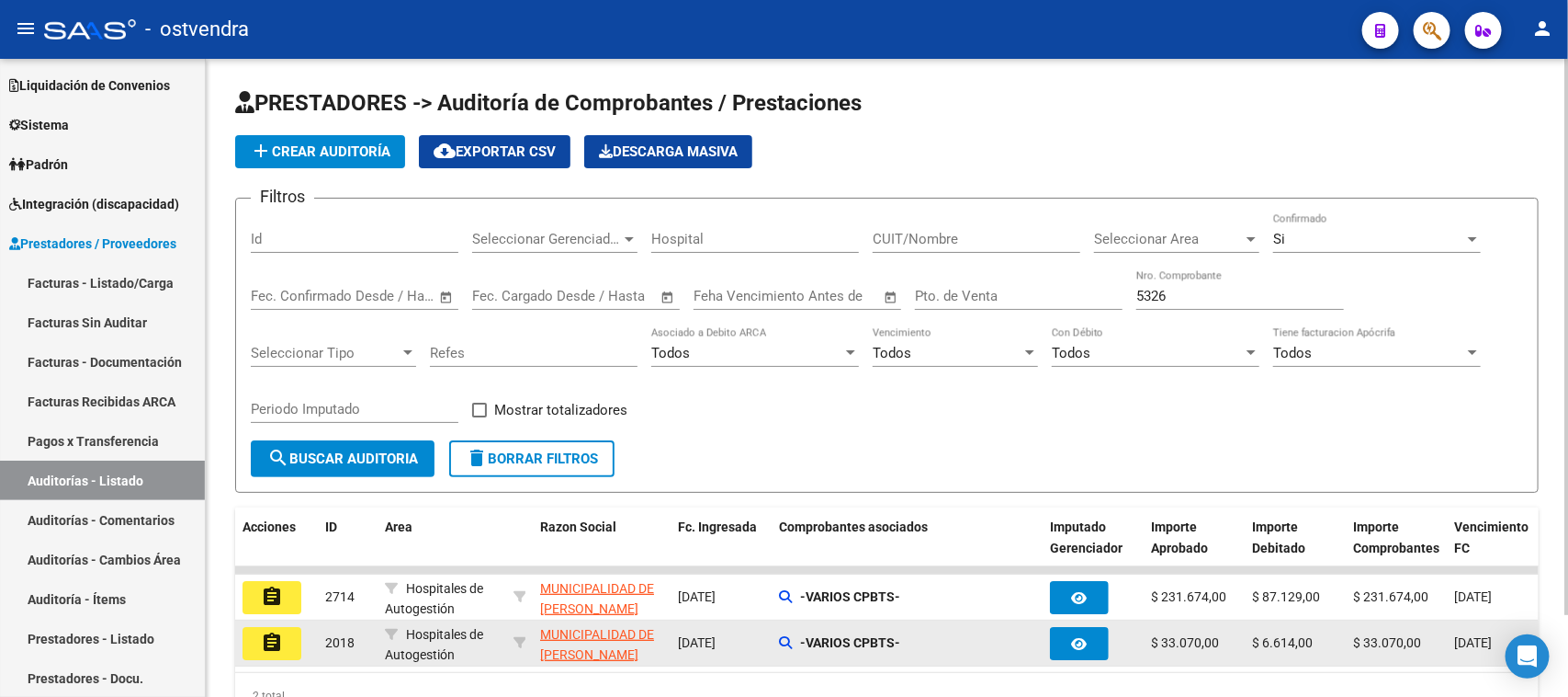
click at [264, 631] on mat-icon "assignment" at bounding box center [272, 642] width 22 height 22
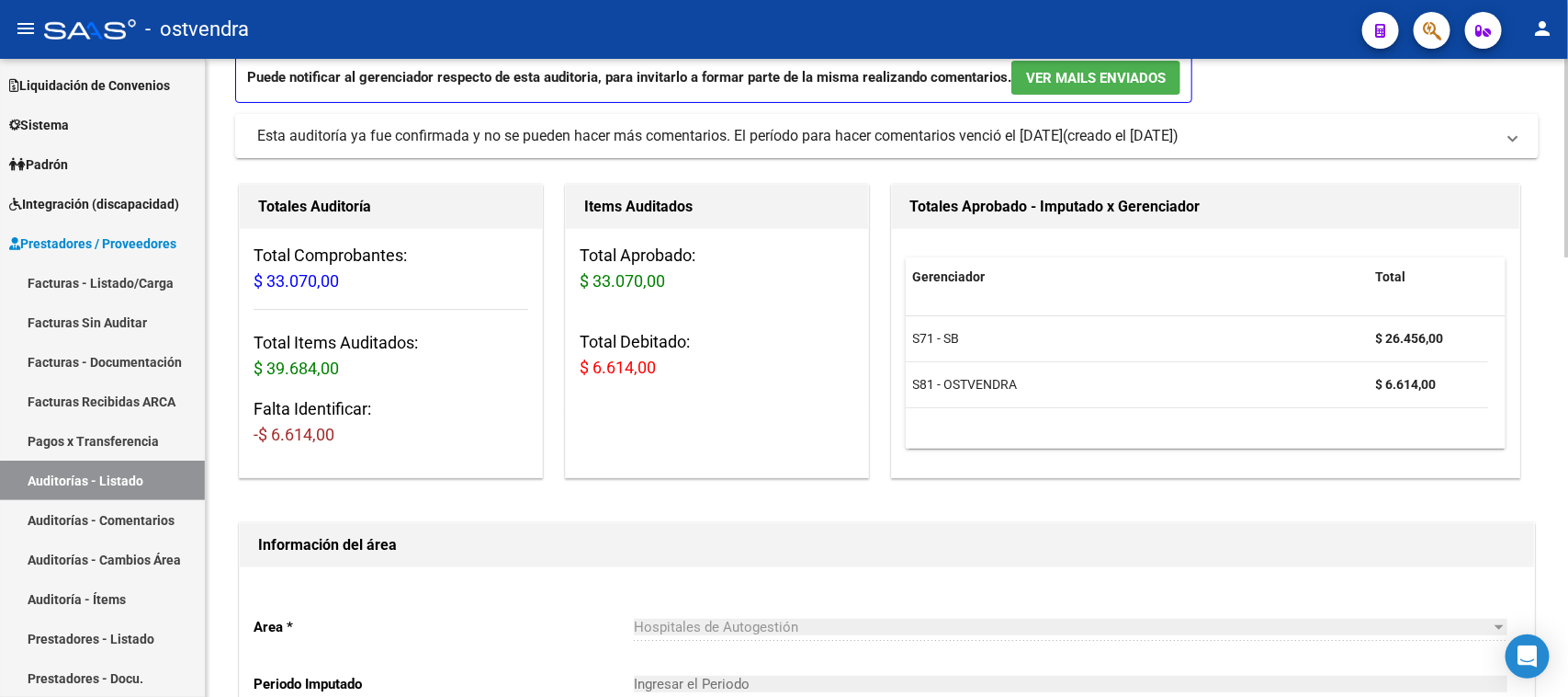
click at [1567, 562] on div at bounding box center [1566, 378] width 5 height 639
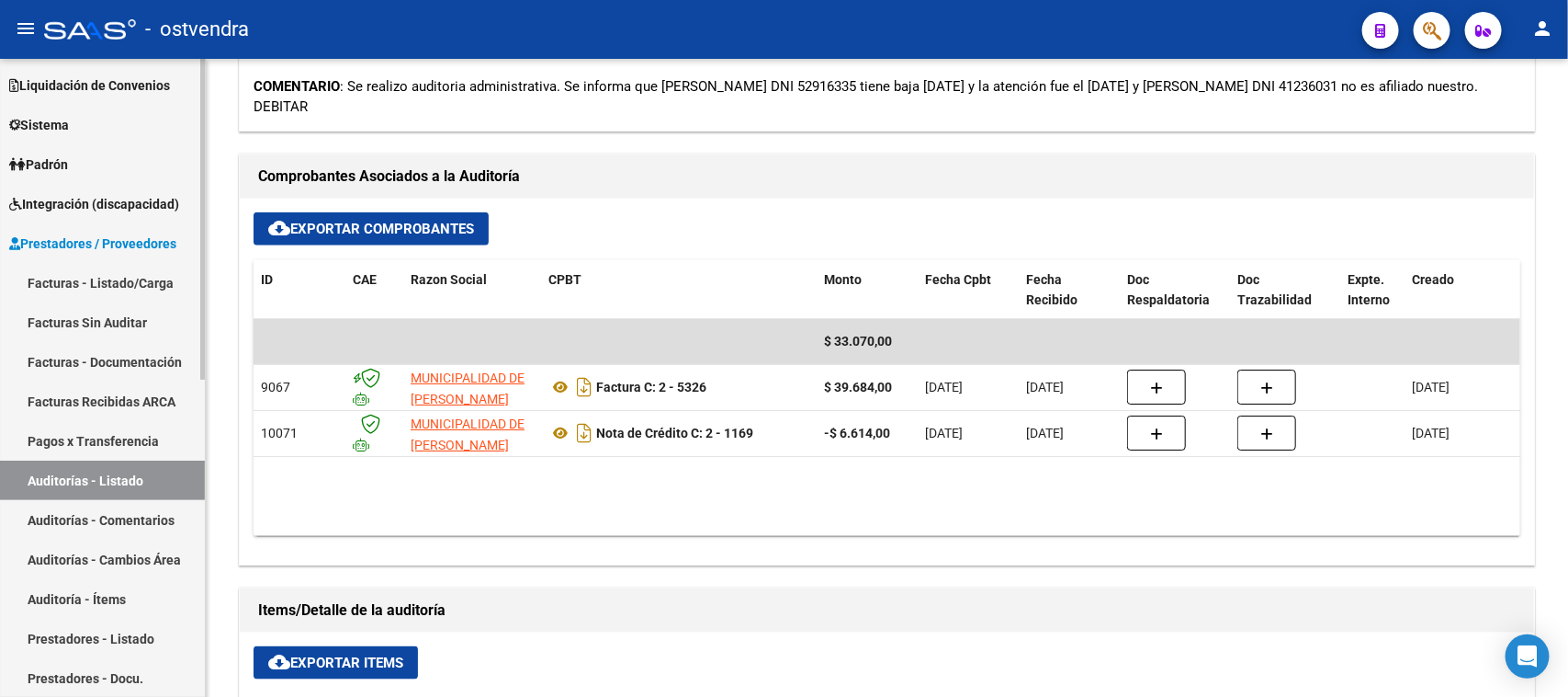
click at [124, 483] on link "Auditorías - Listado" at bounding box center [102, 481] width 205 height 40
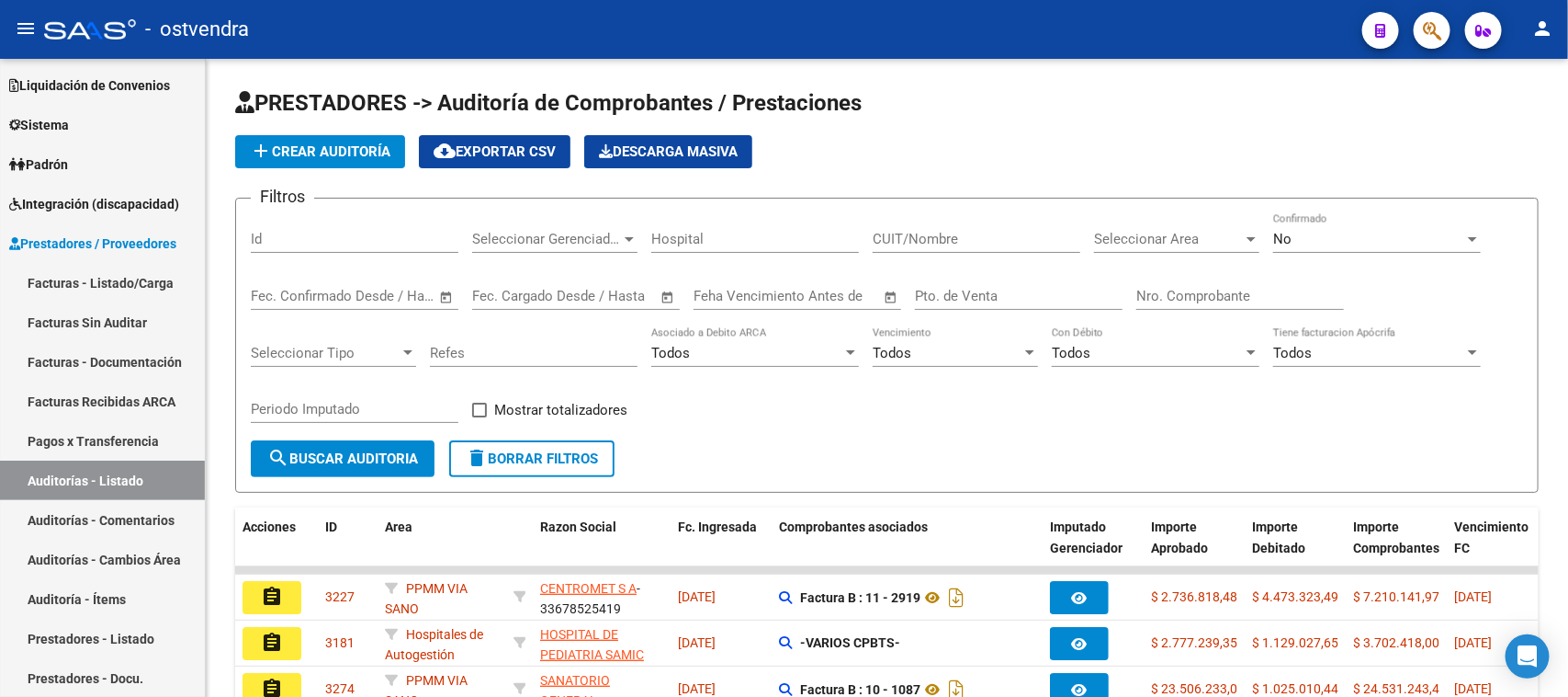
click at [1185, 300] on input "Nro. Comprobante" at bounding box center [1240, 296] width 208 height 17
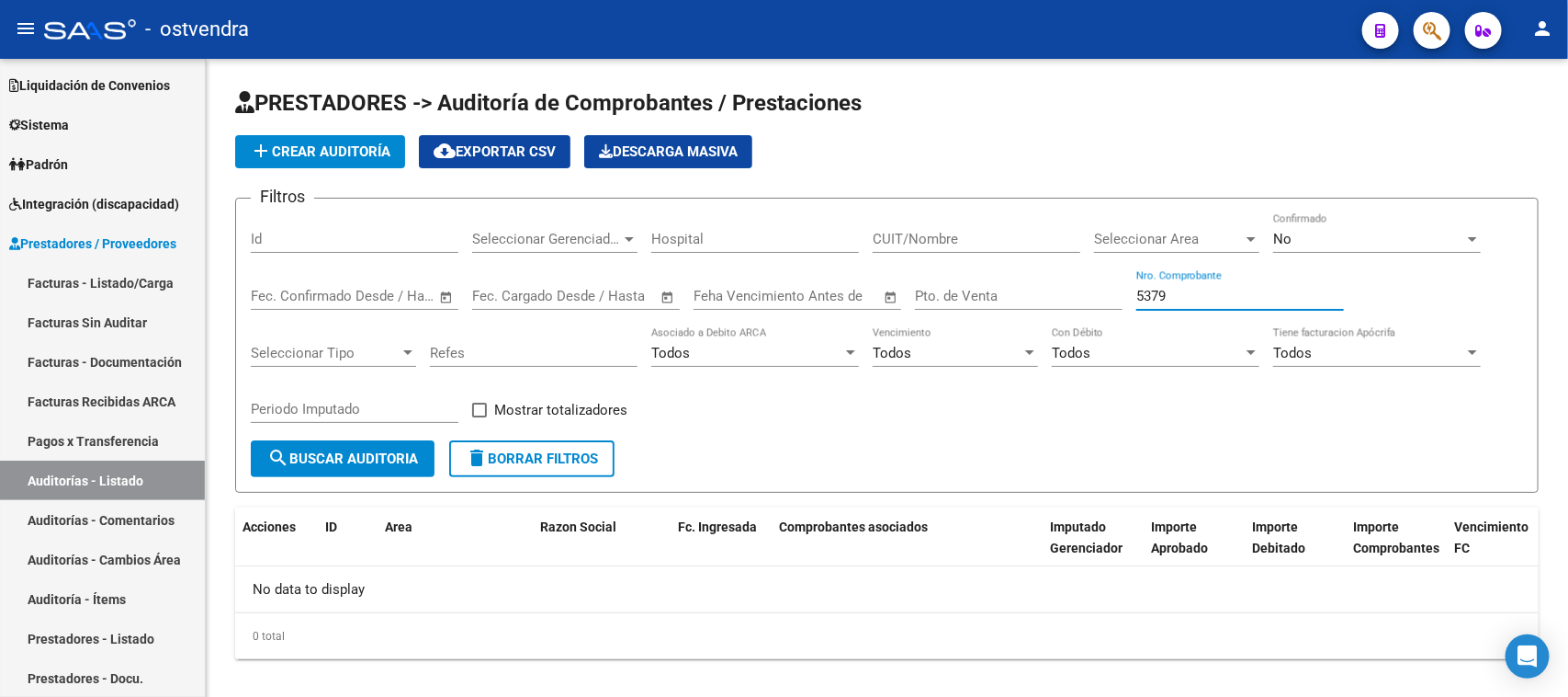
type input "5379"
click at [1450, 223] on div "No Confirmado" at bounding box center [1377, 233] width 208 height 40
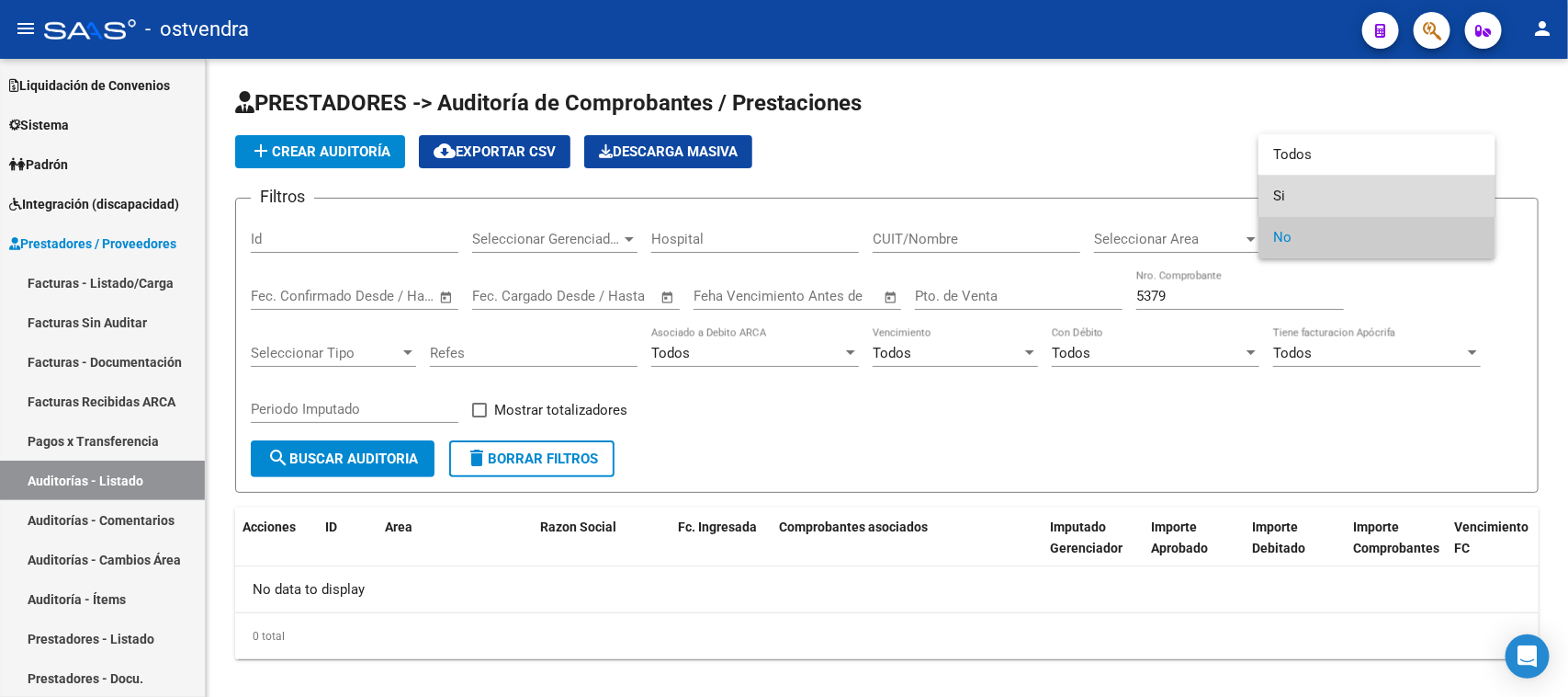
click at [1344, 182] on span "Si" at bounding box center [1377, 197] width 208 height 41
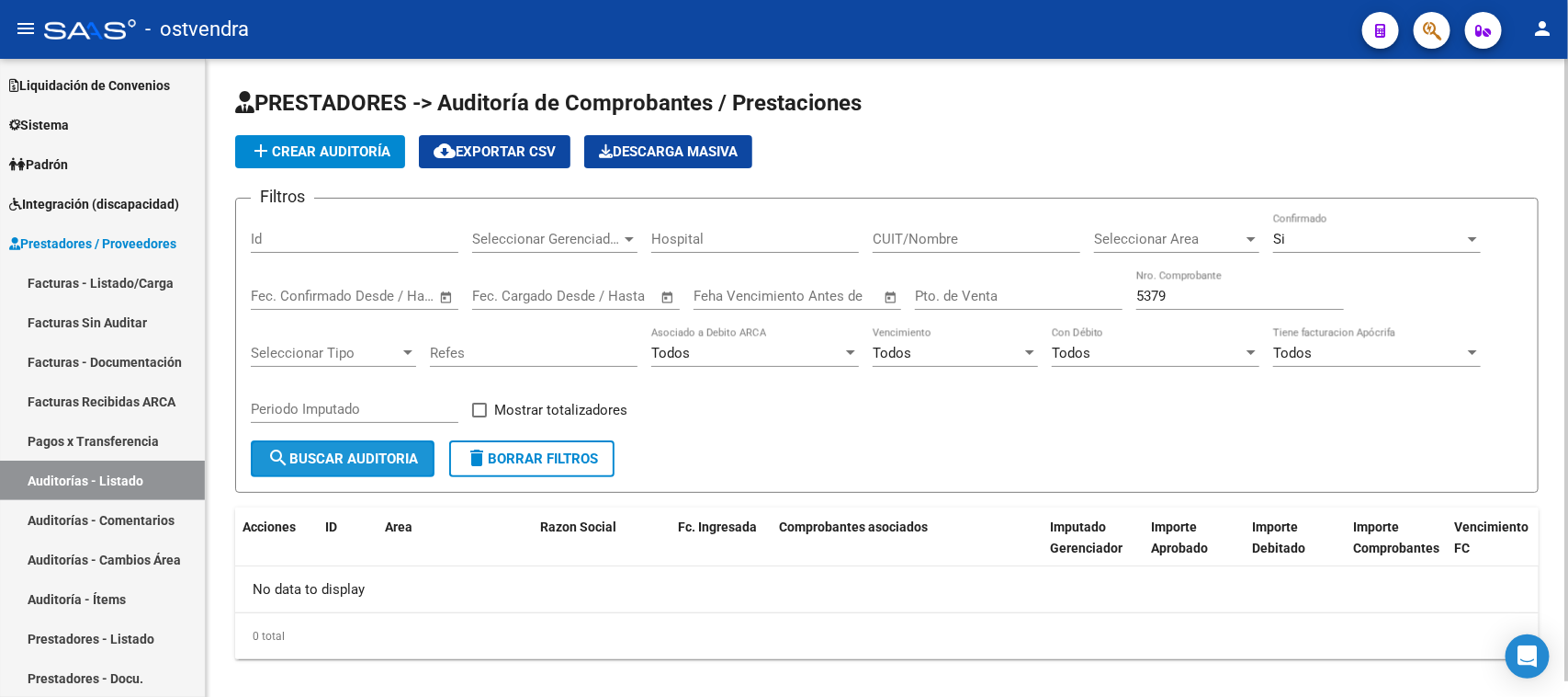
click at [373, 453] on span "search Buscar Auditoria" at bounding box center [342, 459] width 150 height 17
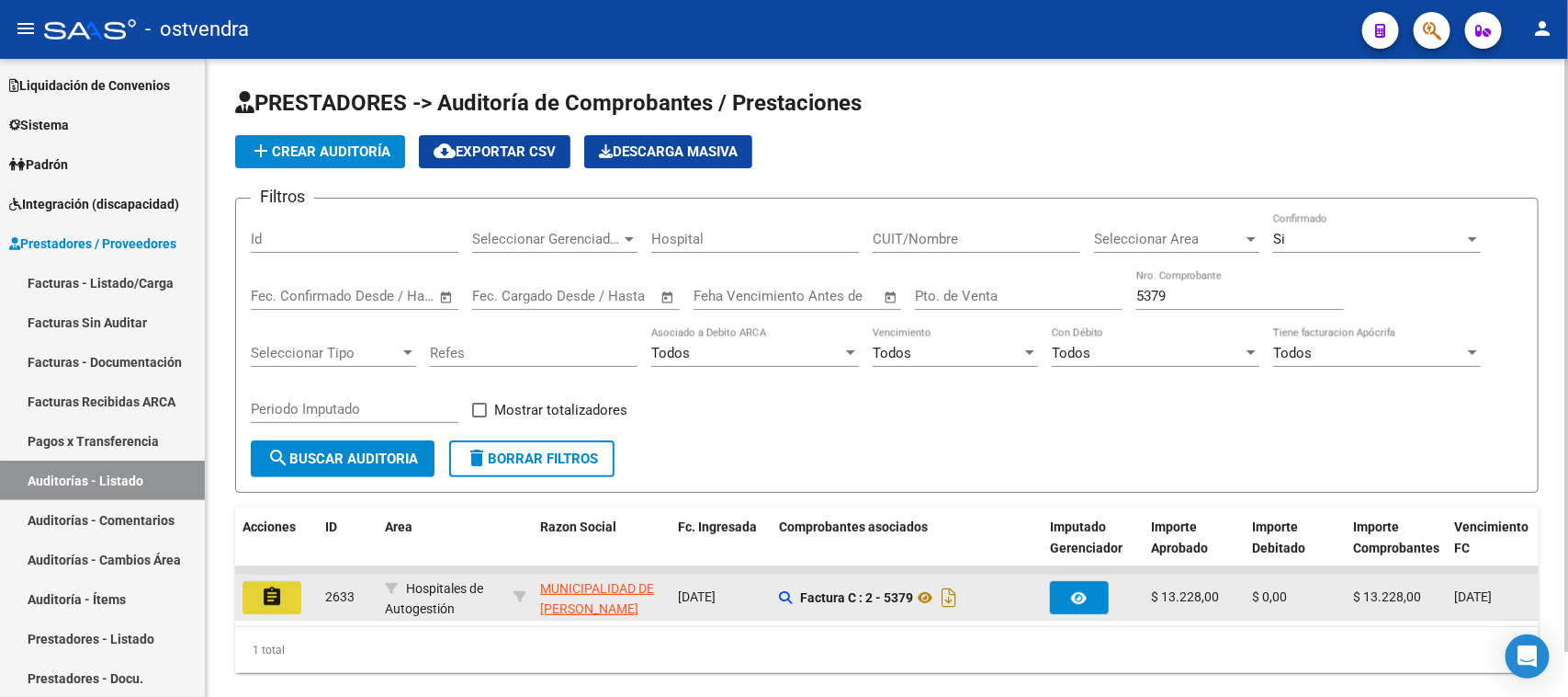
click at [254, 594] on button "assignment" at bounding box center [272, 597] width 59 height 33
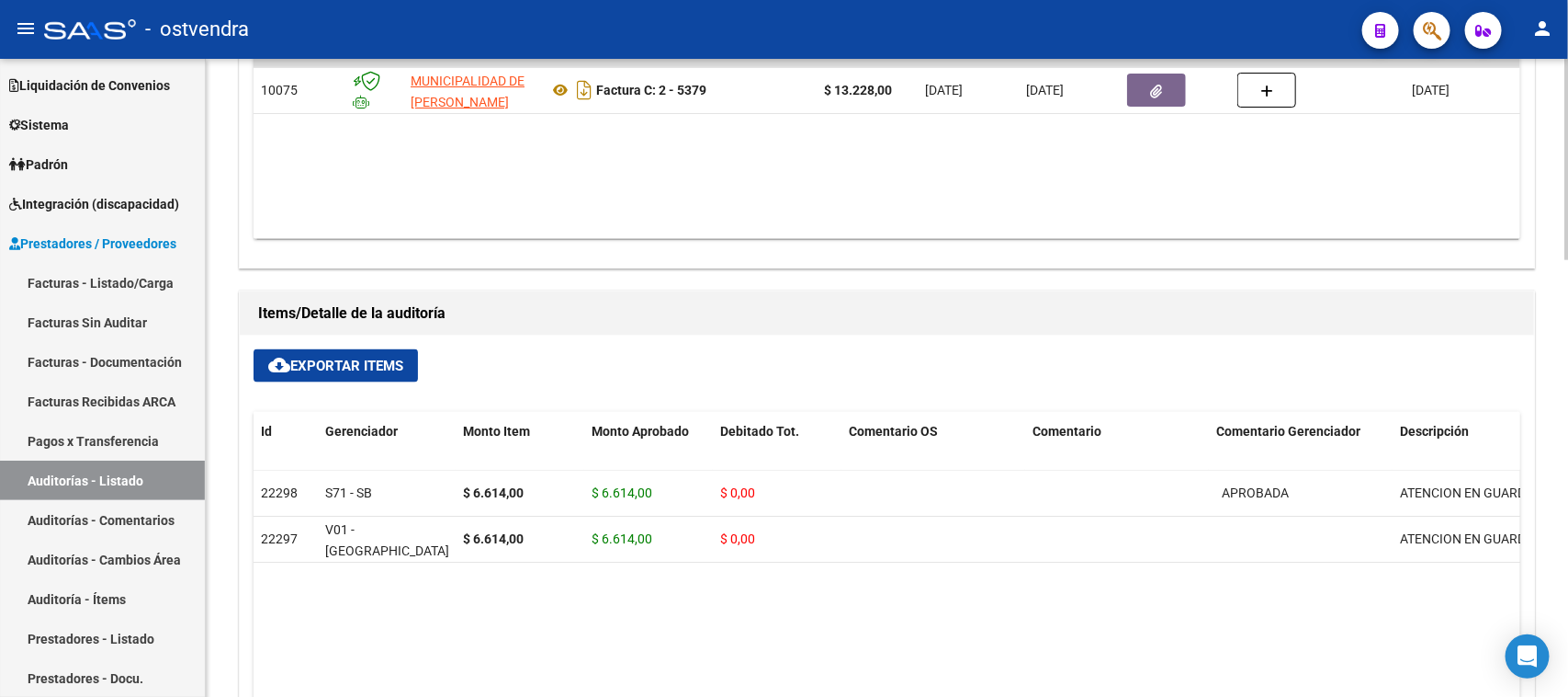
click at [1564, 562] on div at bounding box center [1566, 484] width 5 height 201
click at [1560, 562] on div "arrow_back Editar 2633 cloud_download Generar informe Puede notificar al gerenc…" at bounding box center [886, 43] width 1362 height 2031
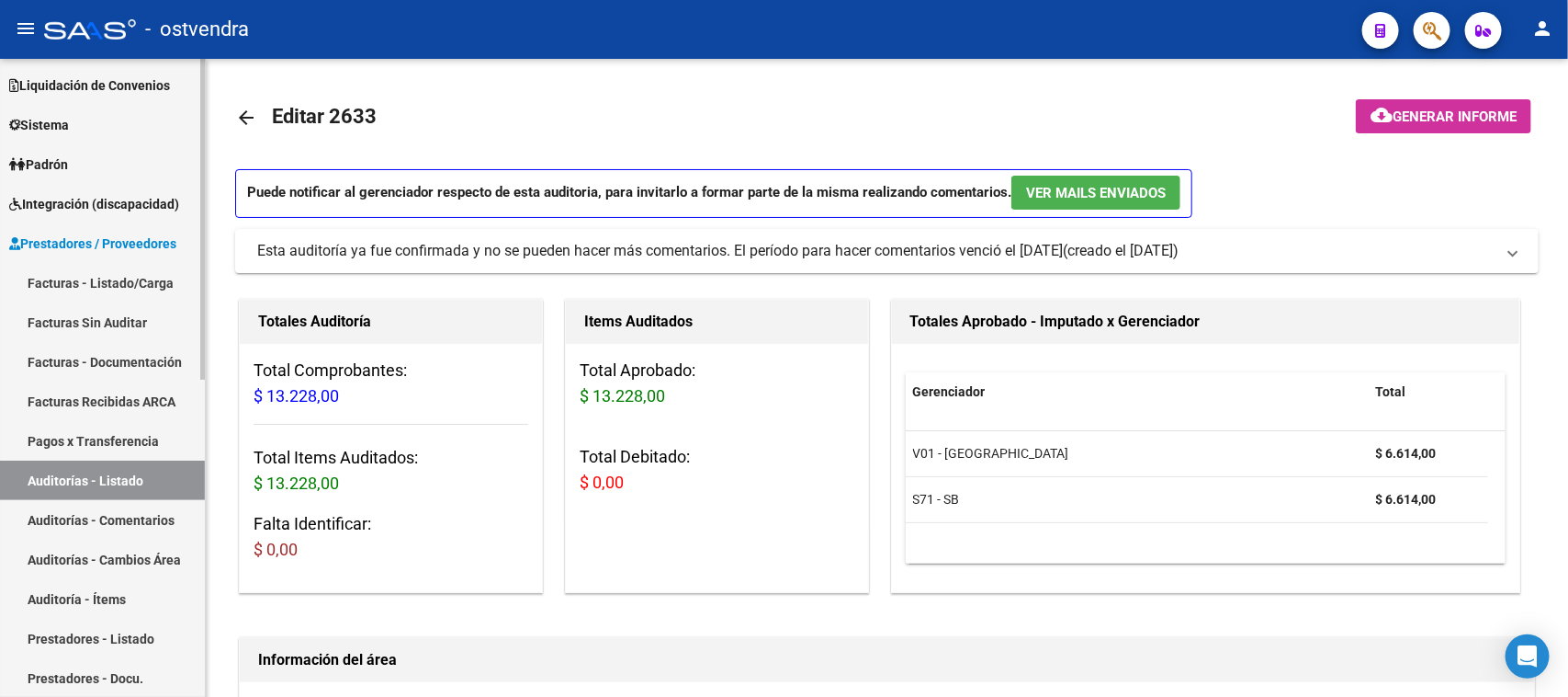
click at [148, 481] on link "Auditorías - Listado" at bounding box center [102, 481] width 205 height 40
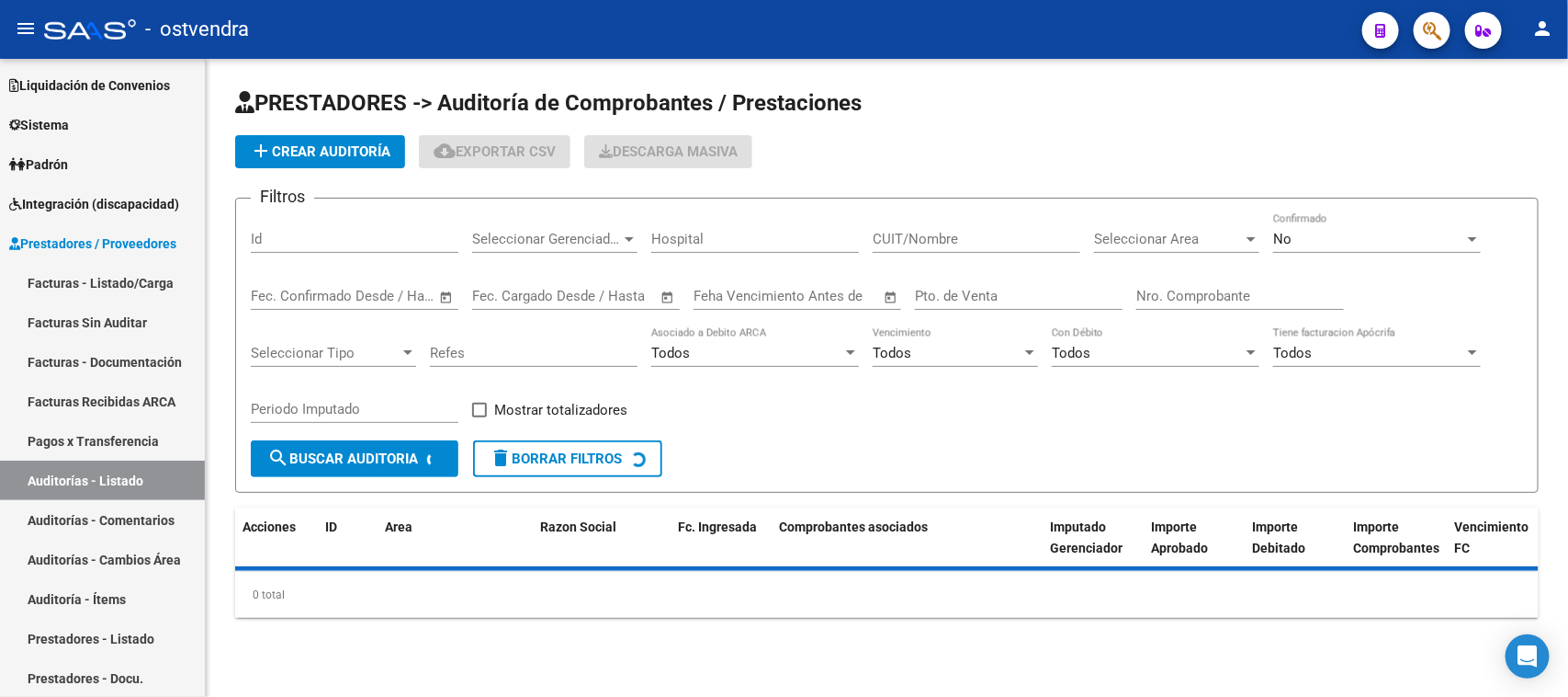
click at [1150, 293] on input "Nro. Comprobante" at bounding box center [1240, 296] width 208 height 17
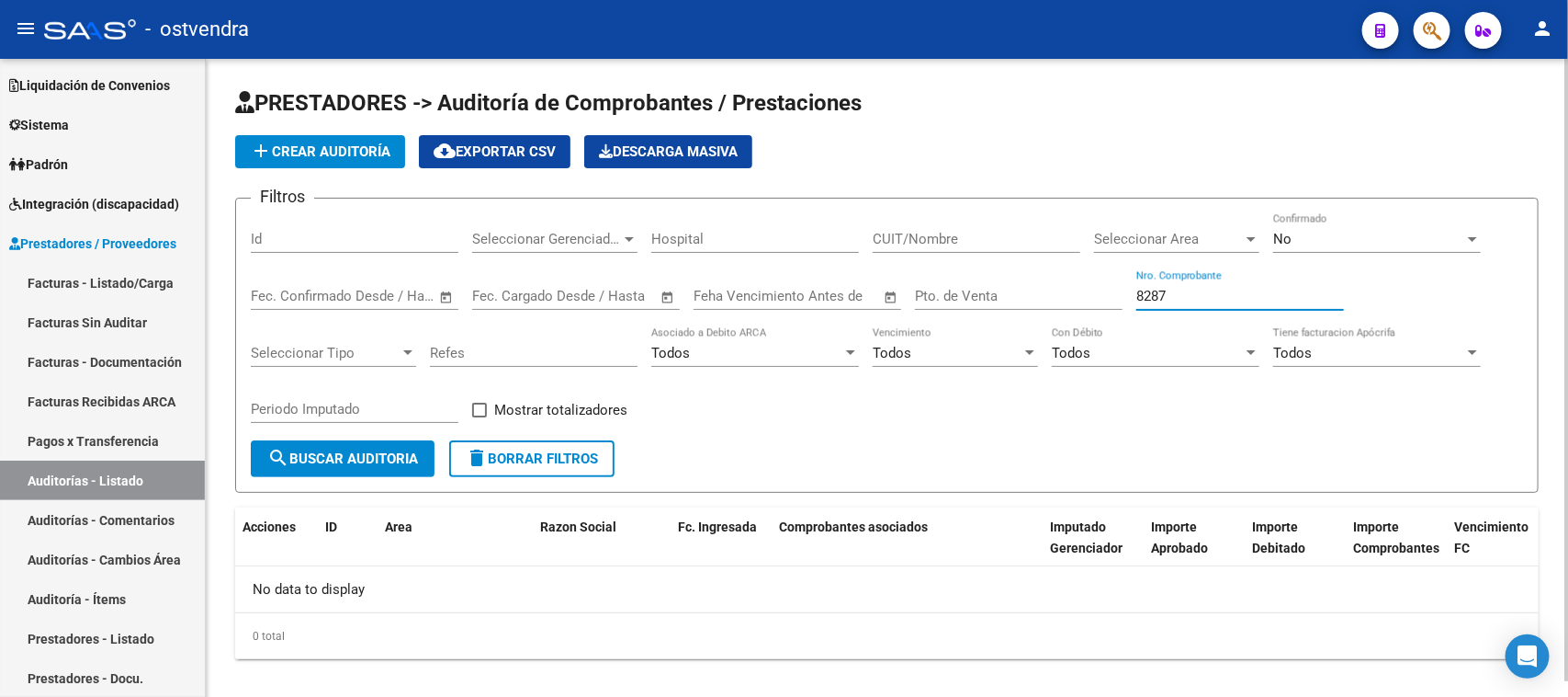
type input "8287"
click at [1383, 246] on div "No Confirmado" at bounding box center [1377, 233] width 208 height 40
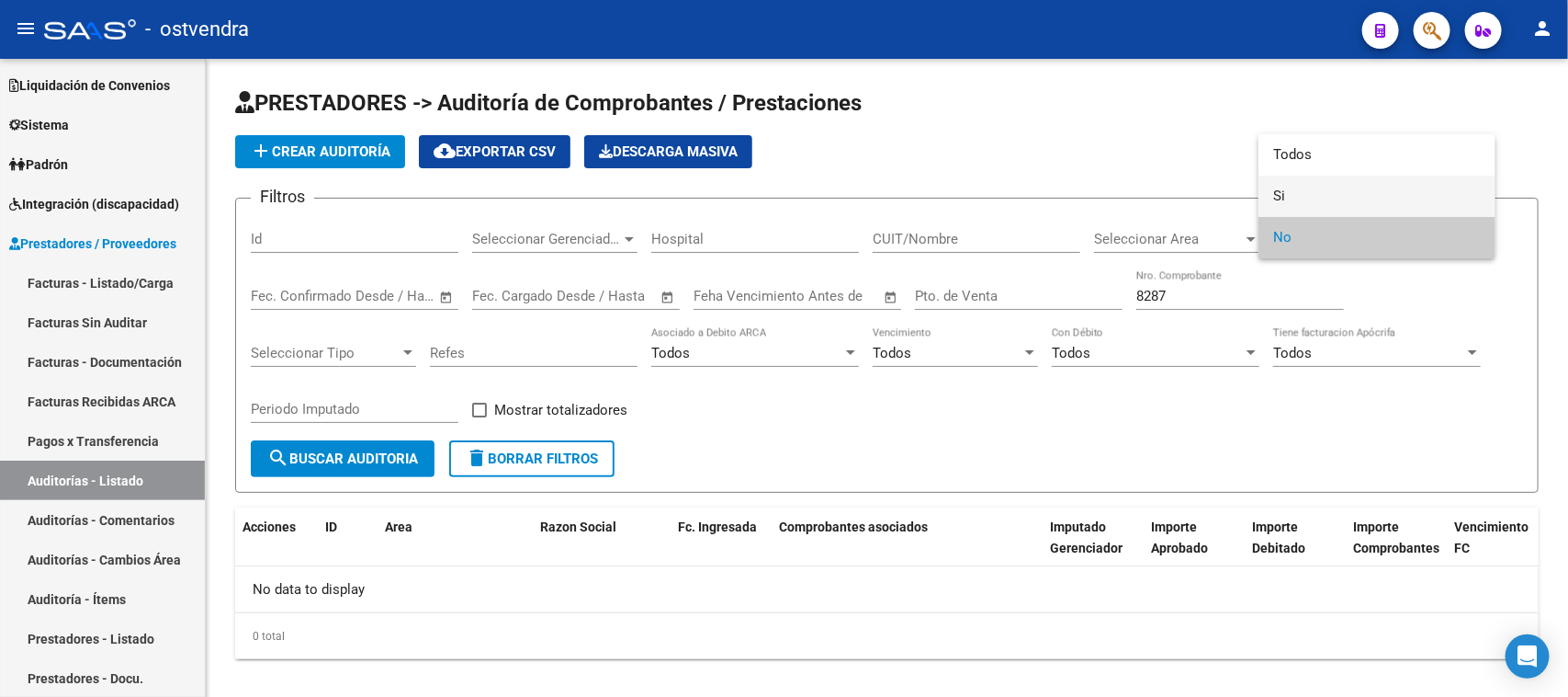
click at [1288, 193] on span "Si" at bounding box center [1377, 197] width 208 height 41
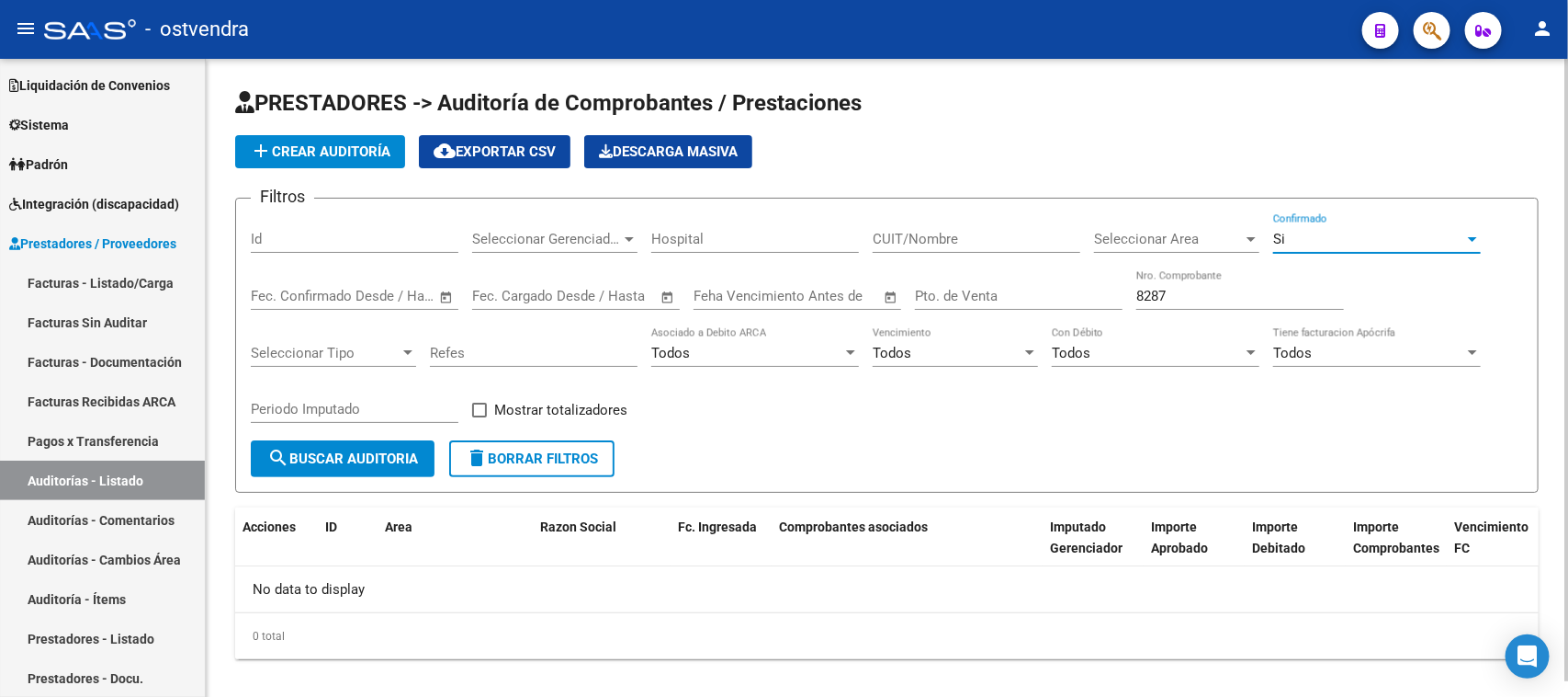
click at [364, 451] on span "search Buscar Auditoria" at bounding box center [342, 459] width 150 height 17
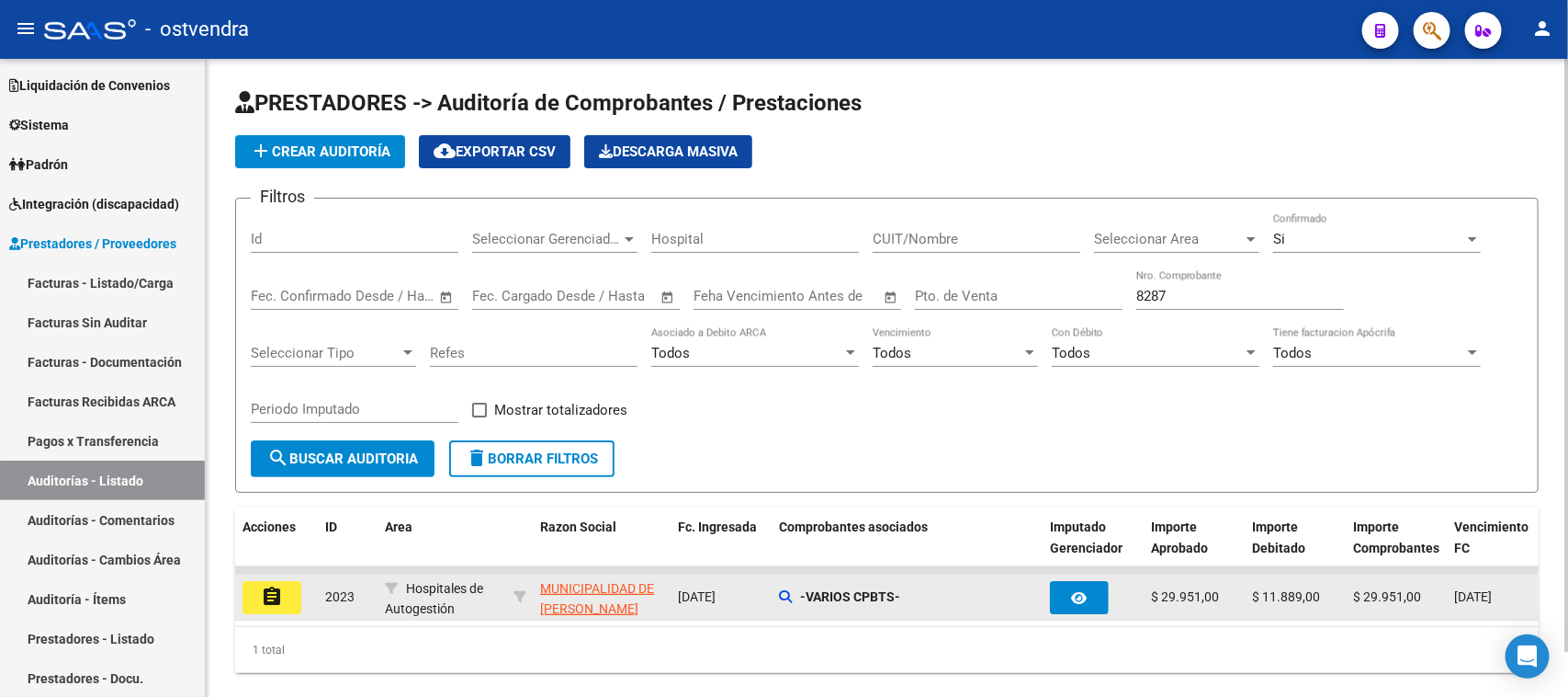
click at [281, 589] on mat-icon "assignment" at bounding box center [272, 596] width 22 height 22
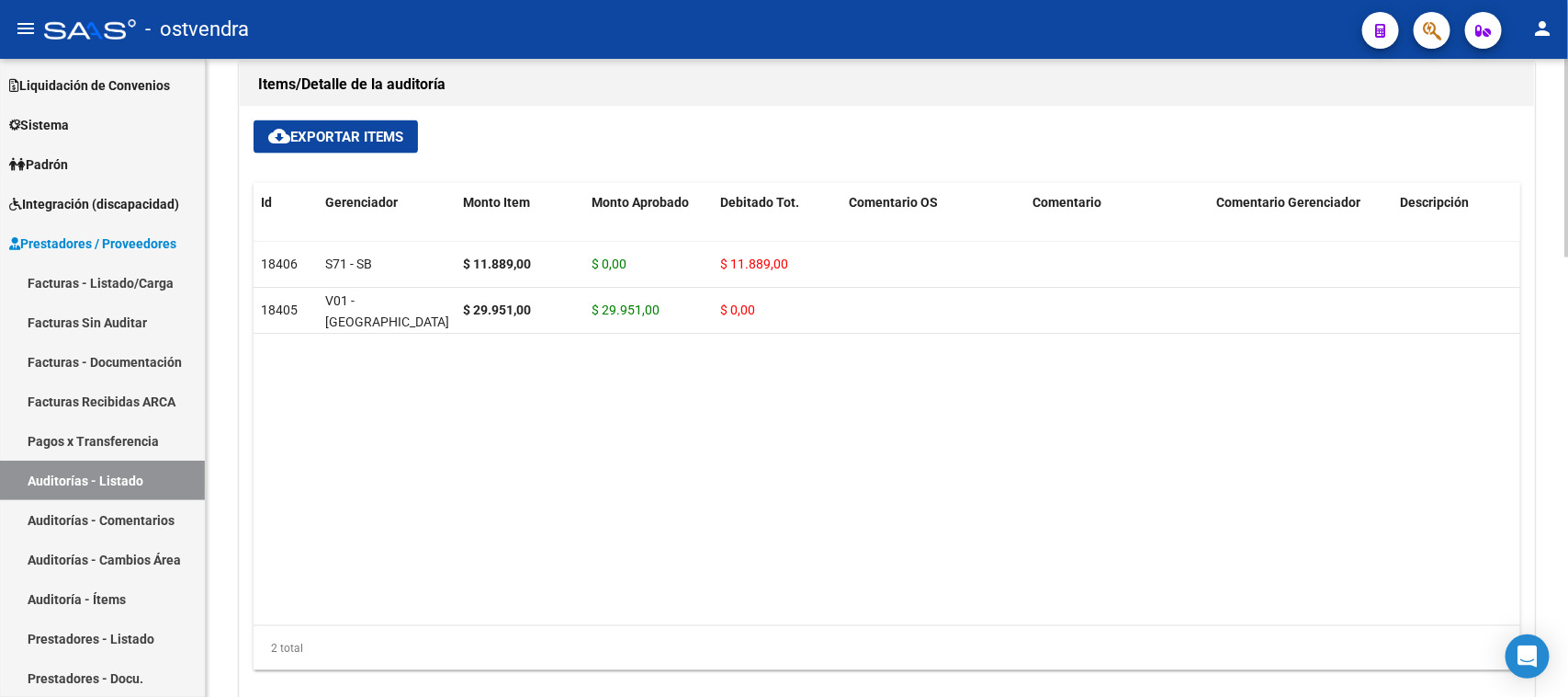
scroll to position [904, 0]
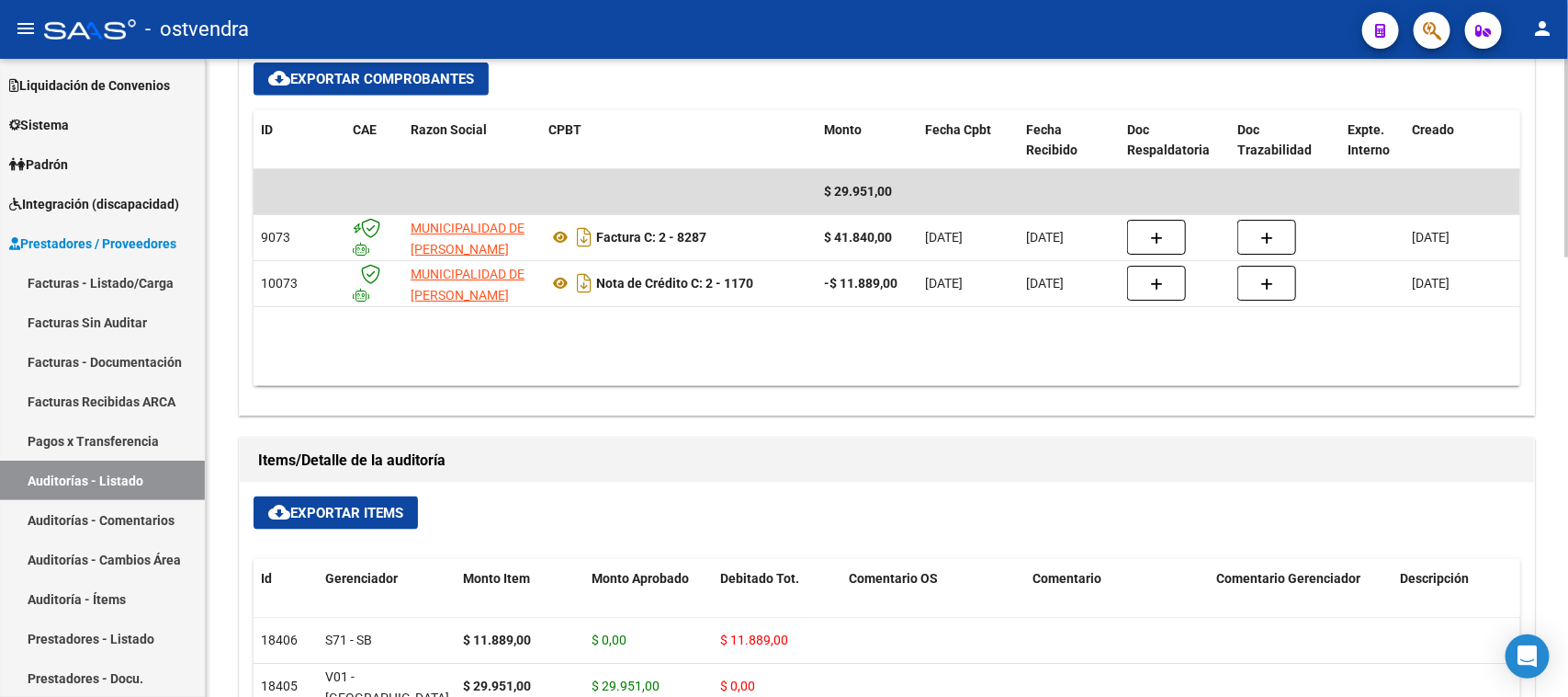
click at [1551, 485] on div "arrow_back Editar 2023 cloud_download Generar informe Puede notificar al gerenc…" at bounding box center [889, 181] width 1367 height 2051
click at [115, 478] on link "Auditorías - Listado" at bounding box center [102, 481] width 205 height 40
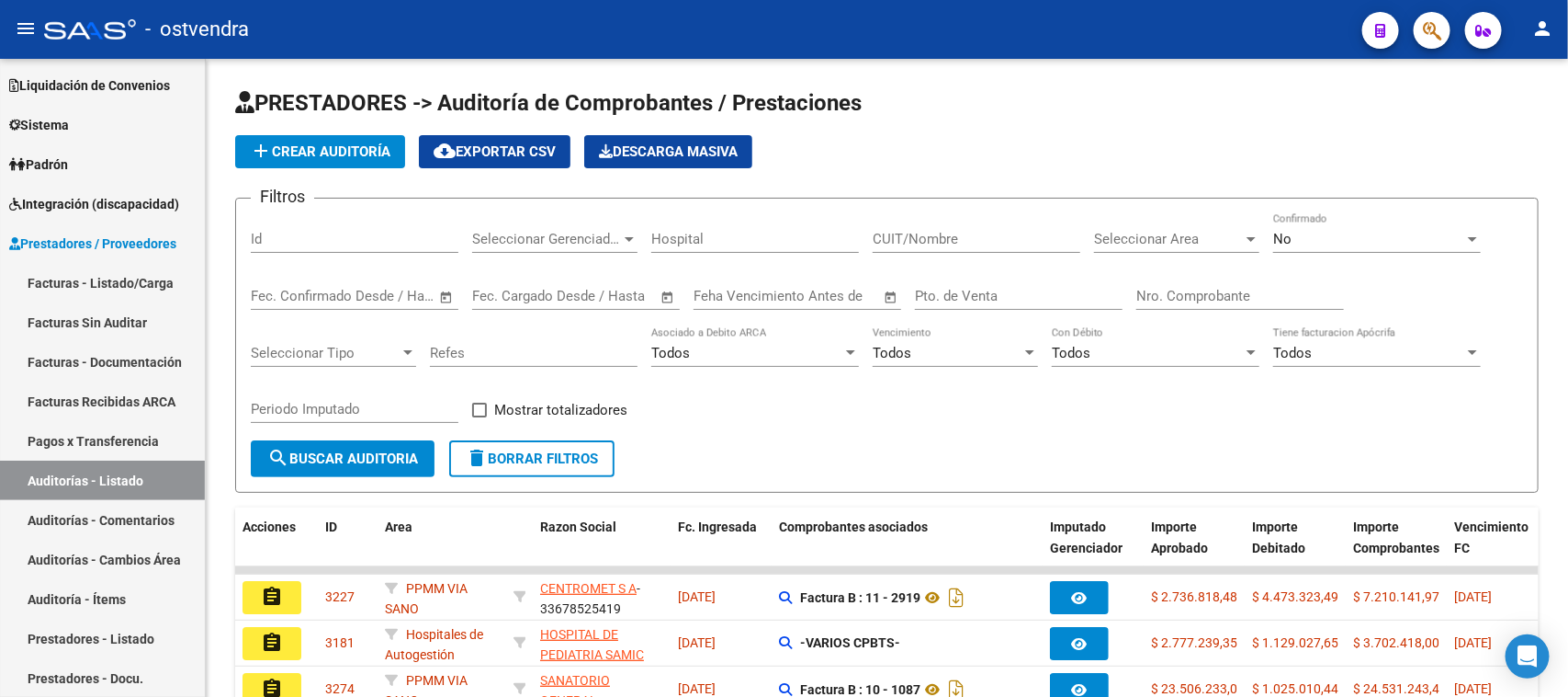
click at [1023, 448] on form "Filtros Id Seleccionar Gerenciador Seleccionar Gerenciador Hospital CUIT/Nombre…" at bounding box center [886, 345] width 1304 height 295
click at [935, 141] on div "add Crear Auditoría cloud_download Exportar CSV Descarga Masiva" at bounding box center [886, 151] width 1304 height 33
